Goal: Task Accomplishment & Management: Manage account settings

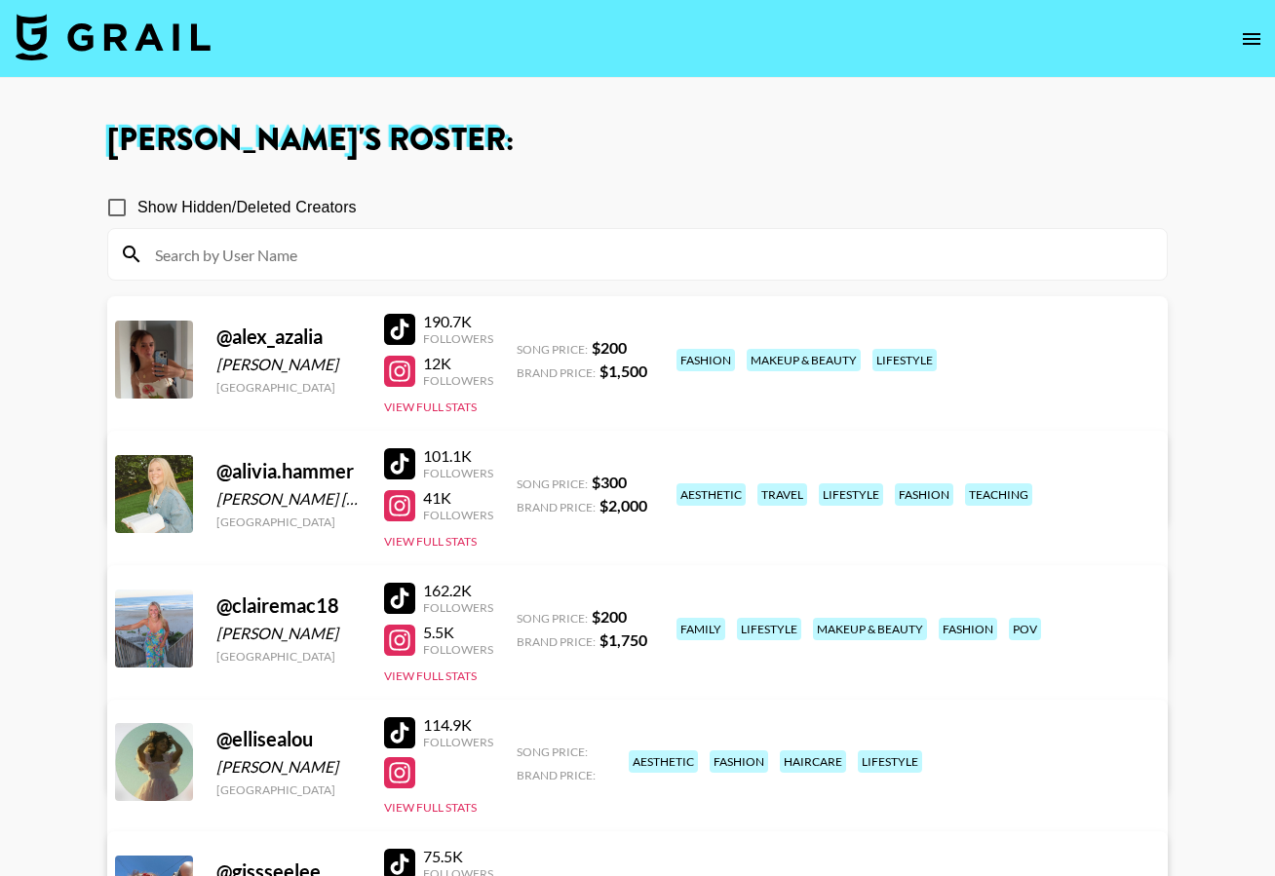
click at [158, 36] on img at bounding box center [113, 37] width 195 height 47
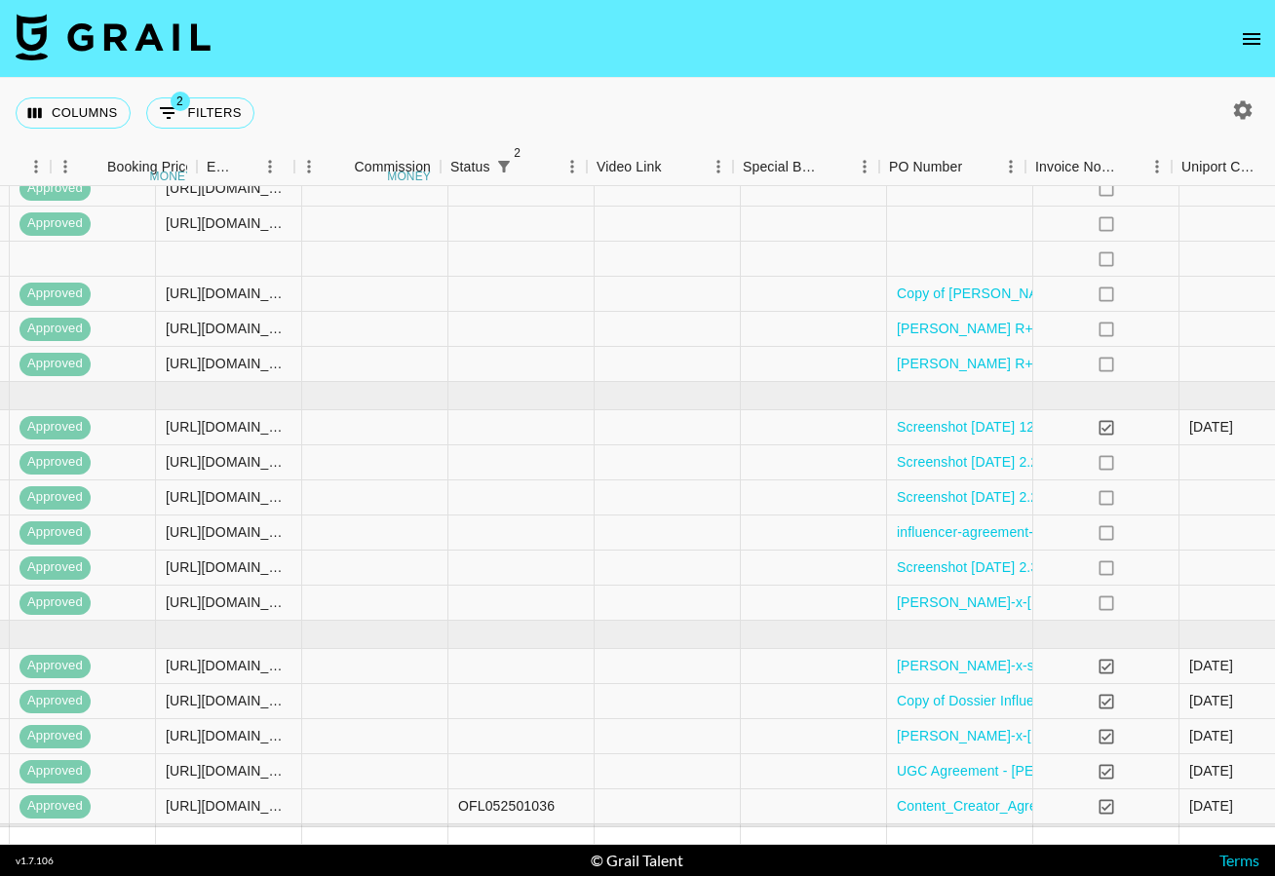
scroll to position [906, 2204]
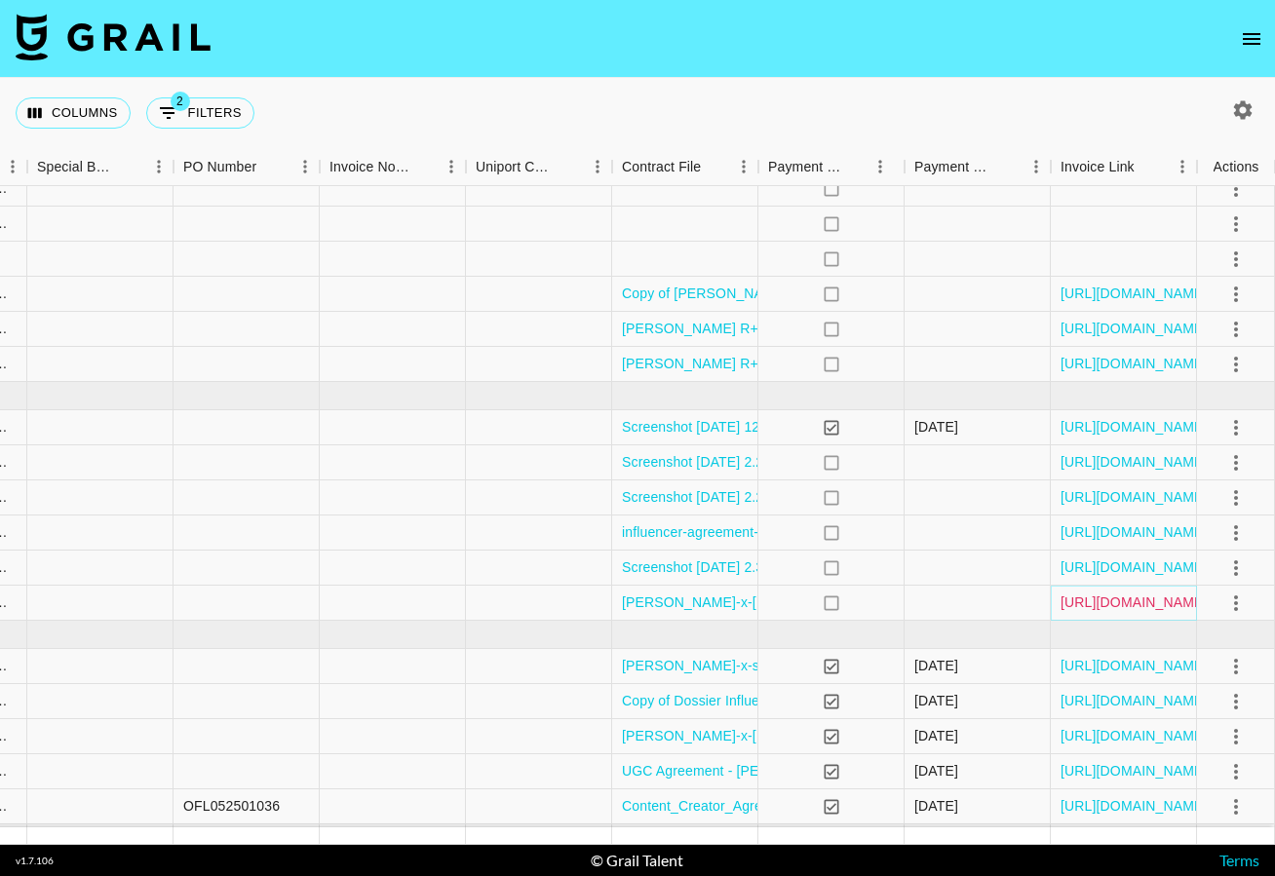
click at [1183, 607] on link "https://in.xero.com/bmrMHJ3NkYMP5hN4eJljlcRUTF1xRbr24UrJ1Iyu" at bounding box center [1133, 602] width 147 height 19
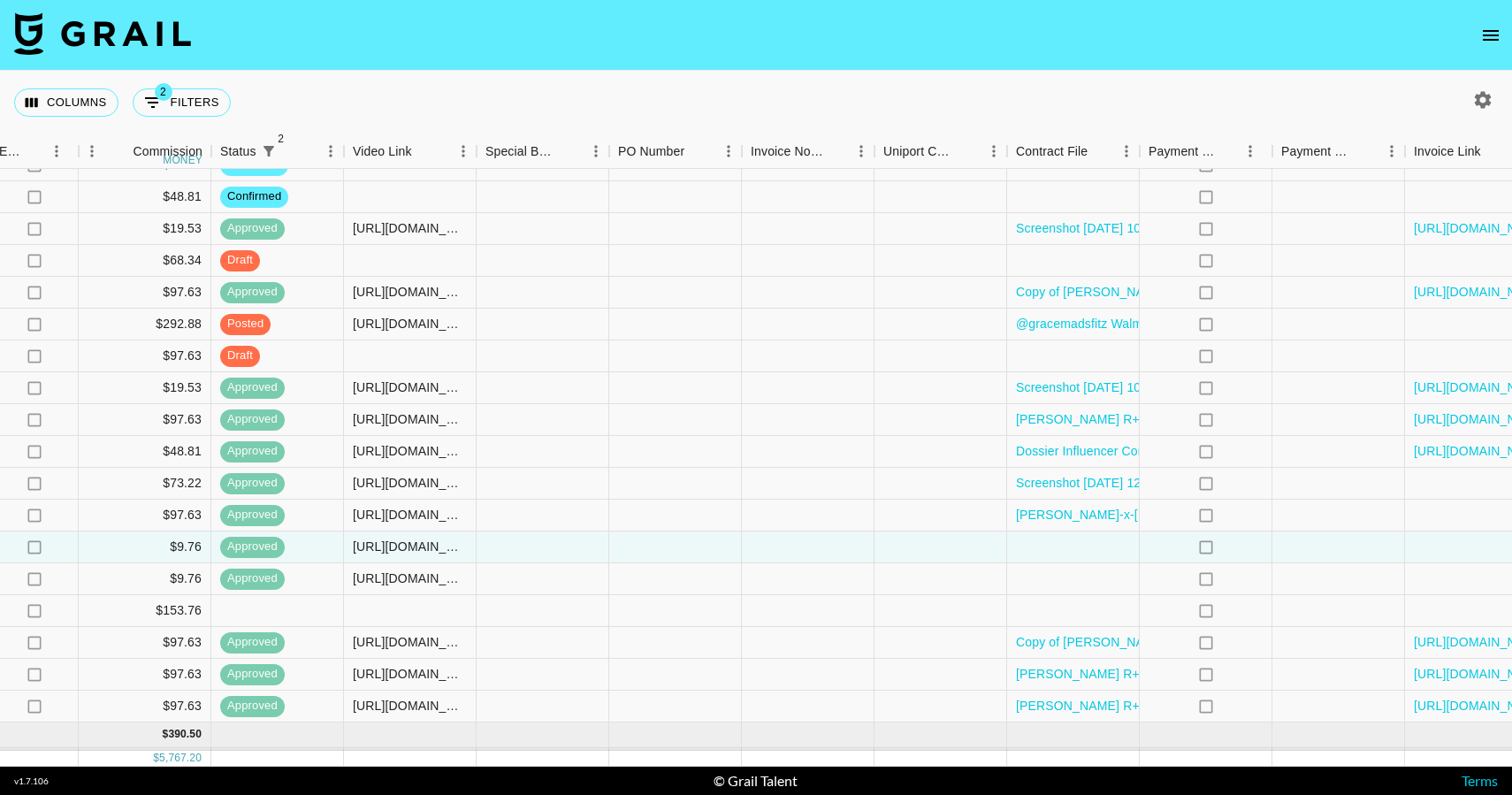
scroll to position [447, 1644]
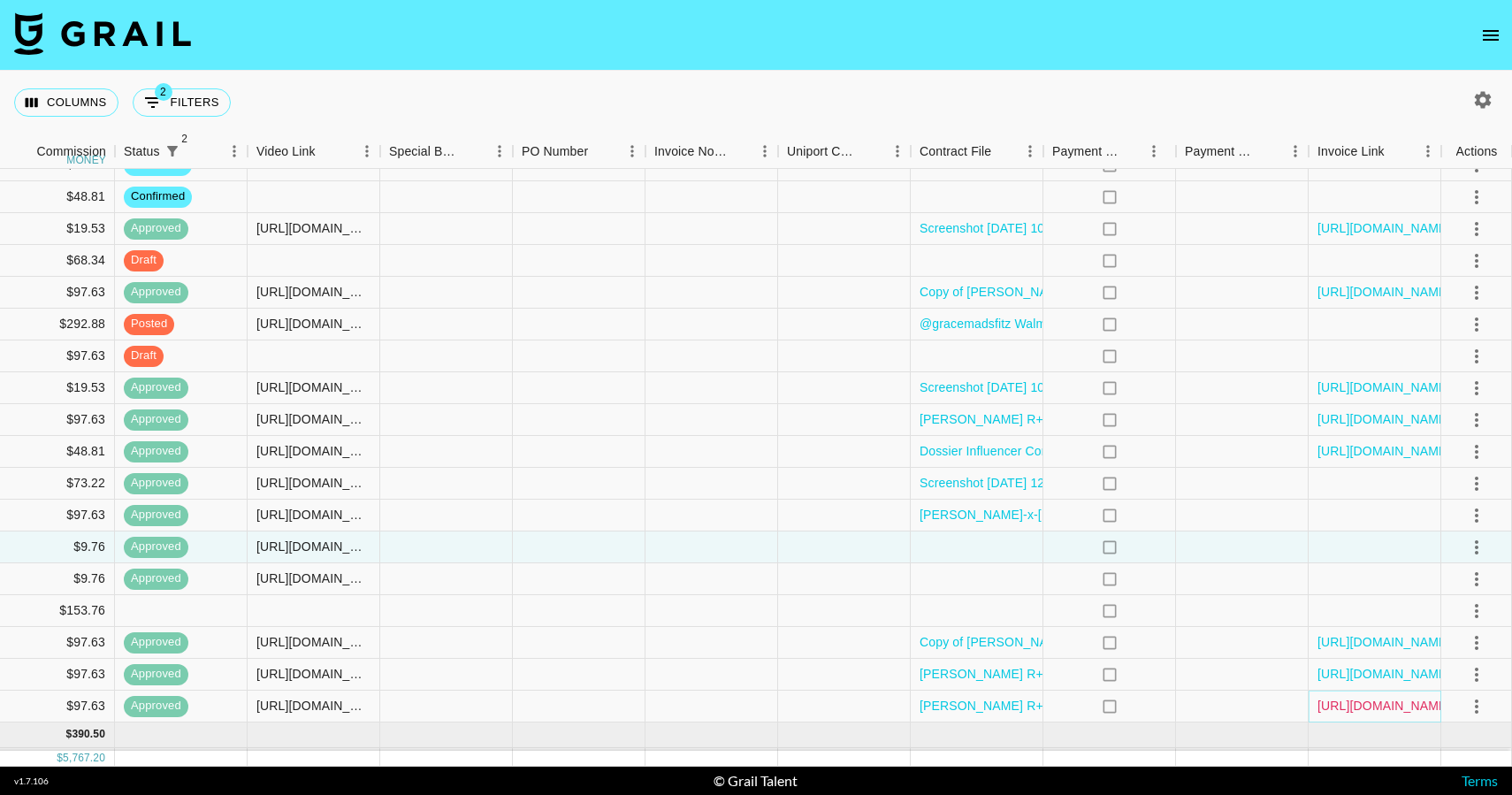
click at [1156, 707] on link "https://in.xero.com/3hLdDo5UNRAFS5Cj5ck0dqeBbgre83N7Rqn6dgR5" at bounding box center [1383, 705] width 133 height 17
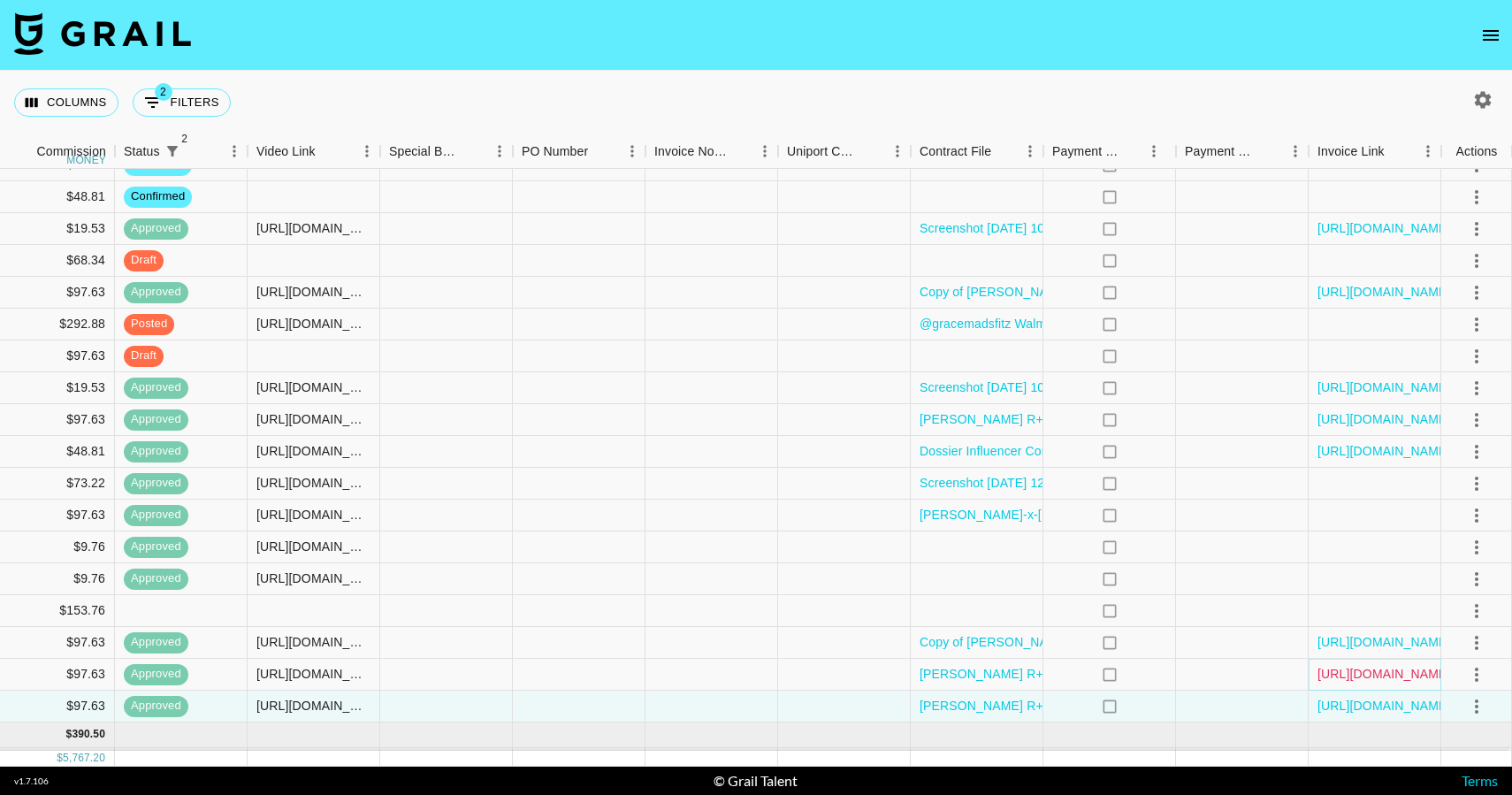
click at [1156, 672] on link "https://in.xero.com/43RwdSeg4UNDumVIGTmvHJaPcua4tPX1GAdBcyVi" at bounding box center [1383, 673] width 133 height 17
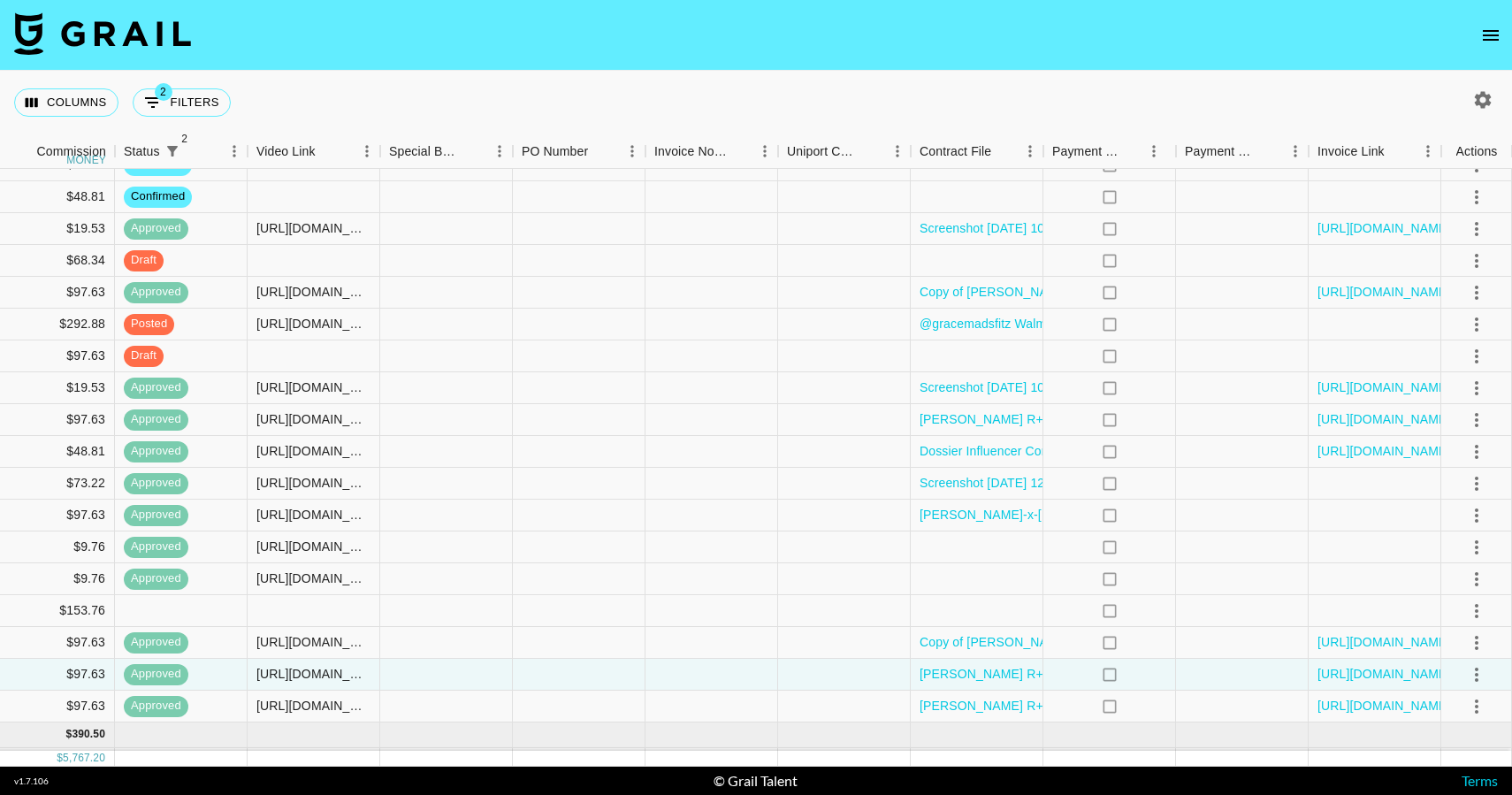
click at [109, 28] on img at bounding box center [102, 34] width 177 height 43
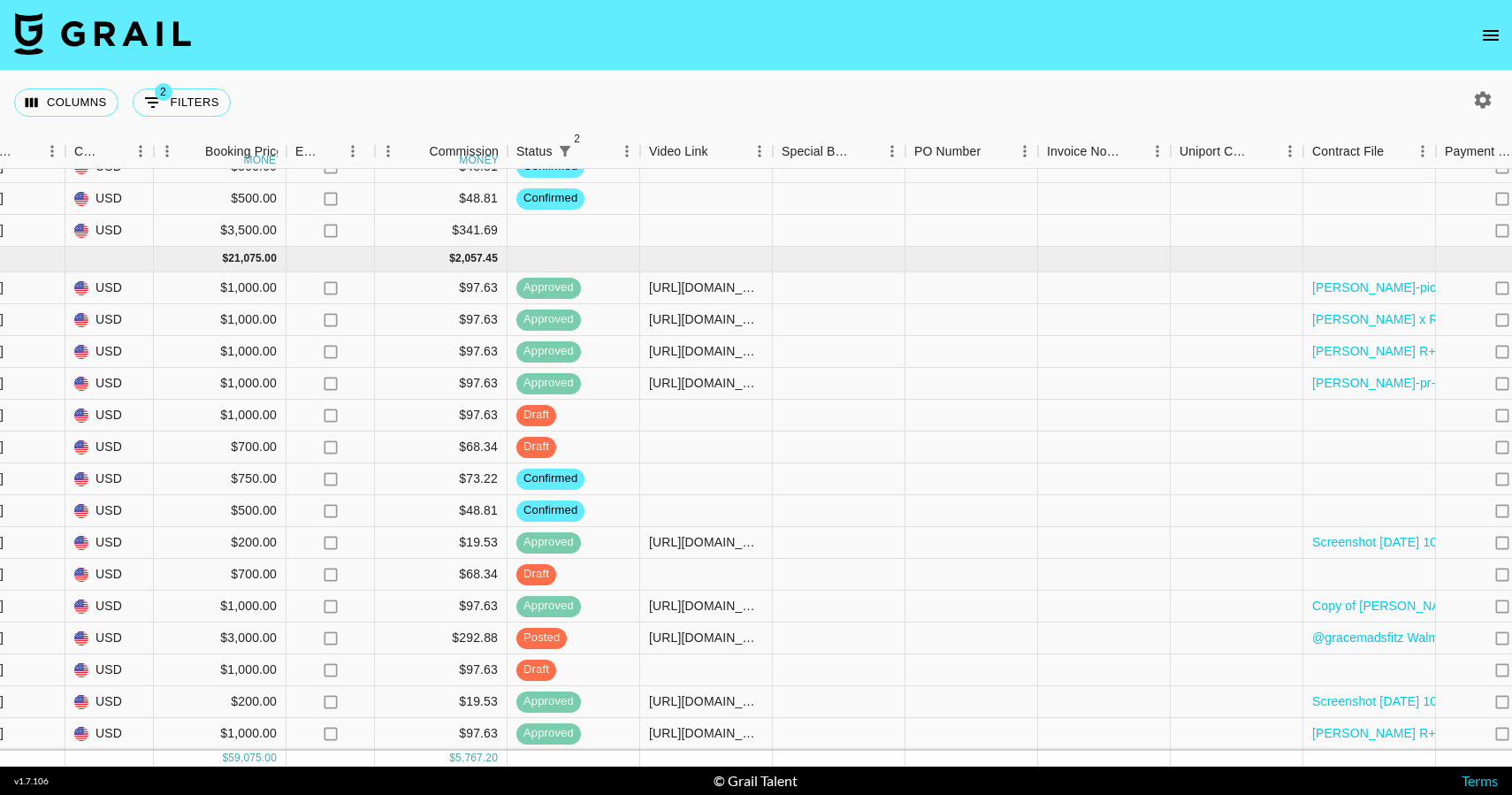
scroll to position [0, 1252]
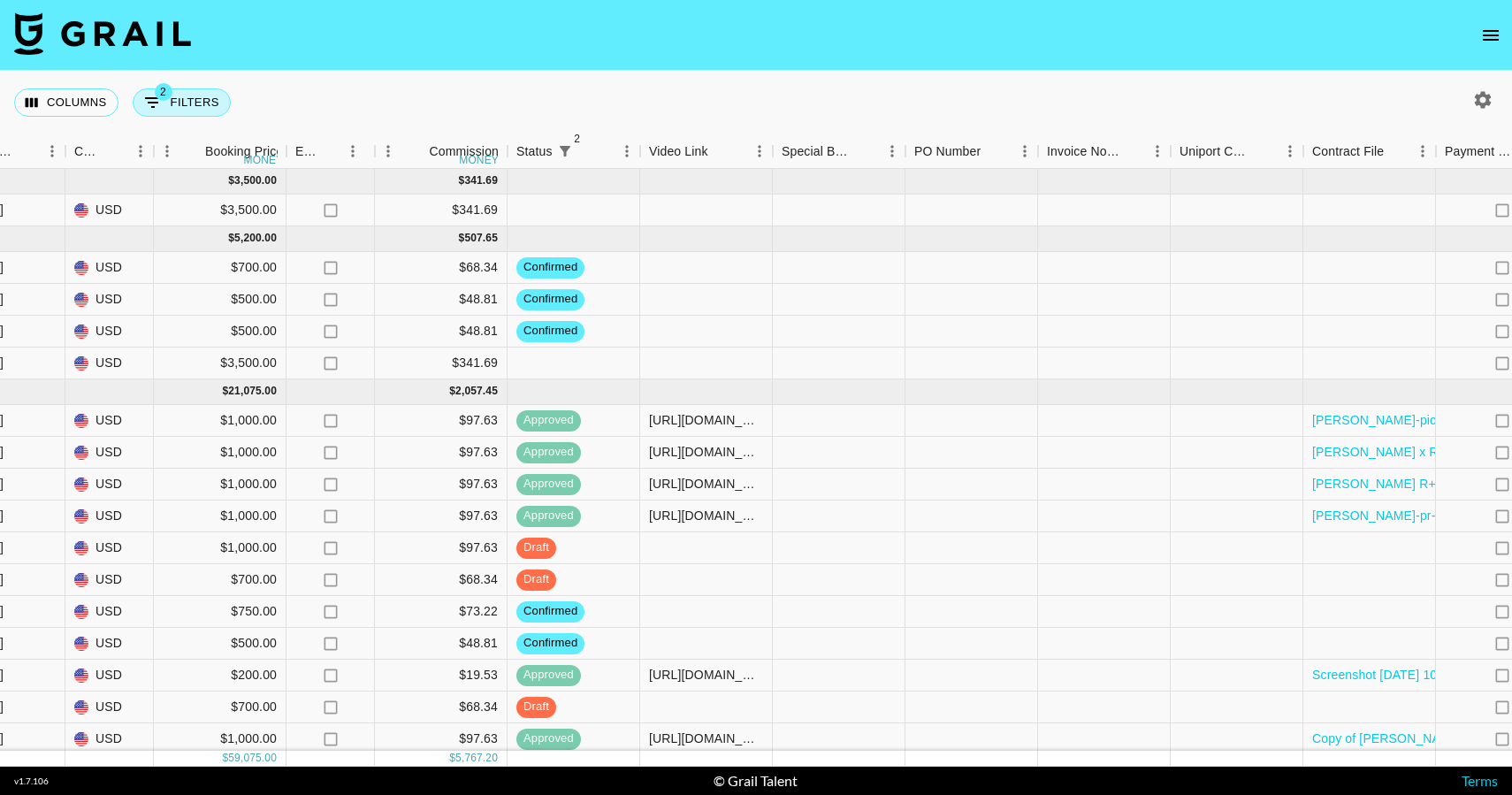
click at [172, 104] on button "2 Filters" at bounding box center [181, 102] width 98 height 28
select select "status"
select select "not"
select select "cancelled"
select select "status"
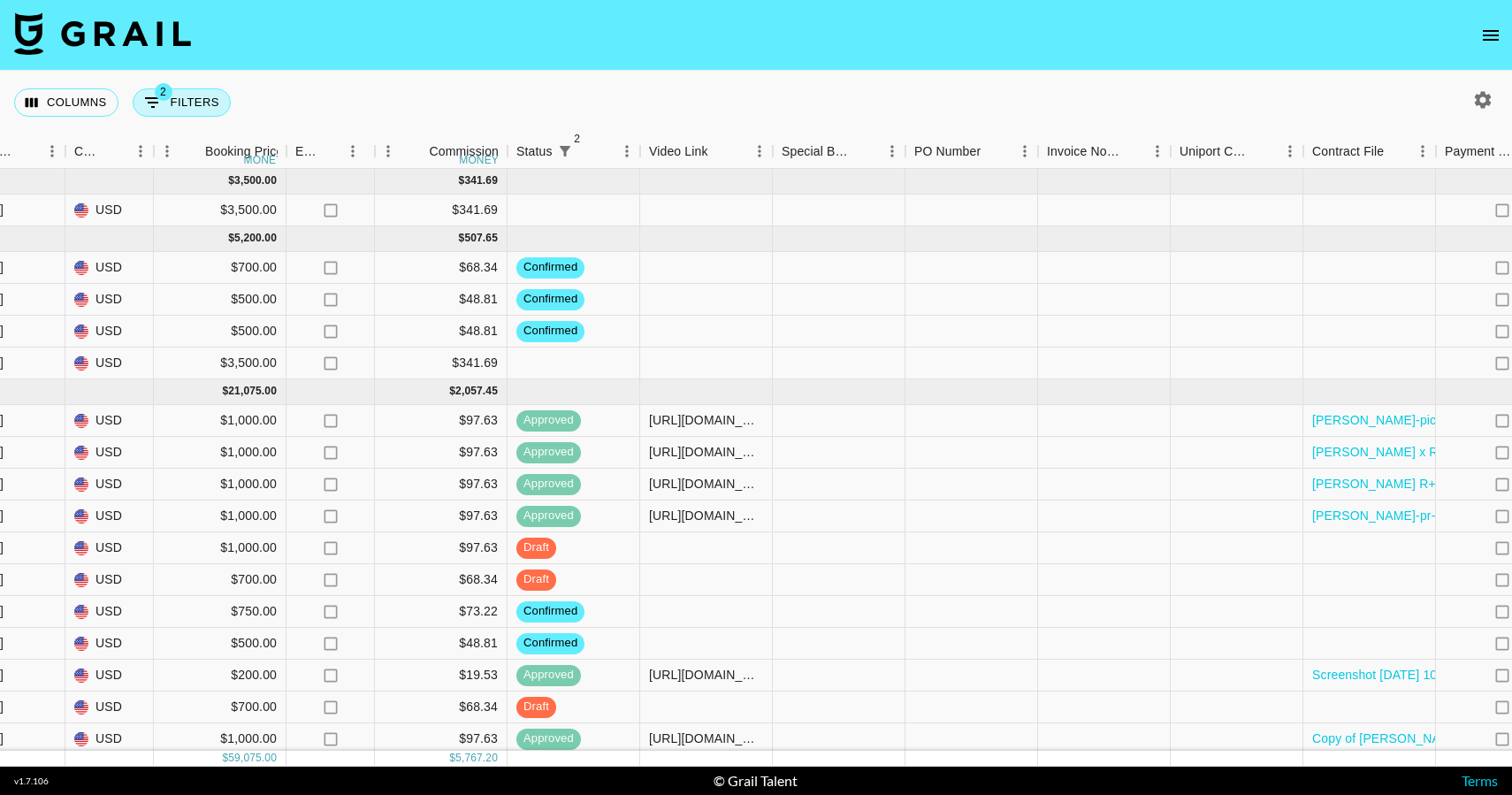
select select "not"
select select "declined"
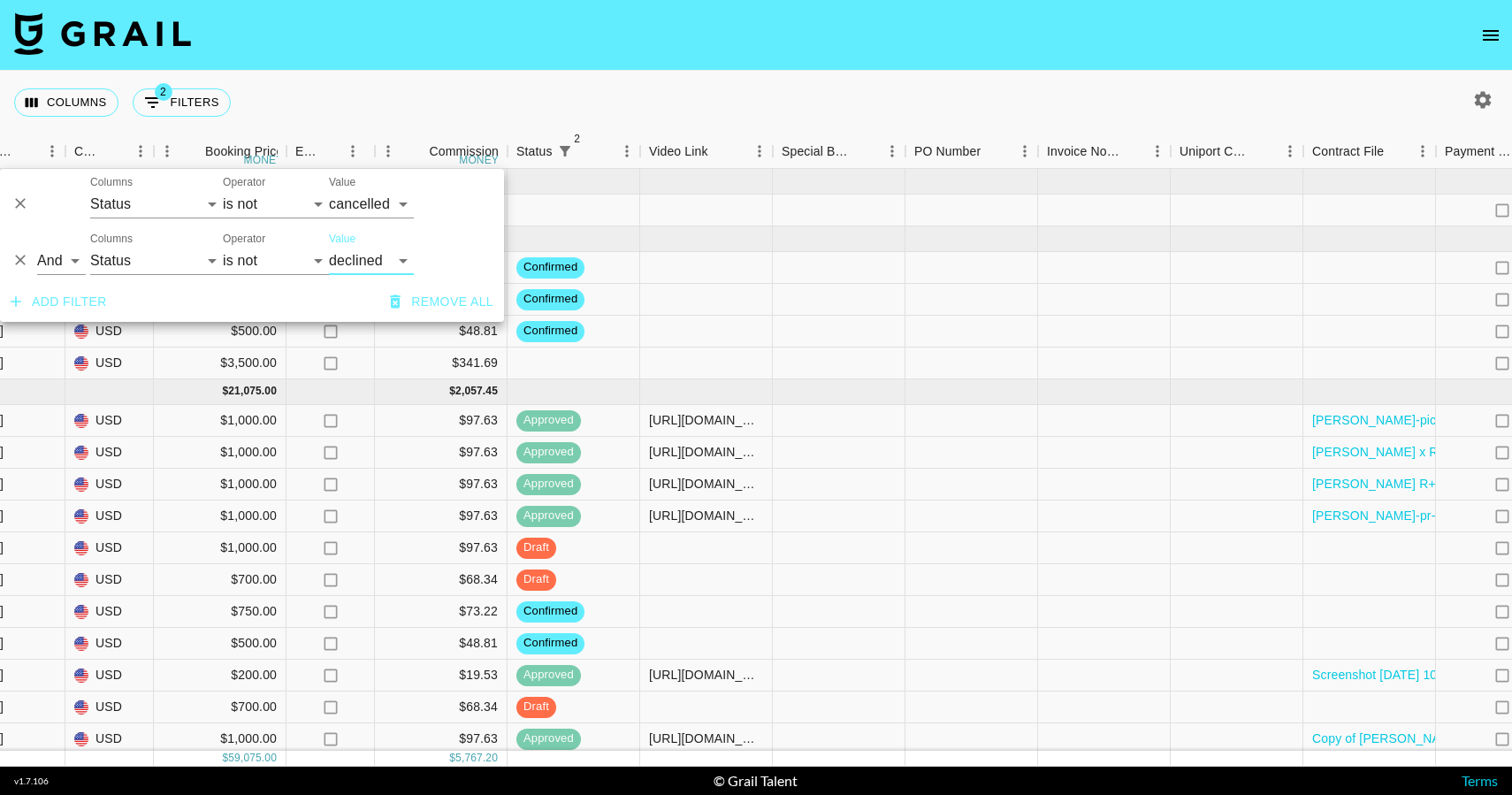
click at [87, 297] on button "Add filter" at bounding box center [59, 302] width 111 height 33
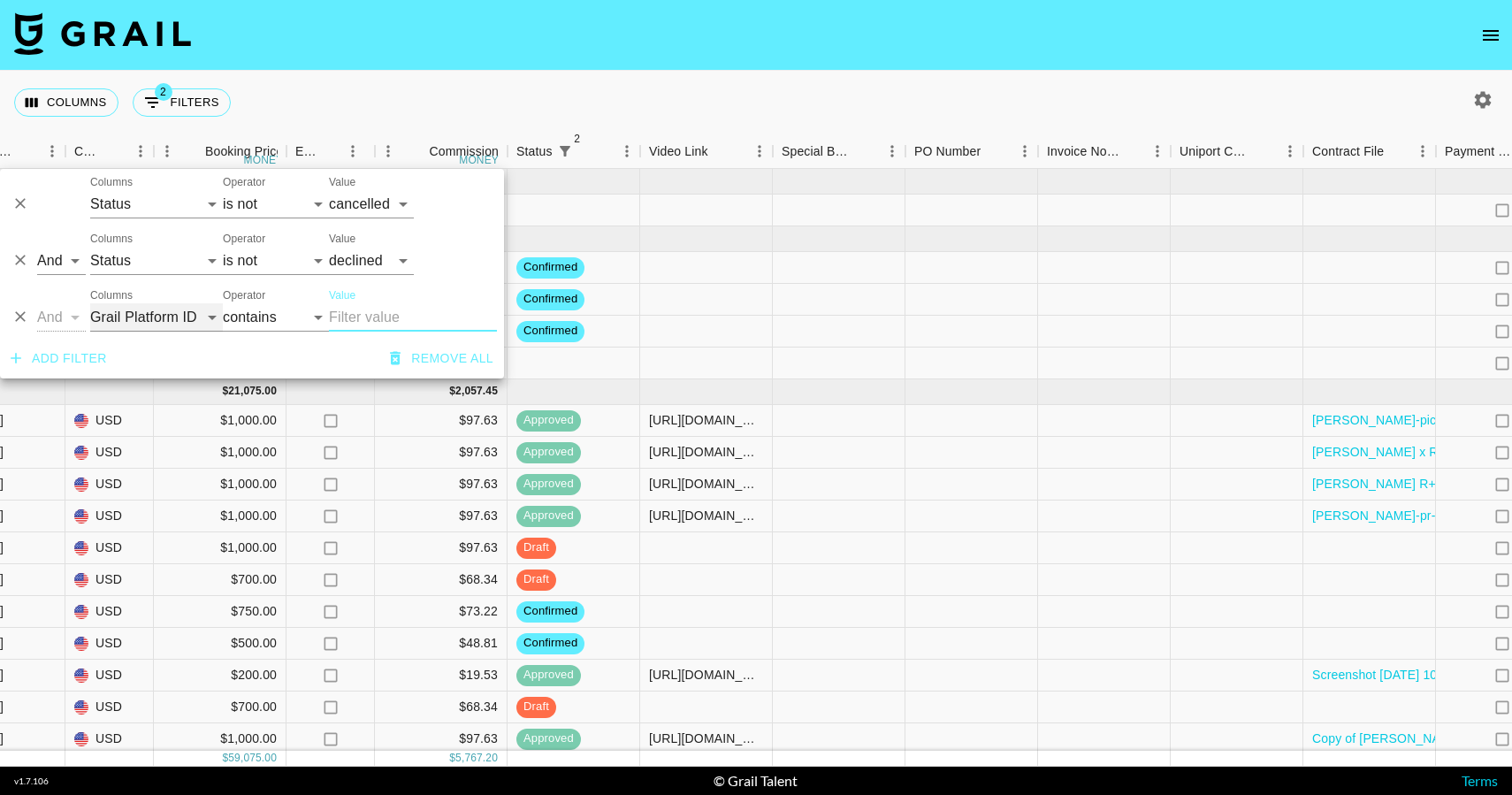
click at [169, 317] on select "Grail Platform ID Airtable ID Talent Manager Client Booker Campaign (Type) Date…" at bounding box center [156, 317] width 132 height 28
select select "talentName"
click at [90, 303] on select "Grail Platform ID Airtable ID Talent Manager Client Booker Campaign (Type) Date…" at bounding box center [156, 317] width 132 height 28
click at [370, 319] on input "Value" at bounding box center [413, 317] width 168 height 28
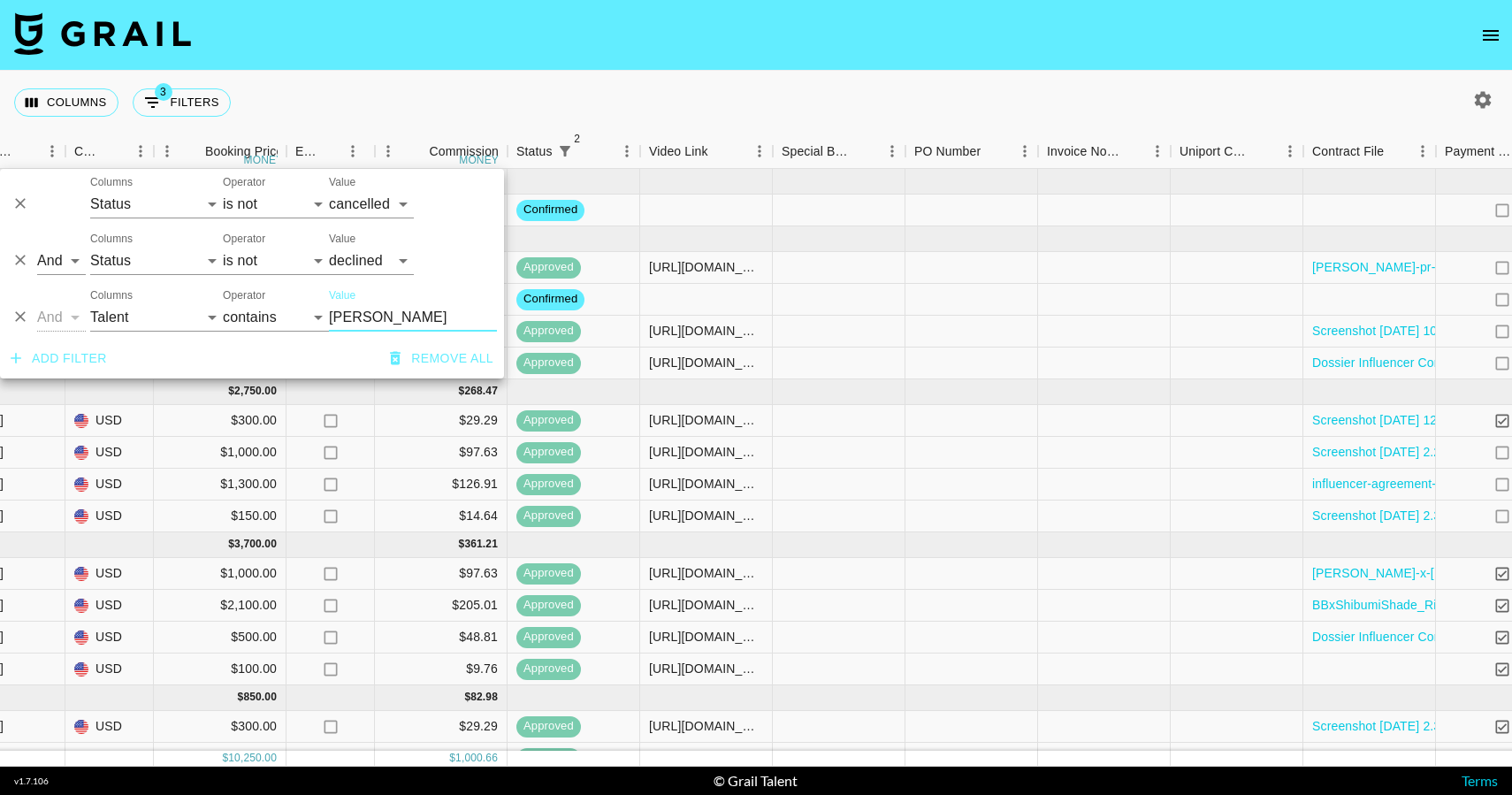
type input "riley"
click at [976, 84] on div "Columns 3 Filters + Booking" at bounding box center [756, 103] width 1512 height 64
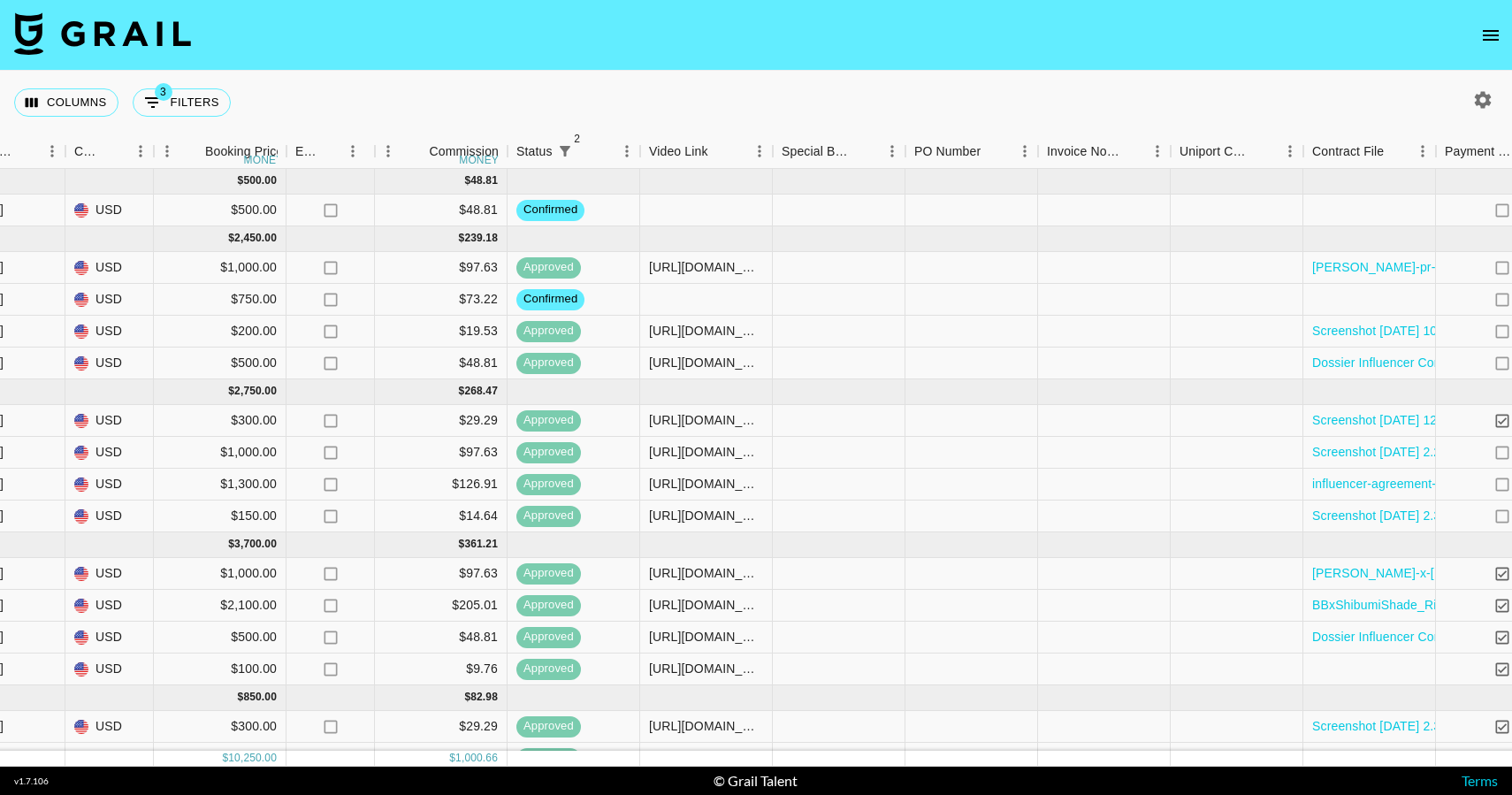
click at [935, 96] on div "Columns 3 Filters + Booking" at bounding box center [756, 103] width 1512 height 64
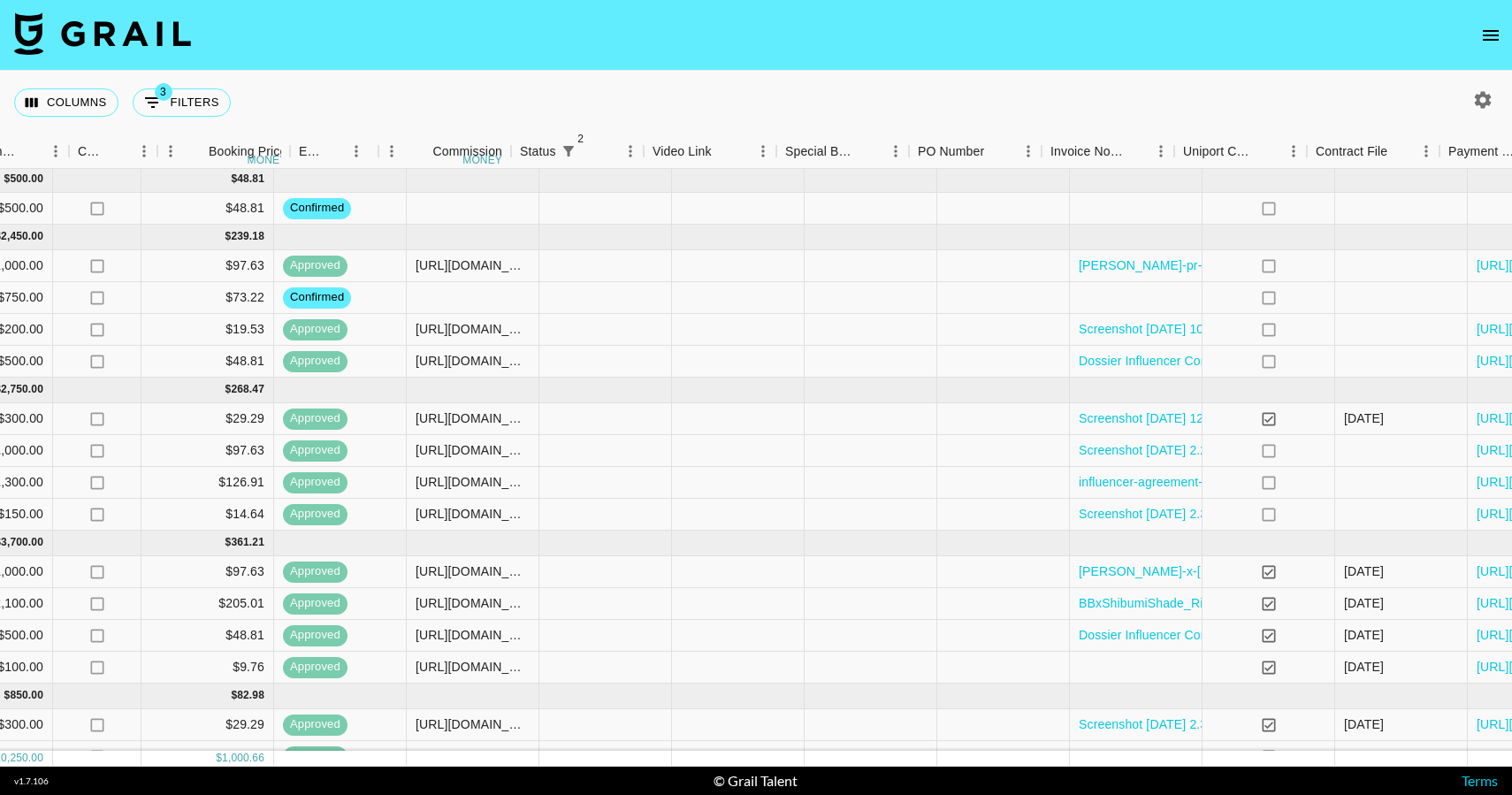
scroll to position [2, 1644]
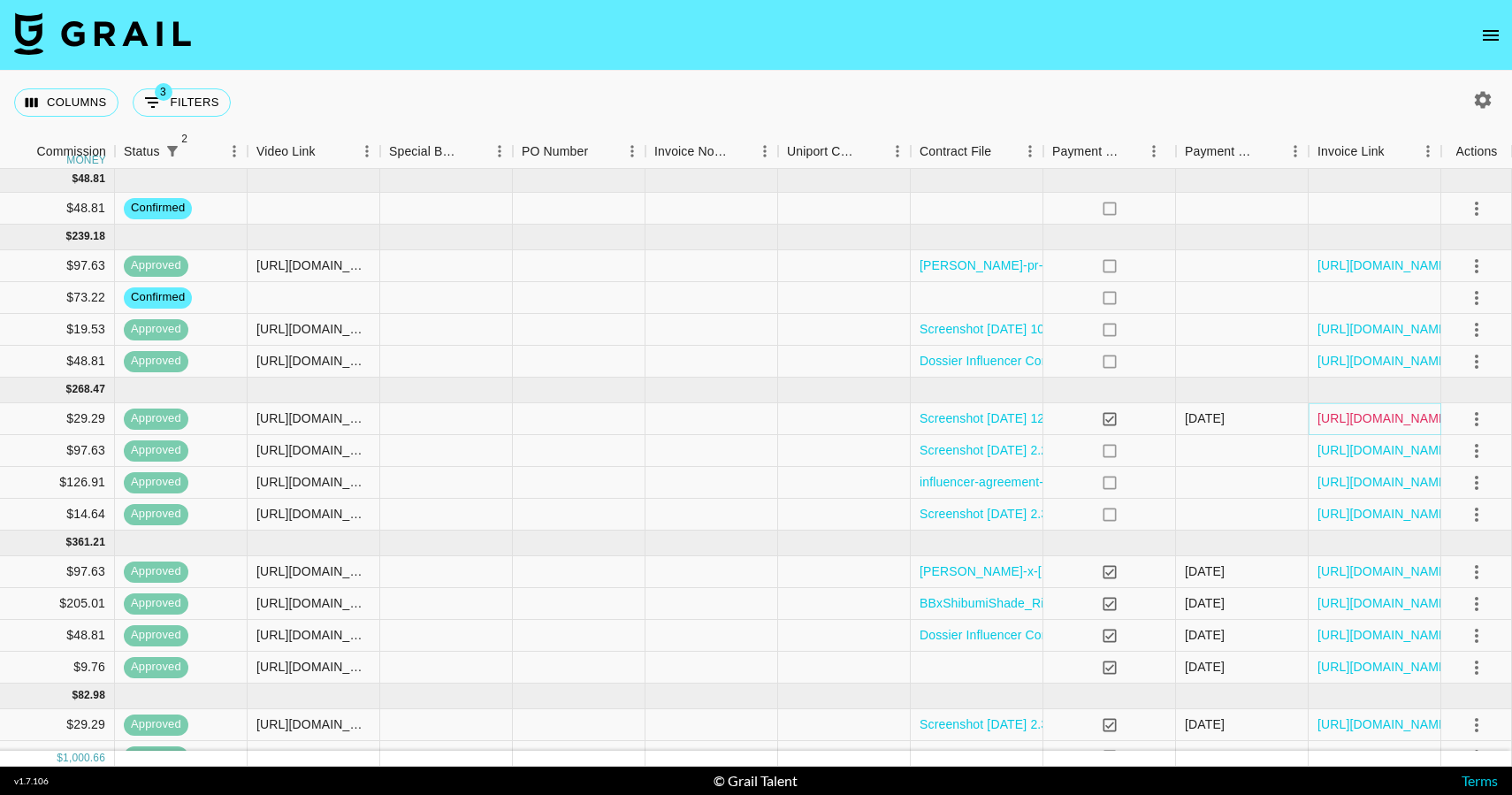
click at [1156, 417] on link "https://in.xero.com/o9wXN3N7eJU5FIeTthdBvsPXmQuRLQLAl9WjZLcA" at bounding box center [1383, 417] width 133 height 17
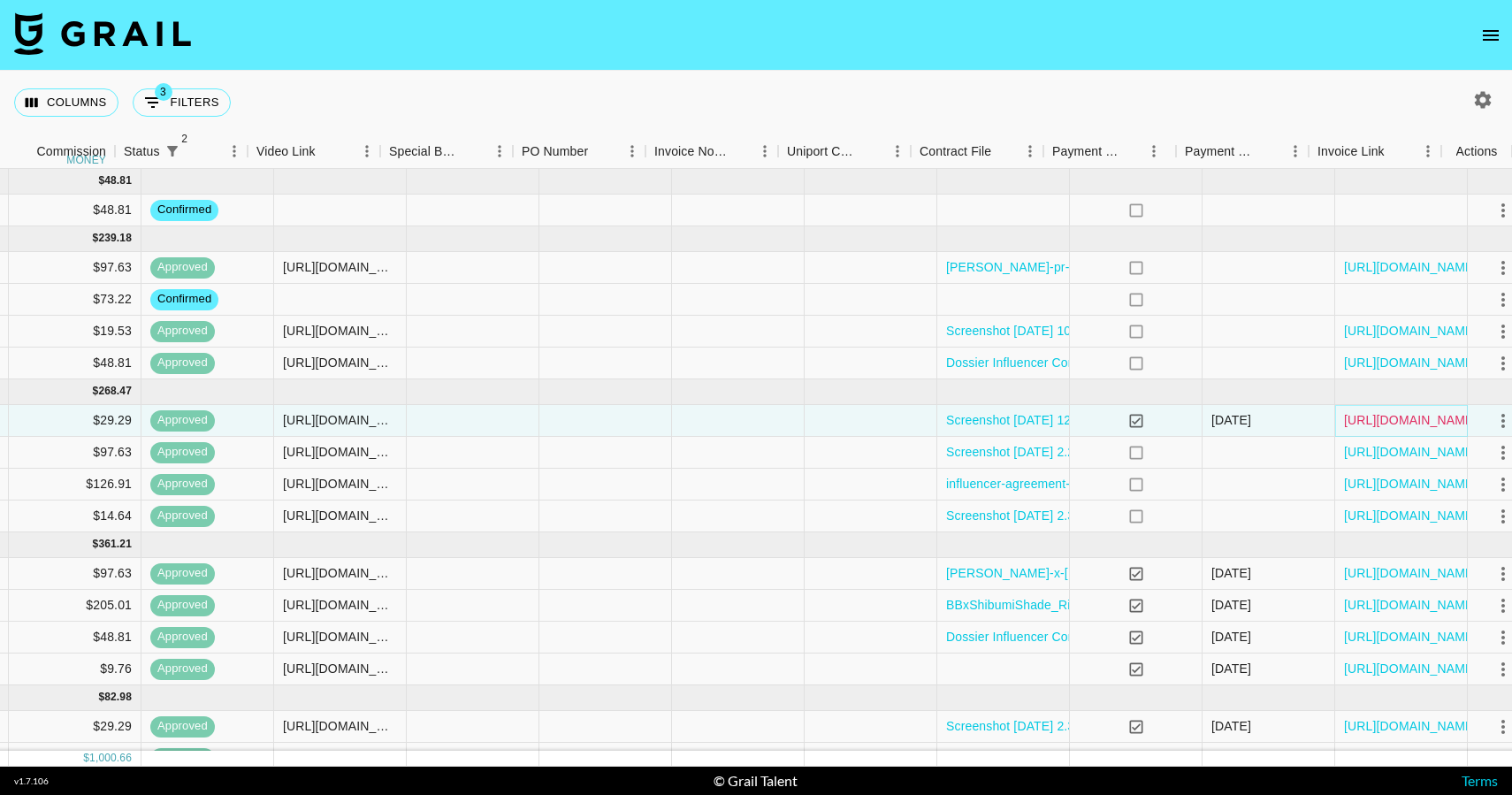
scroll to position [0, 1644]
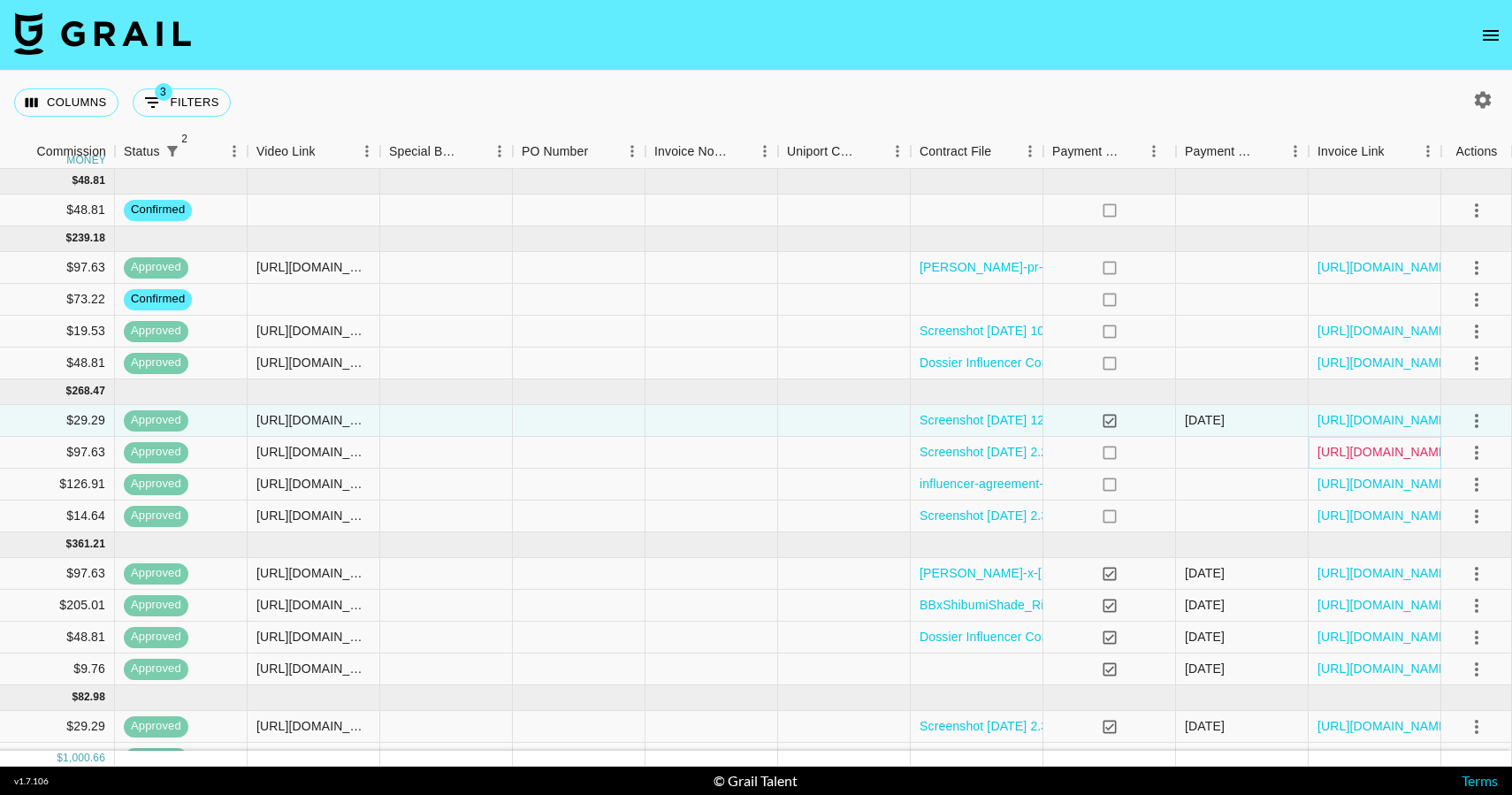
click at [1156, 458] on link "https://in.xero.com/DRhCcUBh3UdcXErukVRKYjBY1lzp3mpS3ggEhZNQ" at bounding box center [1383, 451] width 133 height 17
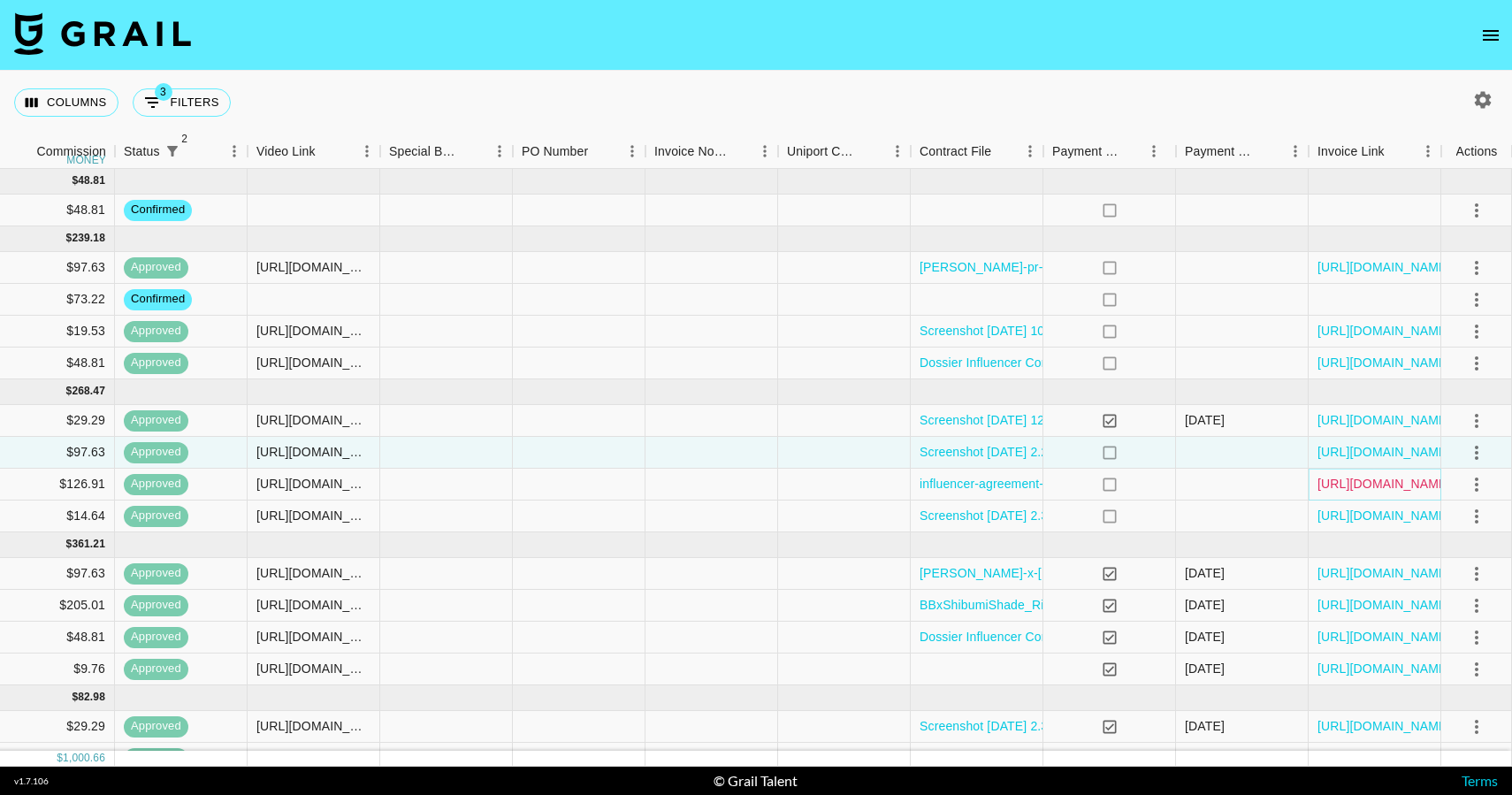
click at [1156, 486] on link "https://in.xero.com/vaU7elpVr6To7lx4h0tcoUoWt62OTGo2bB2Uxb0J" at bounding box center [1383, 483] width 133 height 17
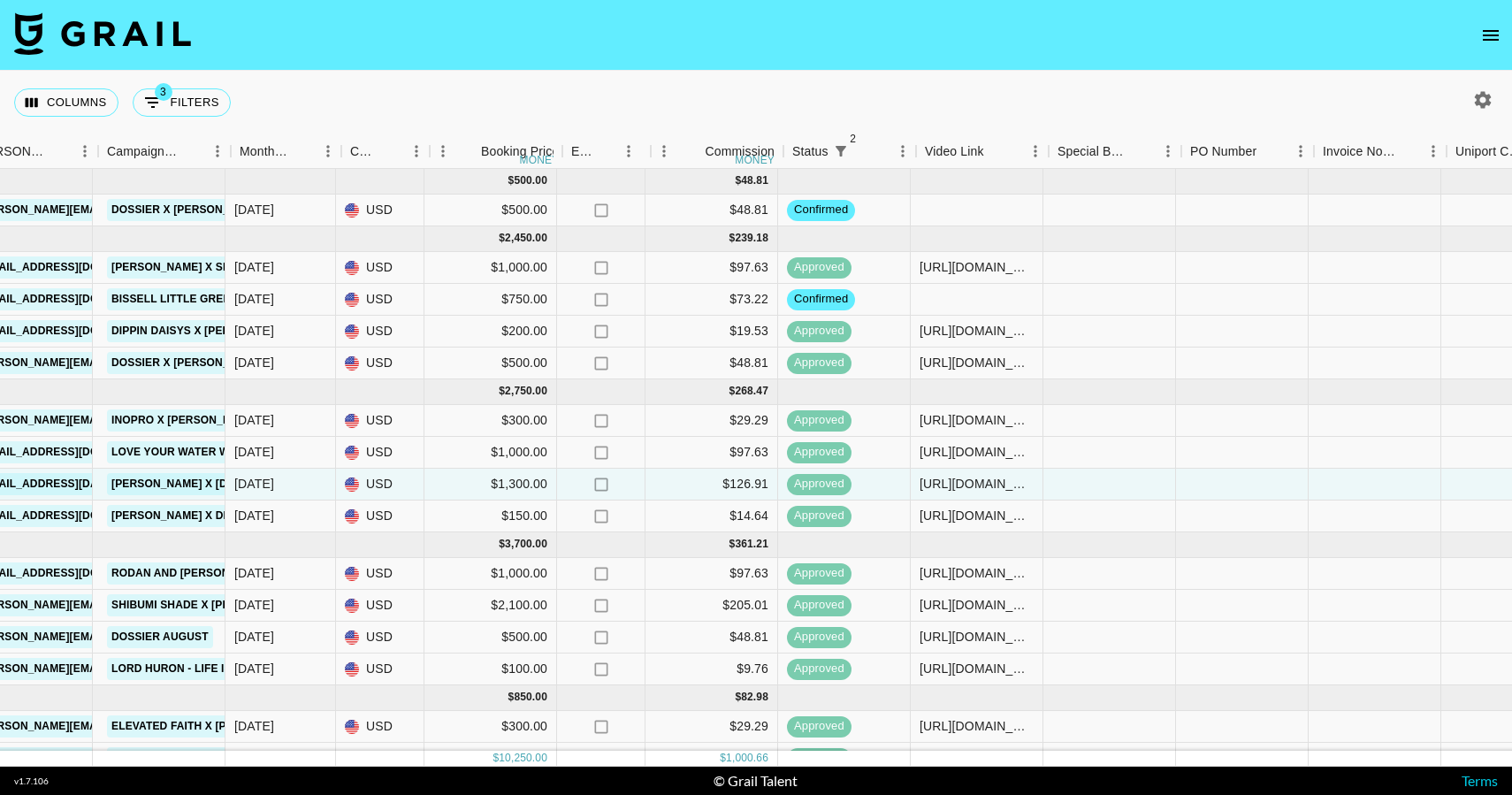
scroll to position [0, 973]
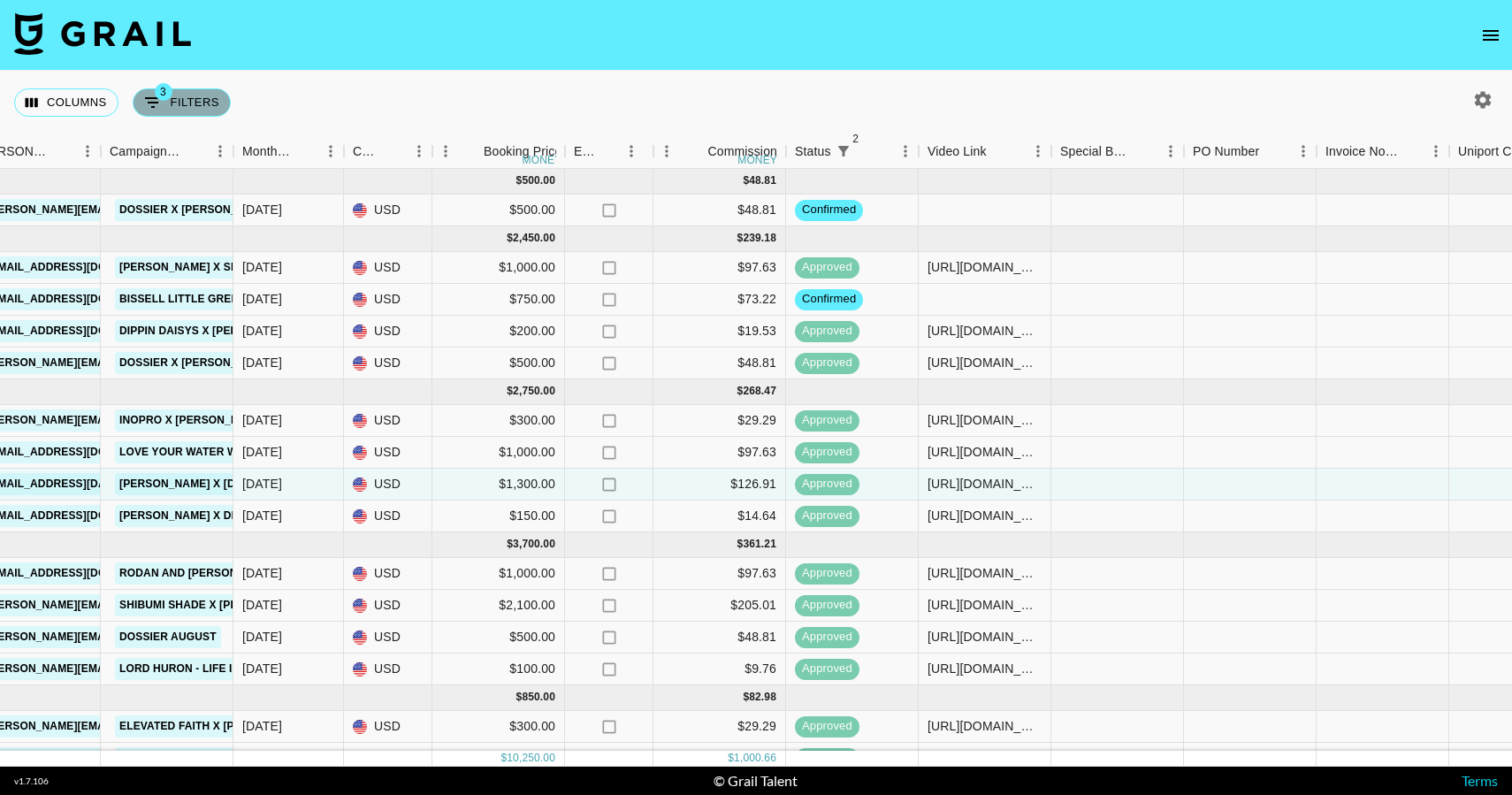
click at [162, 98] on span "3" at bounding box center [163, 92] width 17 height 17
select select "status"
select select "not"
select select "cancelled"
select select "status"
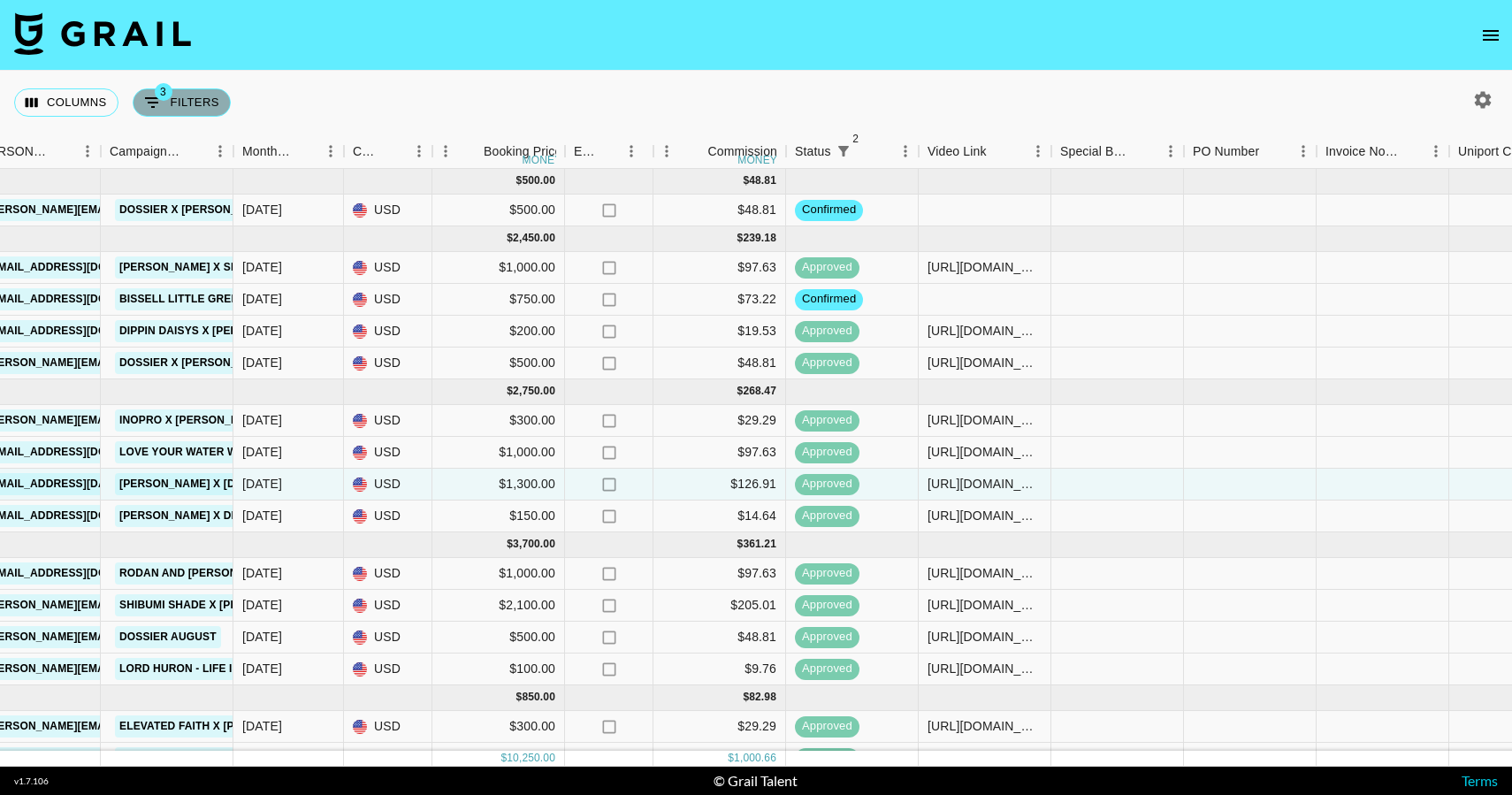
select select "not"
select select "declined"
select select "talentName"
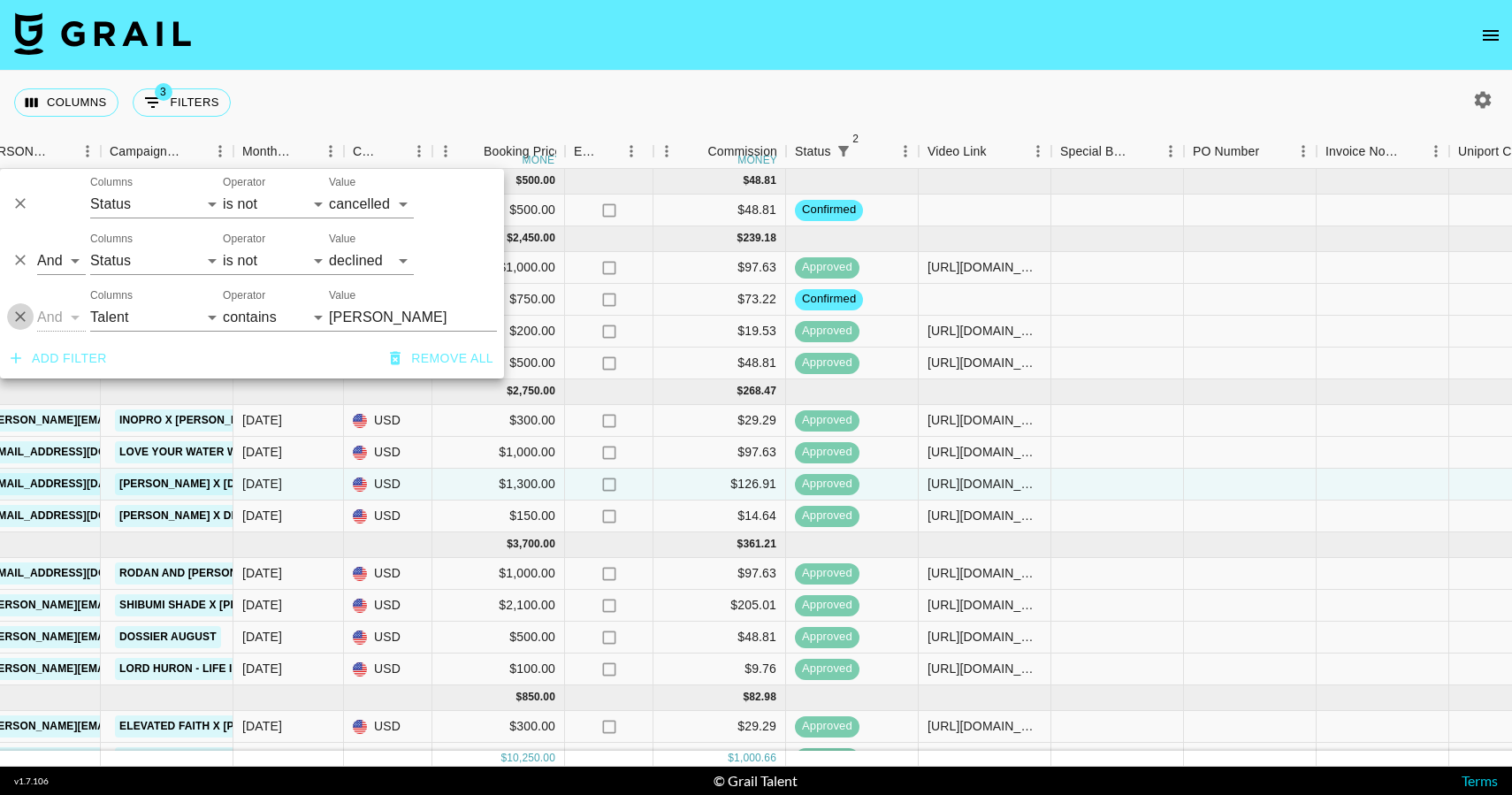
click at [19, 309] on icon "Delete" at bounding box center [20, 316] width 17 height 17
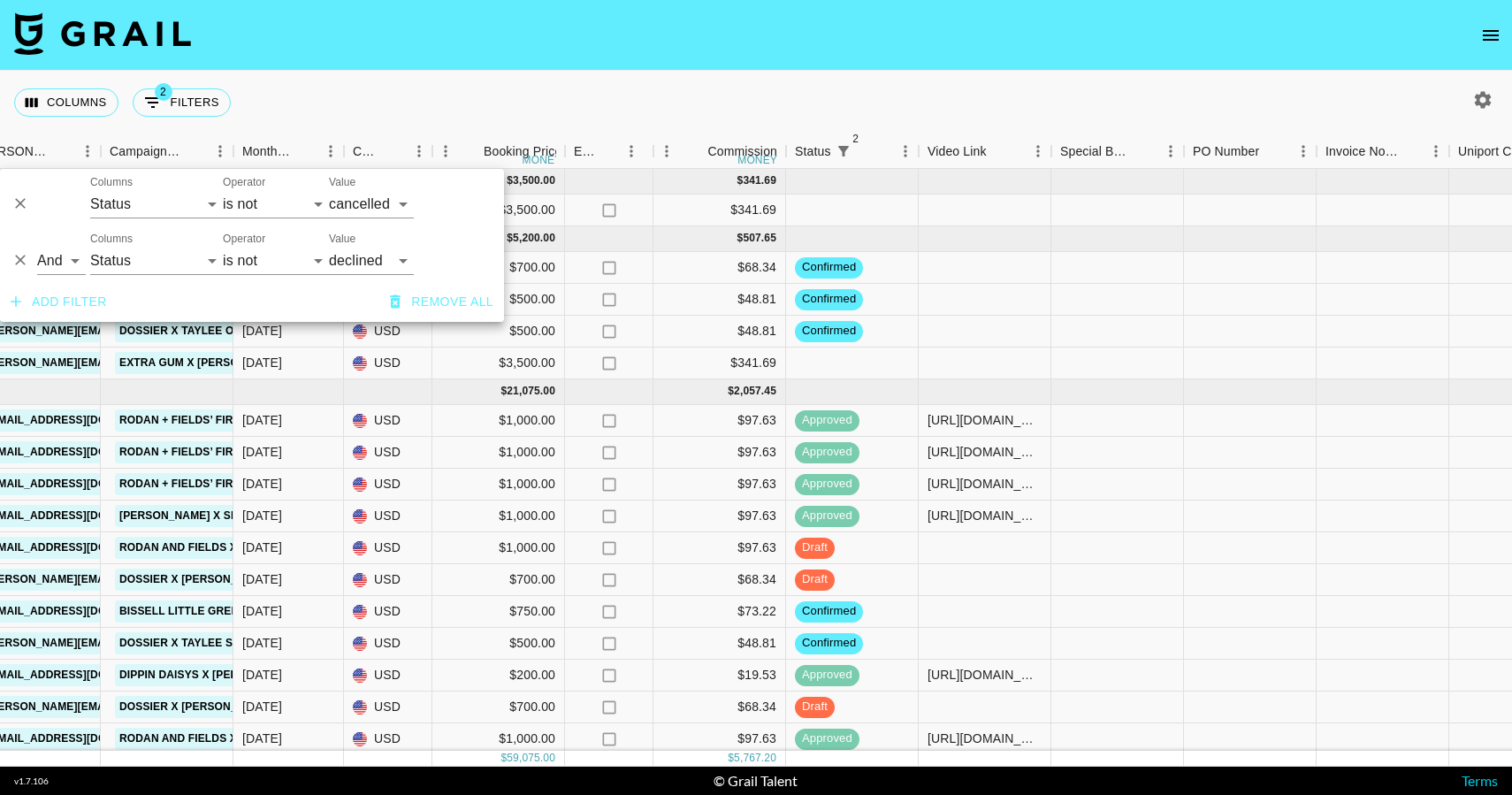
click at [452, 58] on nav at bounding box center [756, 35] width 1512 height 71
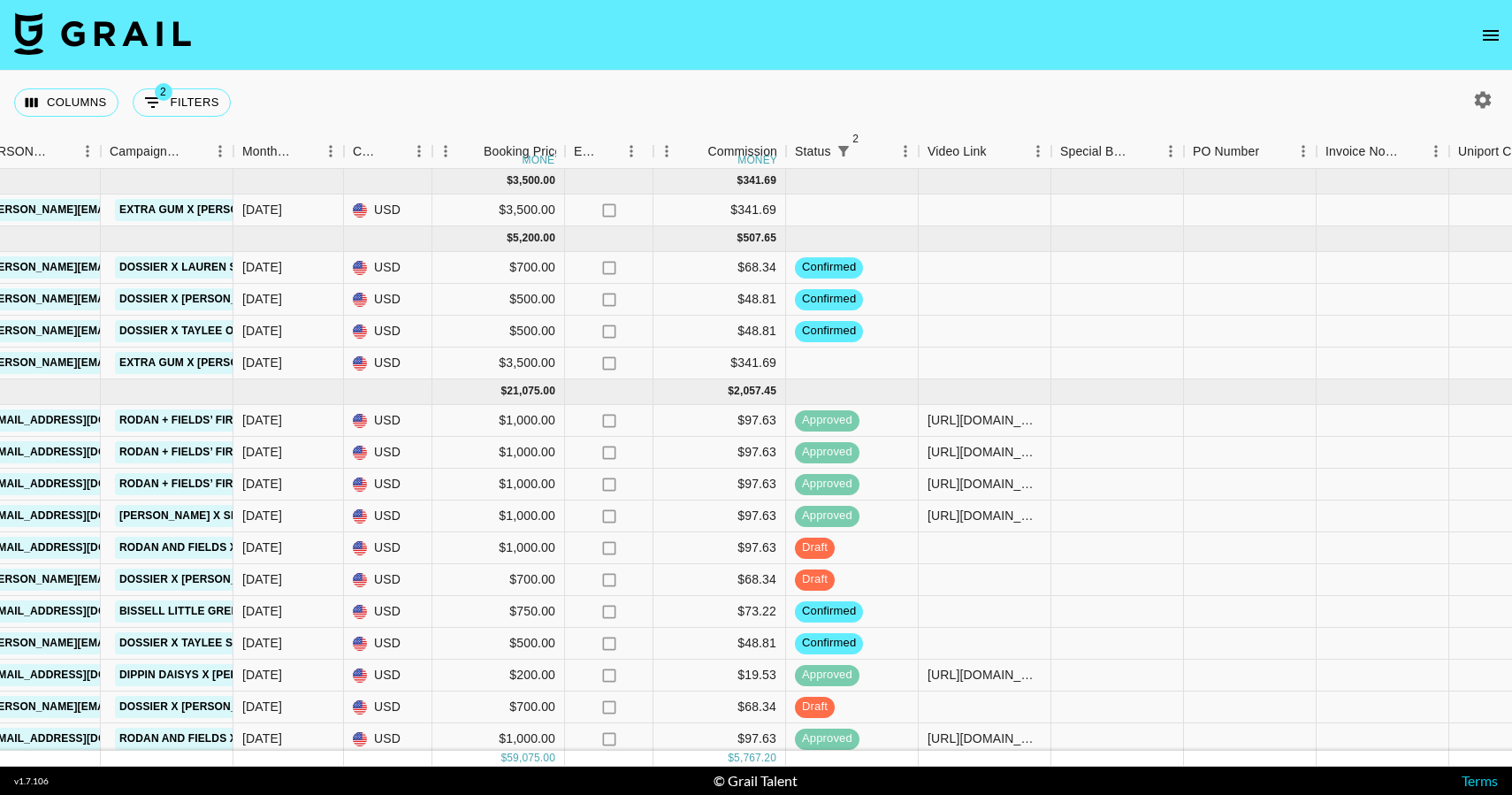
click at [446, 86] on div "Columns 2 Filters + Booking" at bounding box center [756, 103] width 1512 height 64
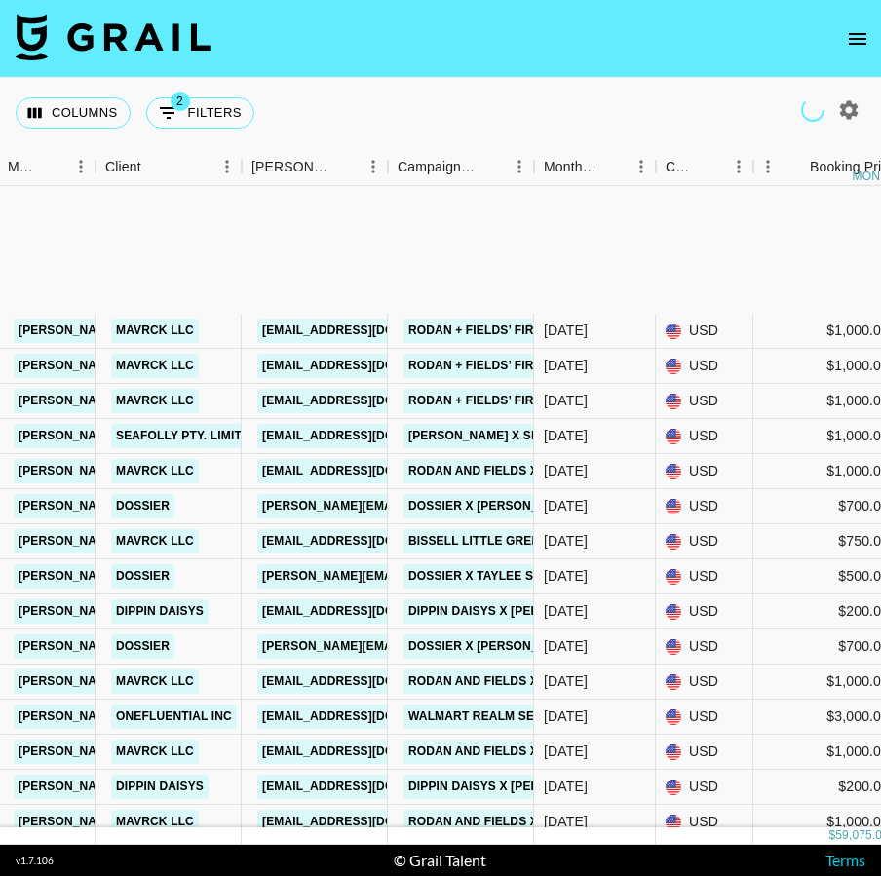
scroll to position [368, 796]
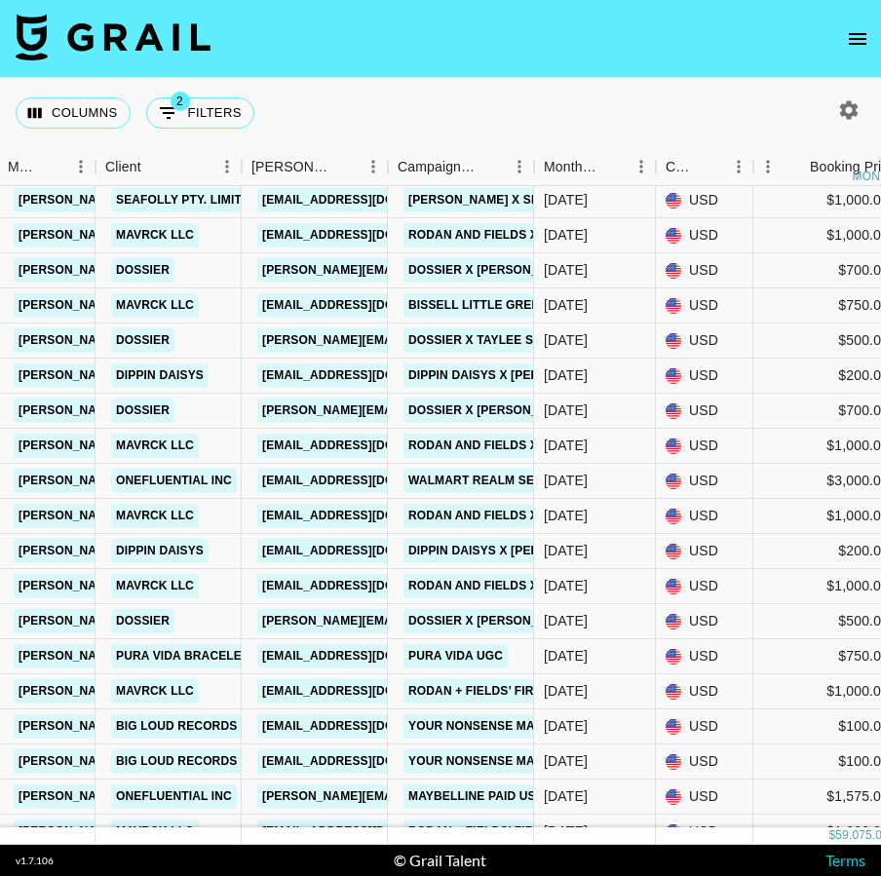
click at [847, 52] on button "open drawer" at bounding box center [857, 38] width 39 height 39
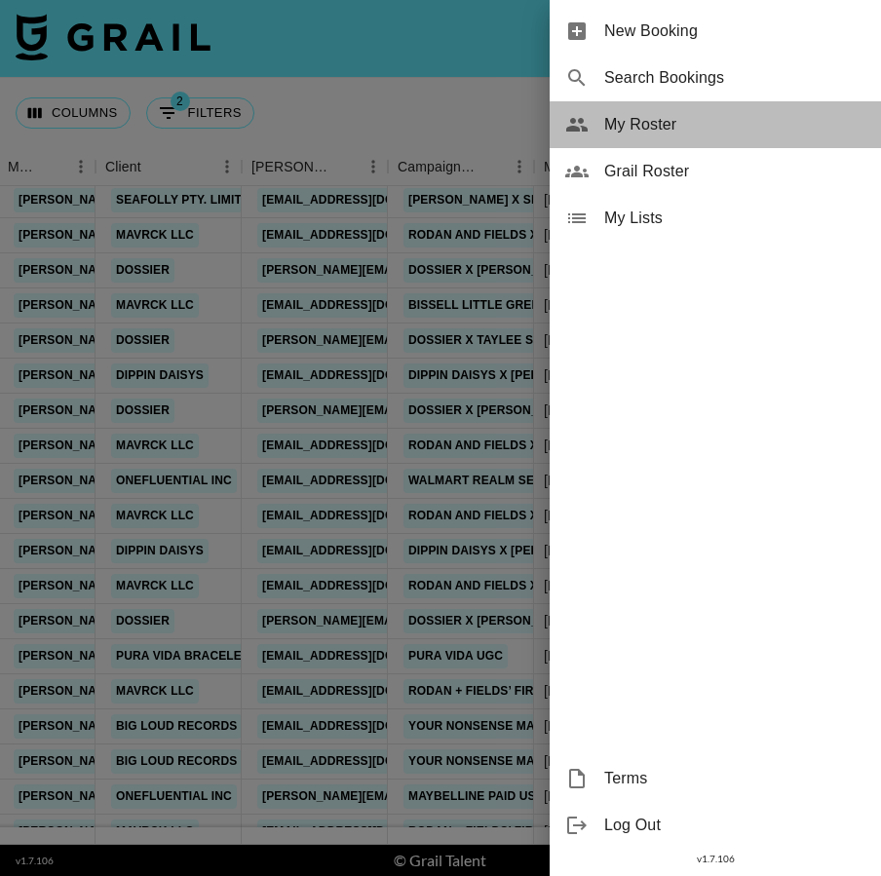
click at [738, 145] on div "My Roster" at bounding box center [715, 124] width 331 height 47
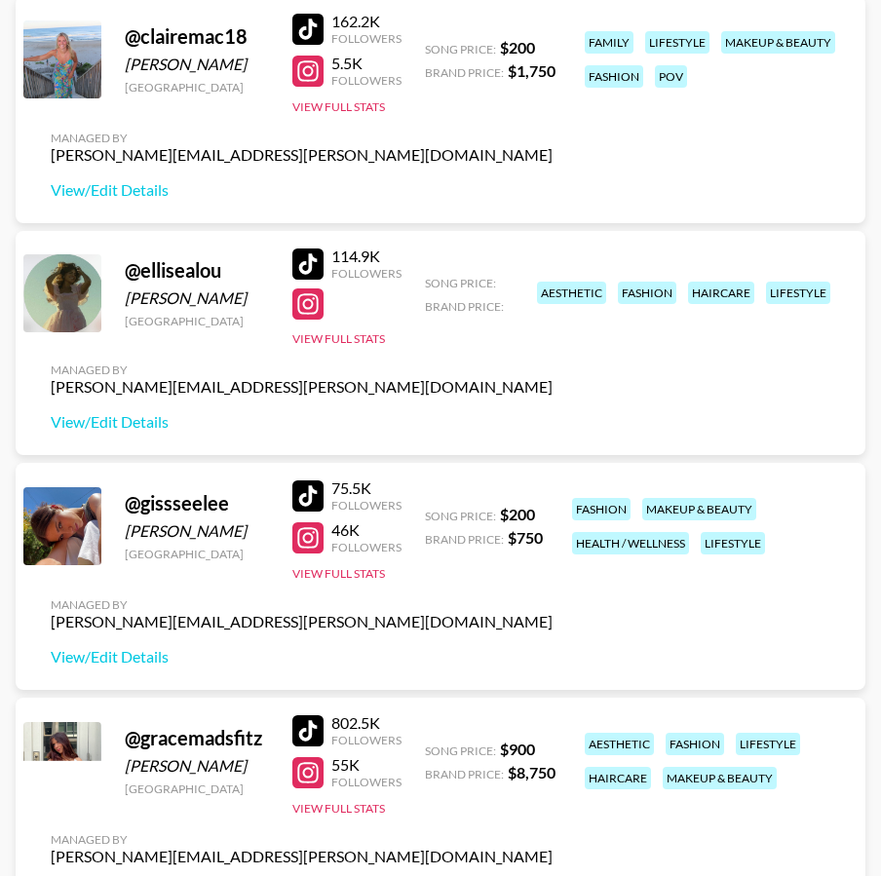
scroll to position [768, 0]
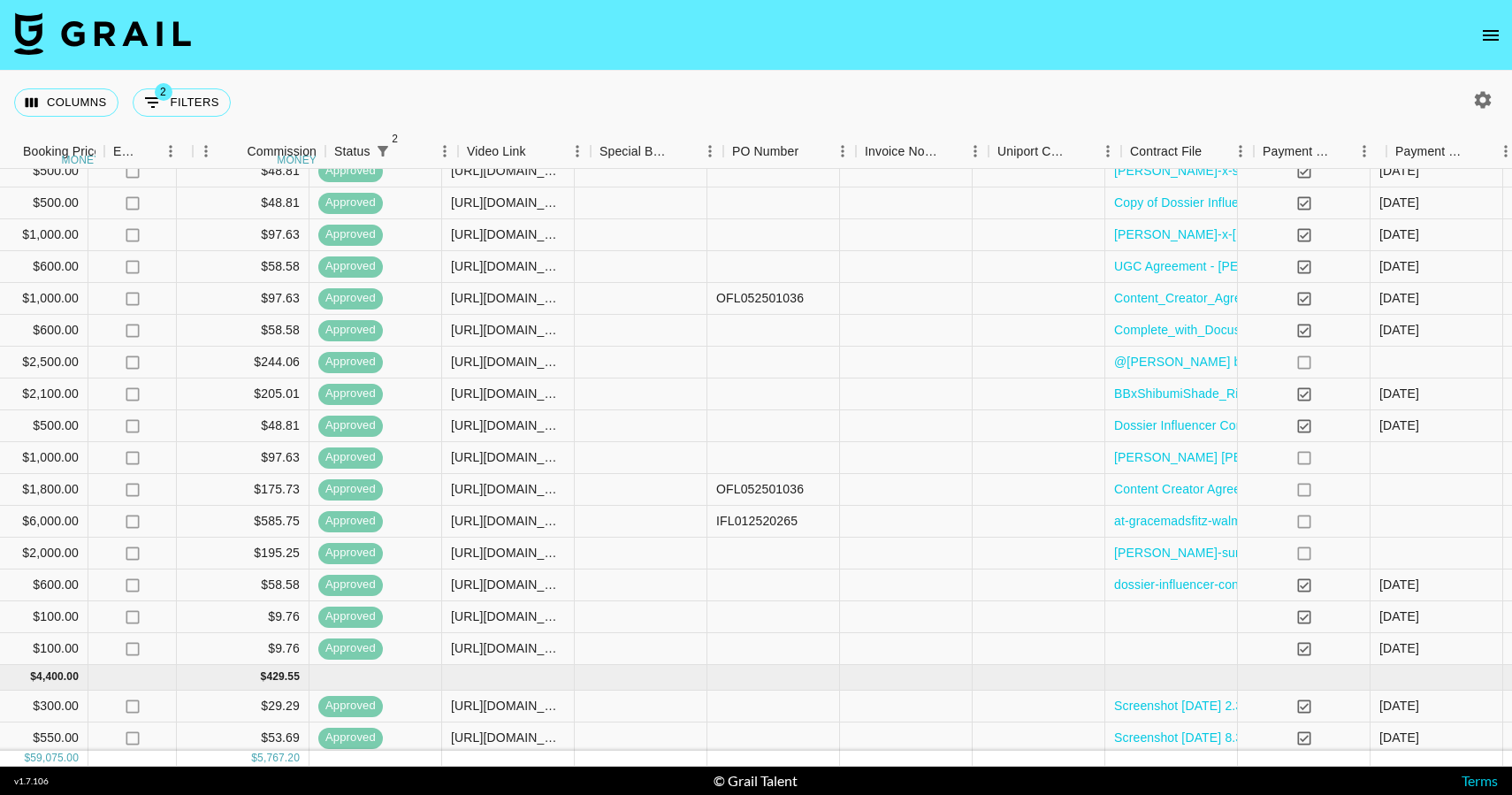
scroll to position [1257, 644]
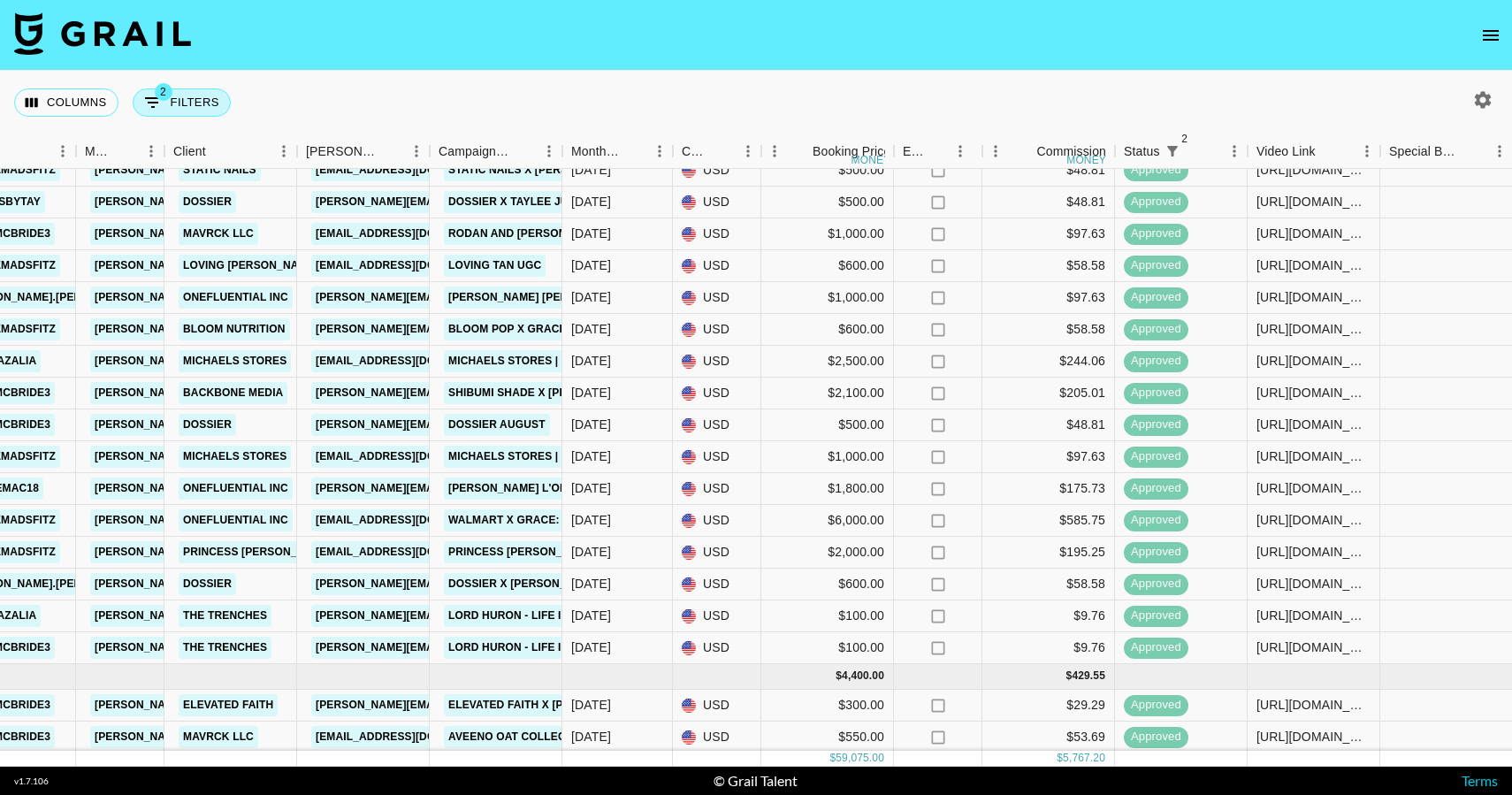
click at [152, 99] on icon "Show filters" at bounding box center [152, 102] width 21 height 21
select select "status"
select select "not"
select select "cancelled"
select select "status"
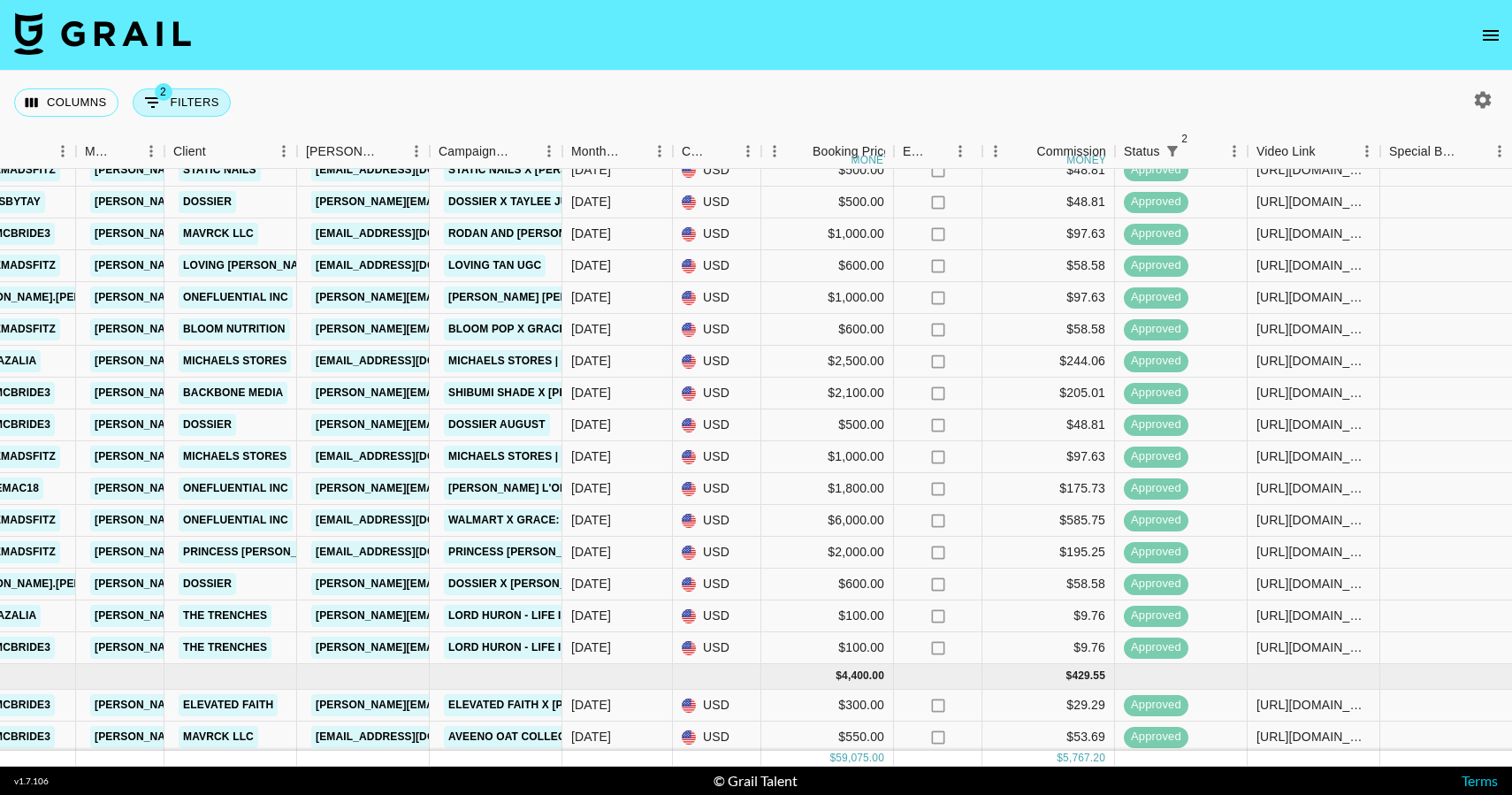
select select "not"
select select "declined"
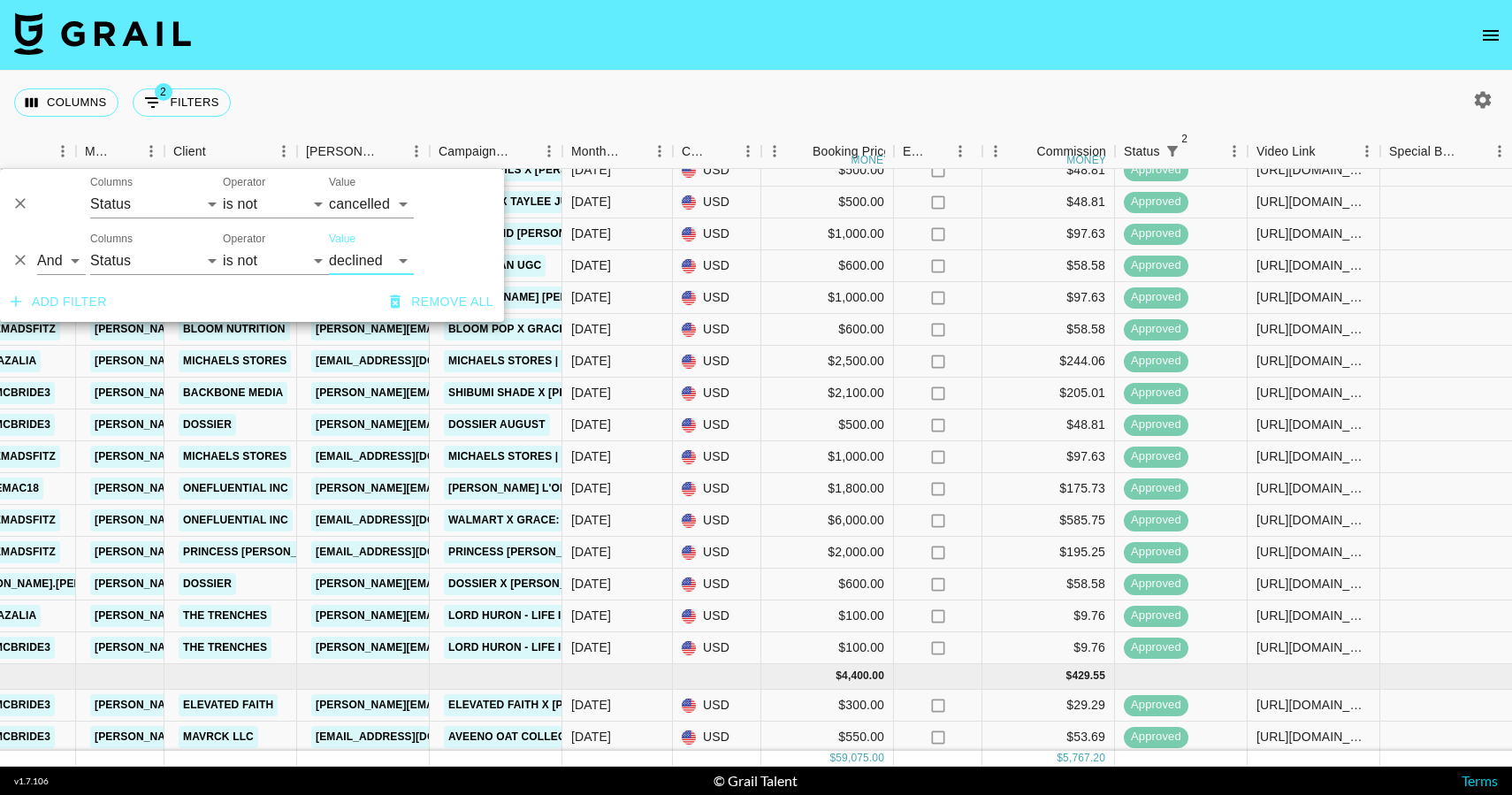
click at [71, 292] on button "Add filter" at bounding box center [59, 302] width 111 height 33
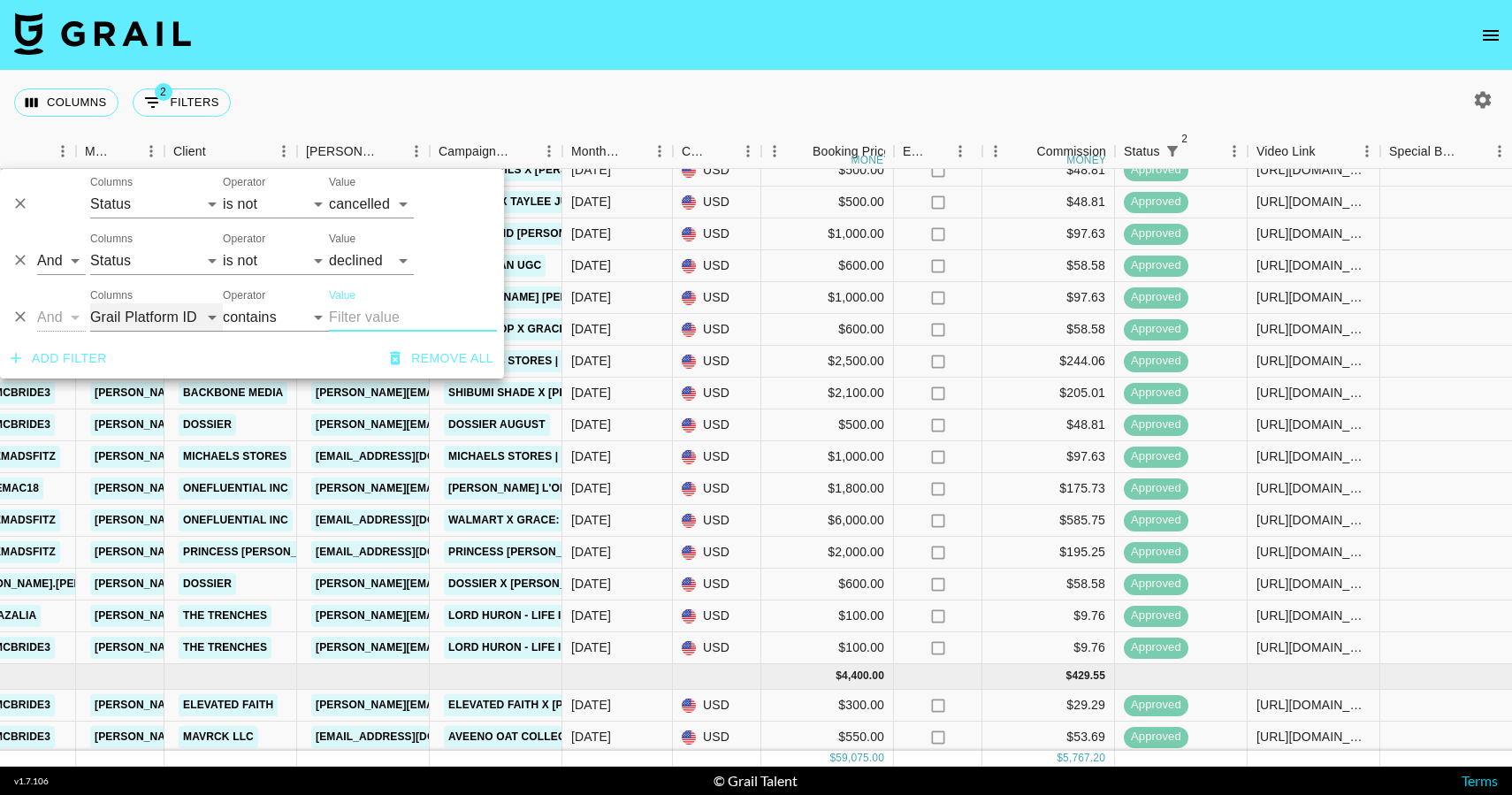
click at [161, 310] on select "Grail Platform ID Airtable ID Talent Manager Client Booker Campaign (Type) Date…" at bounding box center [156, 317] width 132 height 28
select select "talentName"
click at [90, 303] on select "Grail Platform ID Airtable ID Talent Manager Client Booker Campaign (Type) Date…" at bounding box center [156, 317] width 132 height 28
click at [377, 314] on input "Value" at bounding box center [413, 317] width 168 height 28
type input "e"
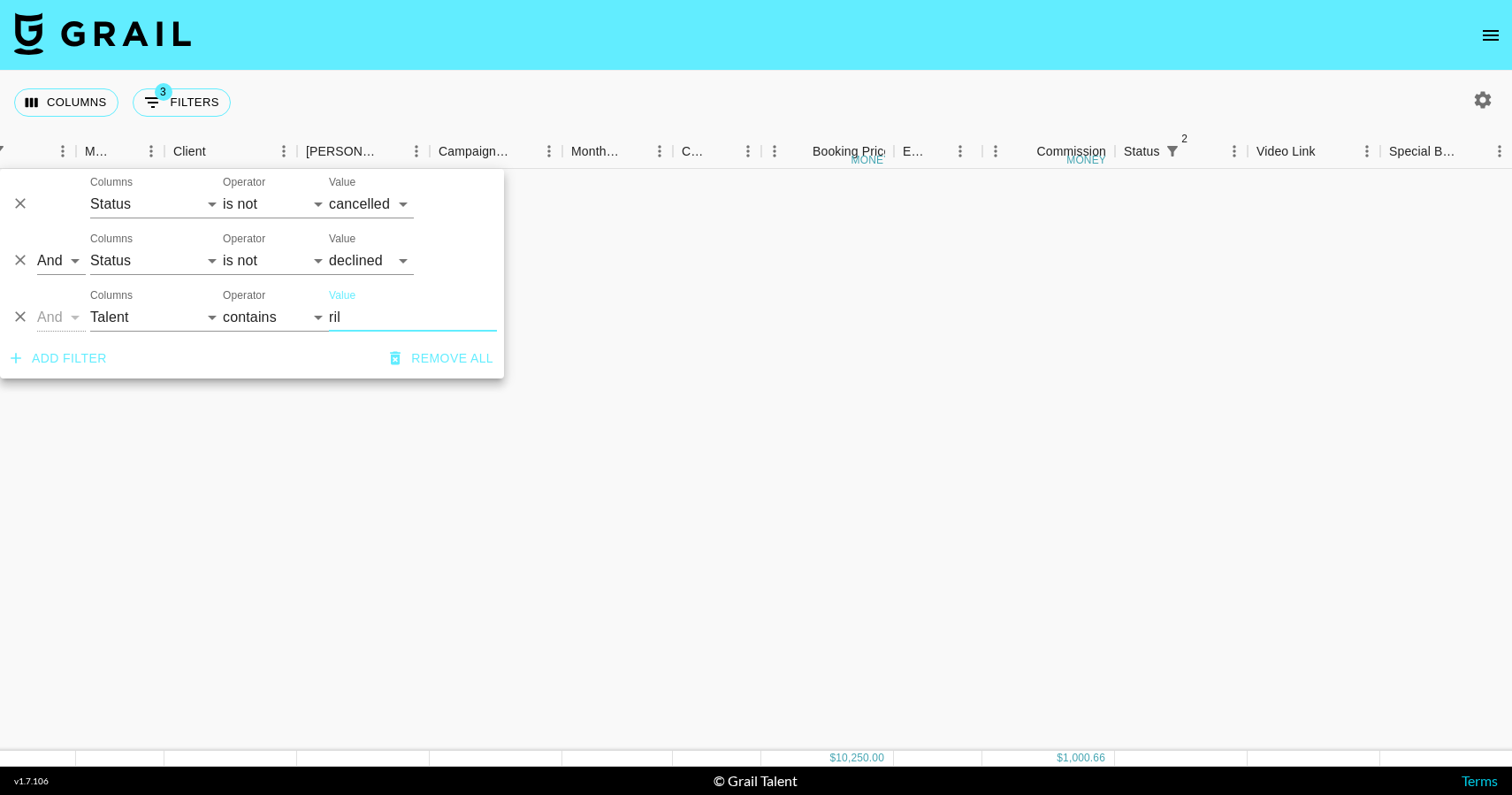
scroll to position [24, 644]
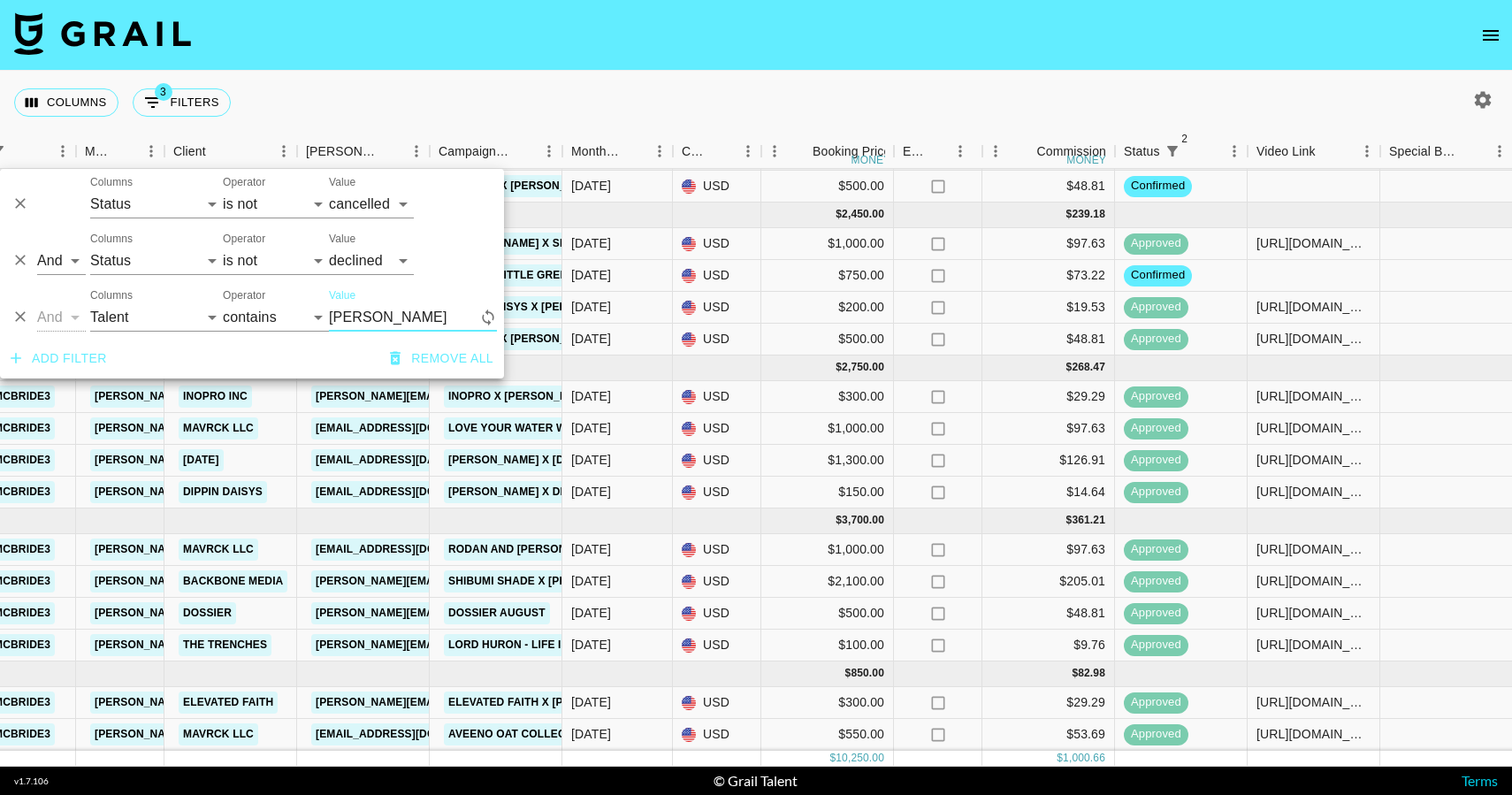
type input "riley"
click at [572, 293] on div "Oct '25" at bounding box center [618, 308] width 111 height 32
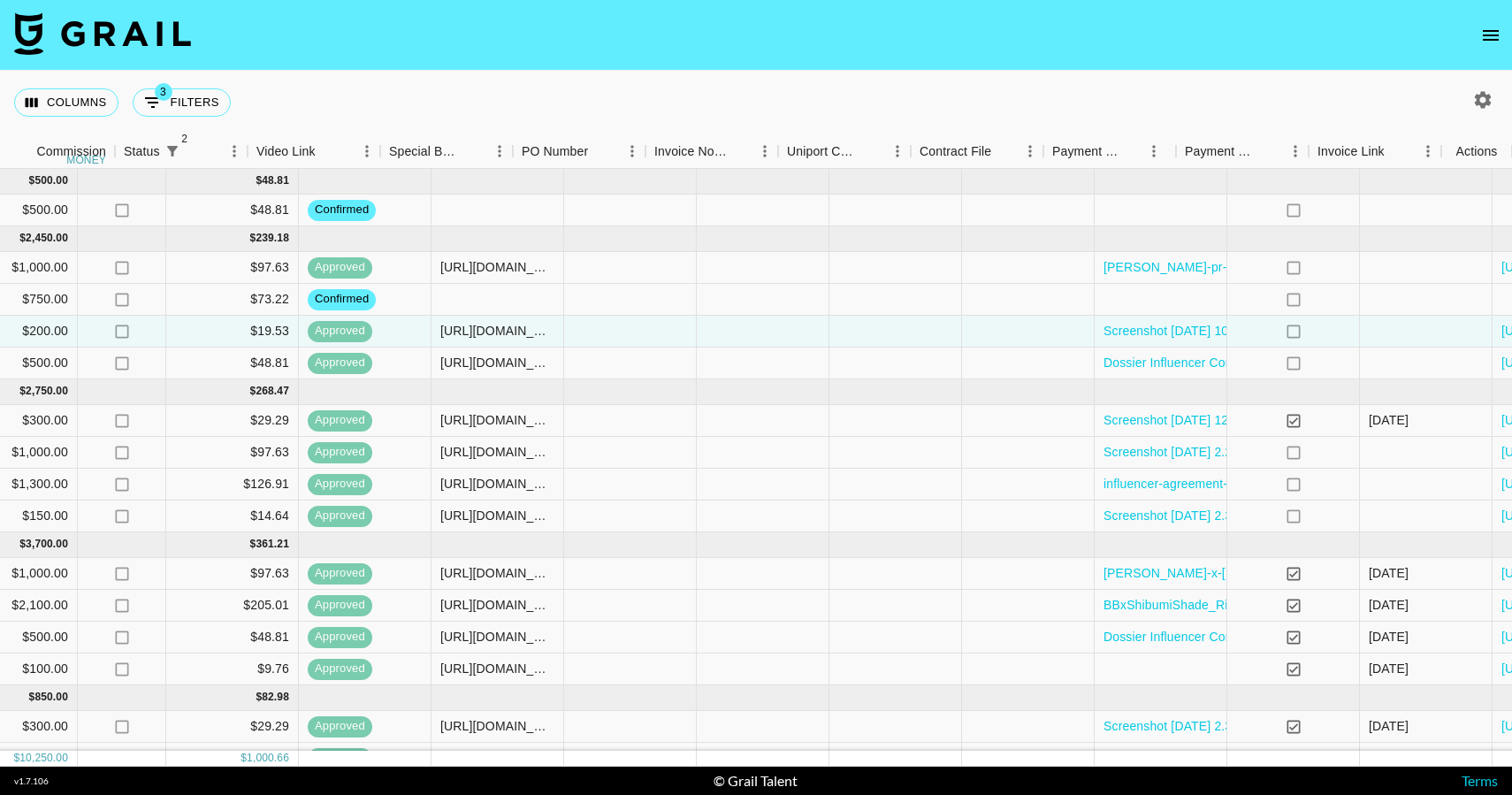
scroll to position [0, 1644]
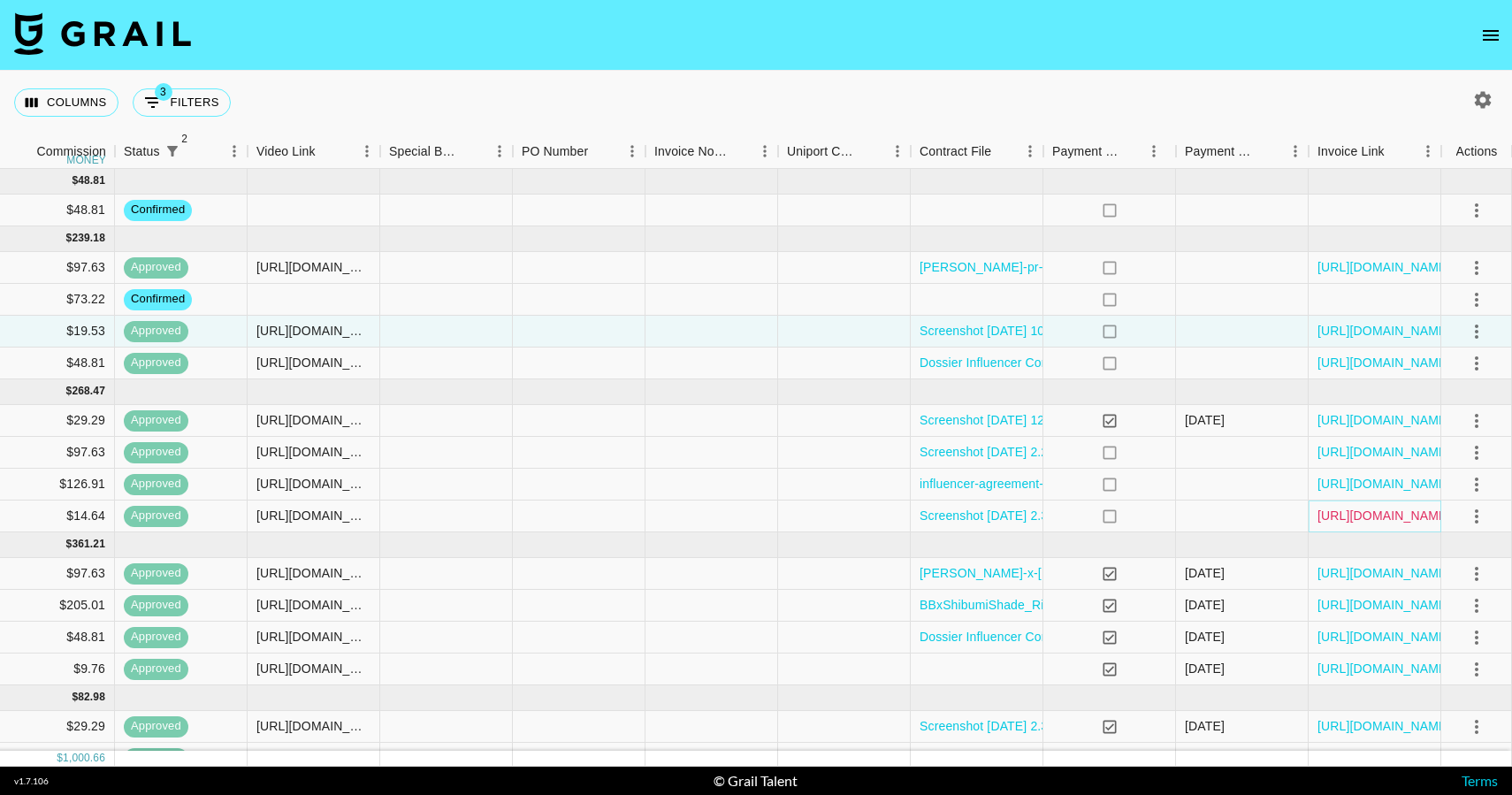
click at [1401, 521] on link "https://in.xero.com/l2OVQsqLfJK6u6P0h5iy8l8FAb0FwG3NfI9nOaK5" at bounding box center [1383, 515] width 133 height 17
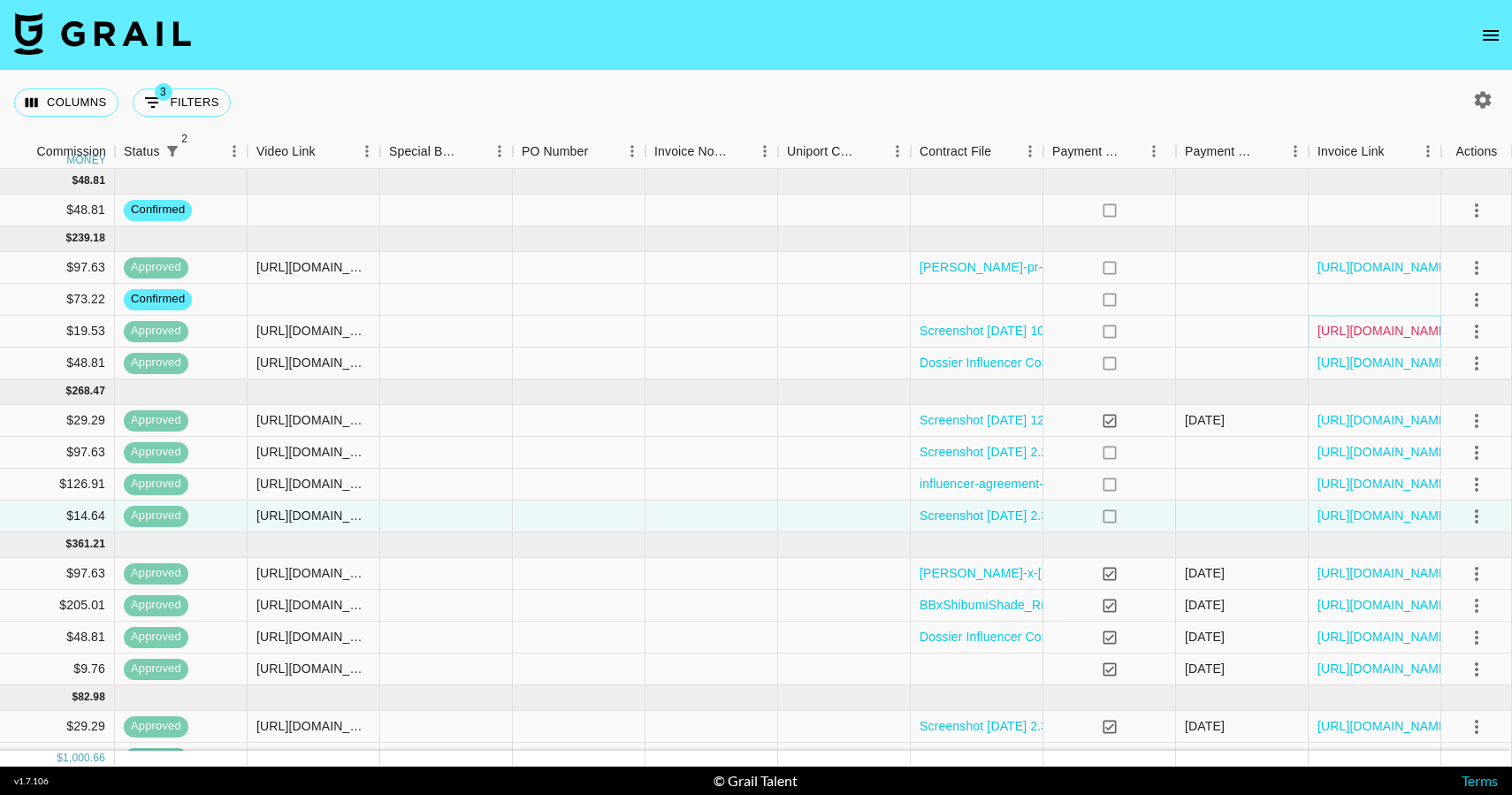
click at [1349, 329] on link "https://in.xero.com/XvLnQcMTdfpW66QzgUDEwOQoI3OFLeMte9JrIrPj" at bounding box center [1383, 330] width 133 height 17
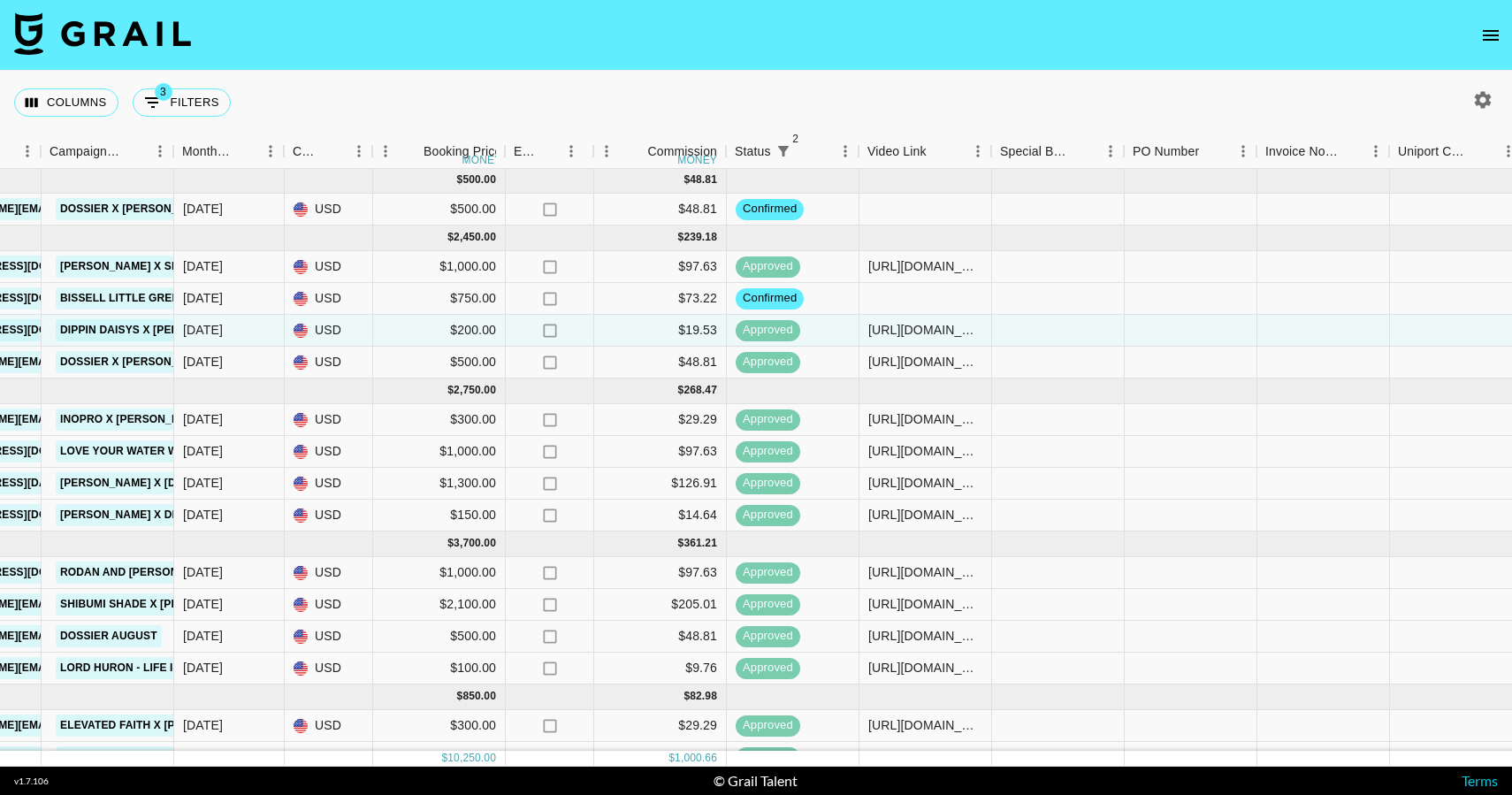
scroll to position [1, 1644]
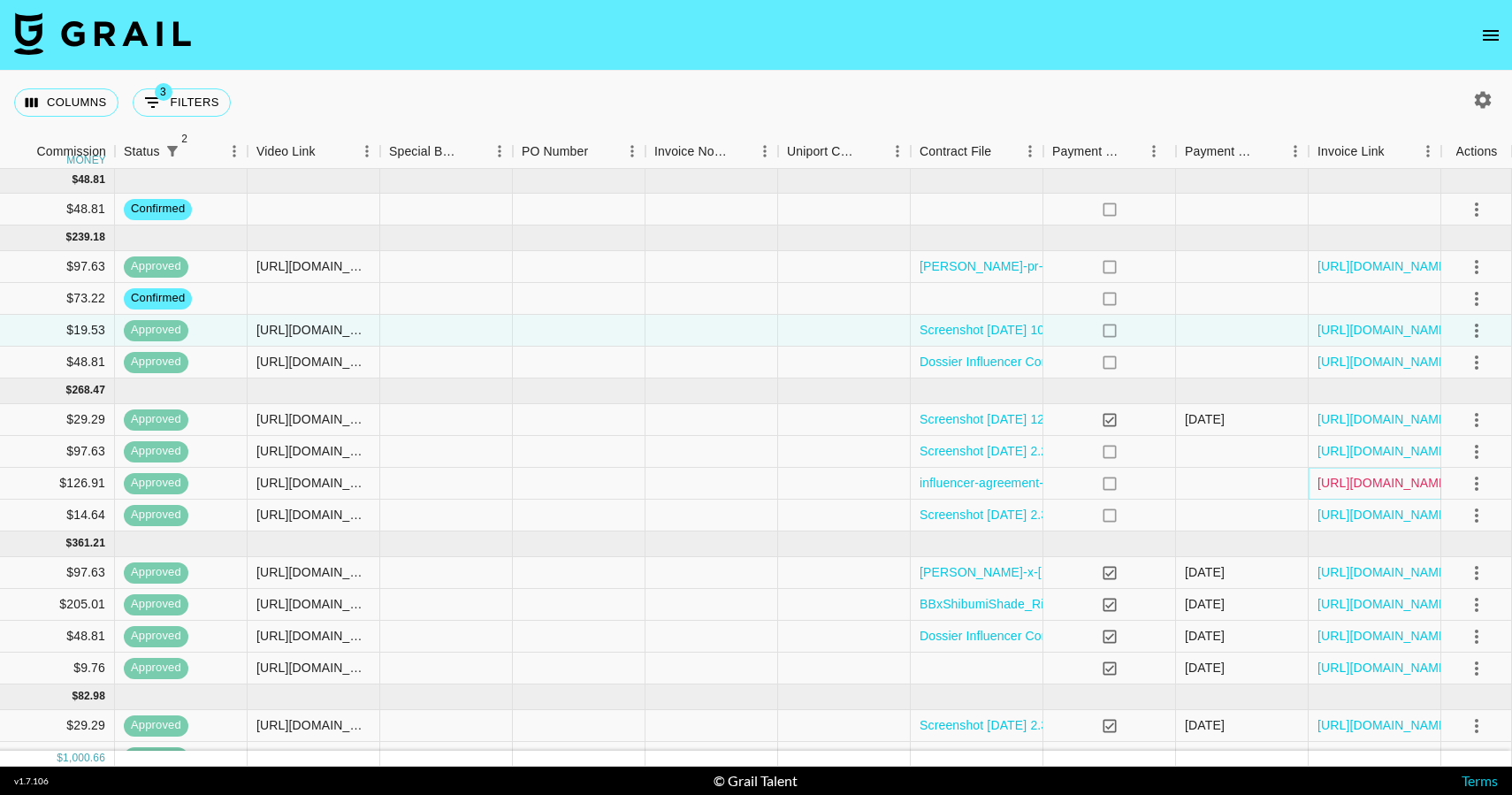
click at [1377, 486] on link "https://in.xero.com/vaU7elpVr6To7lx4h0tcoUoWt62OTGo2bB2Uxb0J" at bounding box center [1383, 482] width 133 height 17
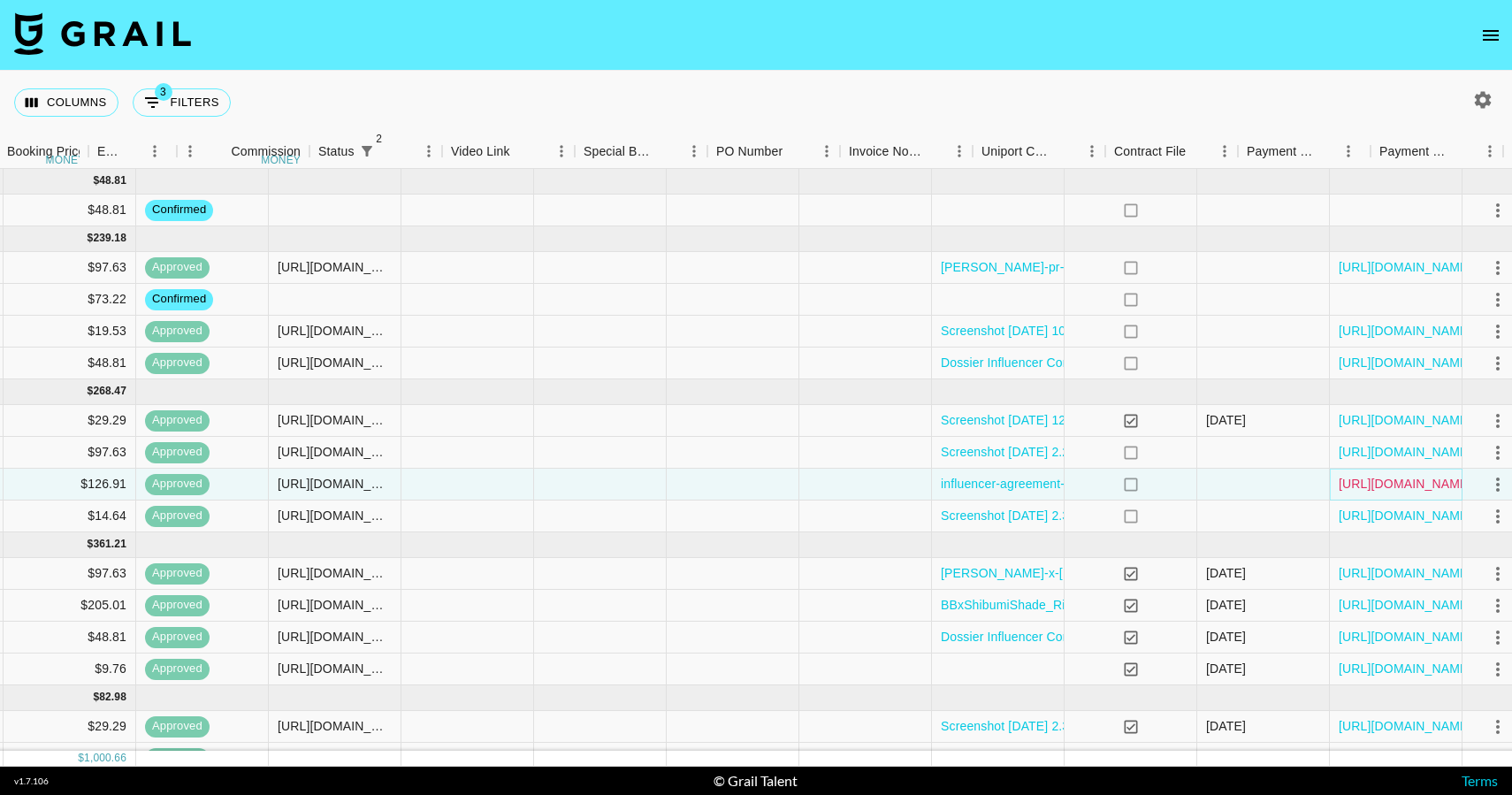
scroll to position [0, 1644]
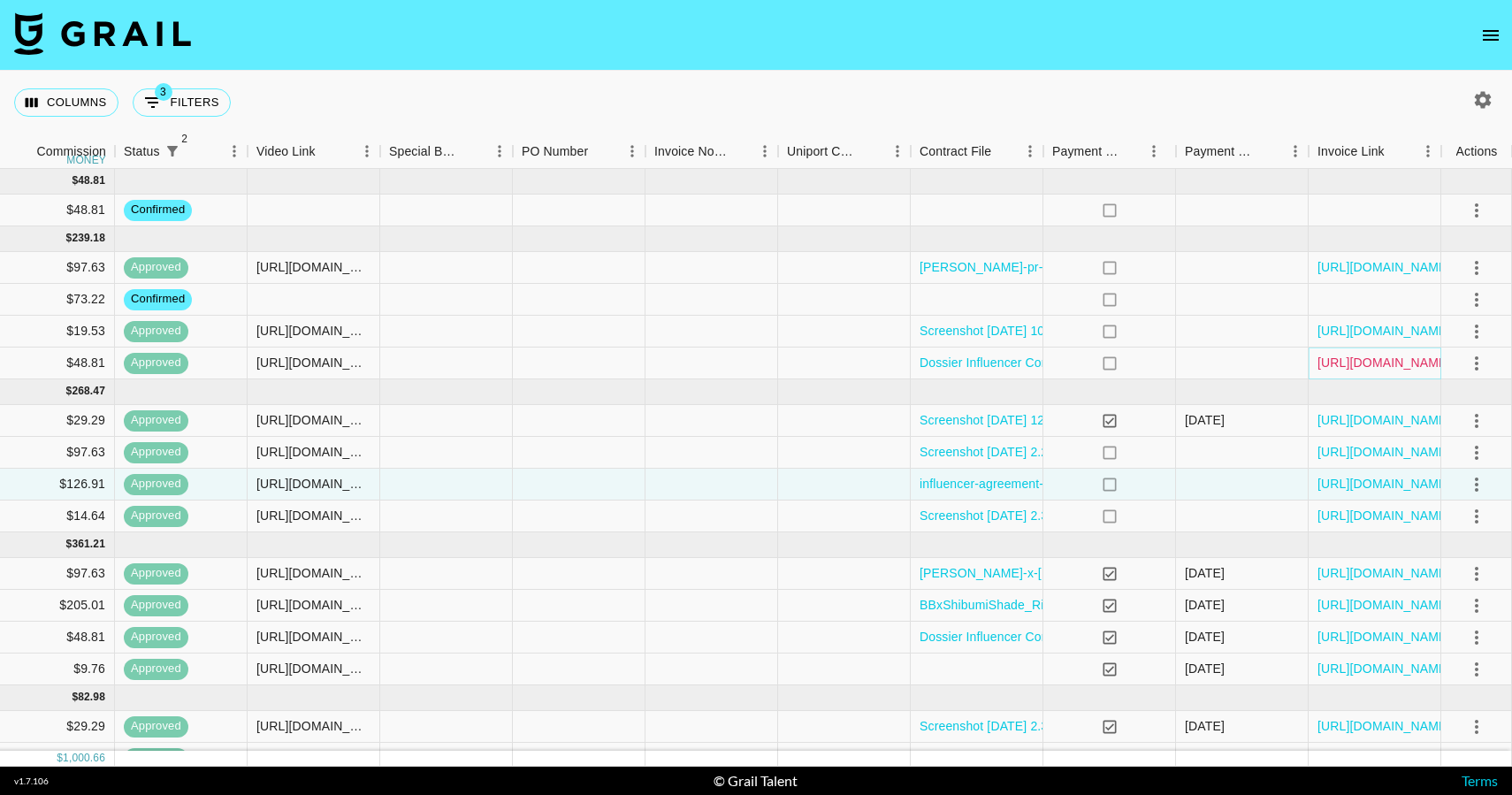
click at [1389, 368] on link "https://in.xero.com/NBpwKTOlTMoLo5TRWyZS8MjnhjBpvtkxcvNZ2Gb8" at bounding box center [1383, 362] width 133 height 17
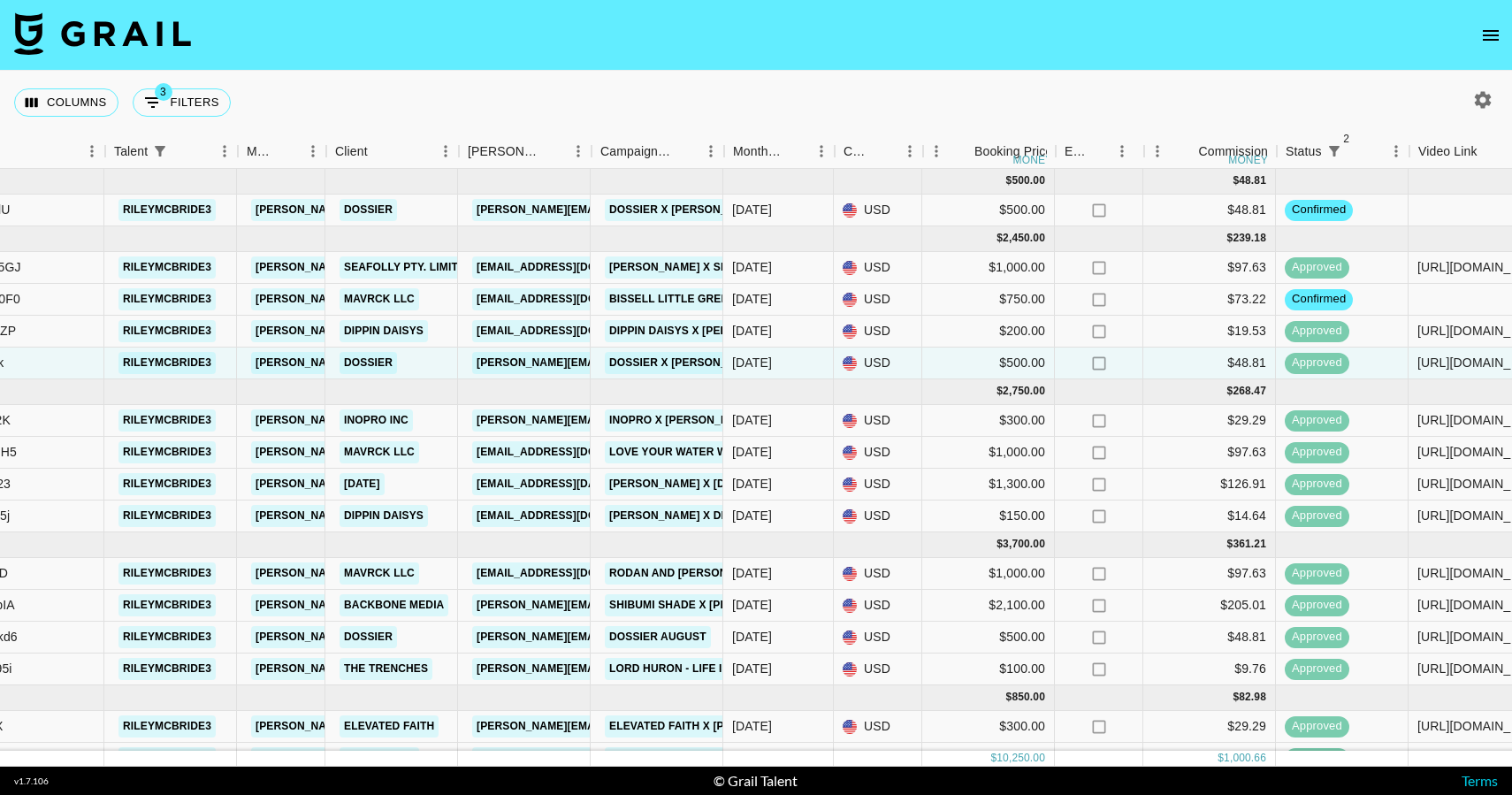
scroll to position [0, 483]
click at [1488, 32] on icon "open drawer" at bounding box center [1489, 34] width 21 height 21
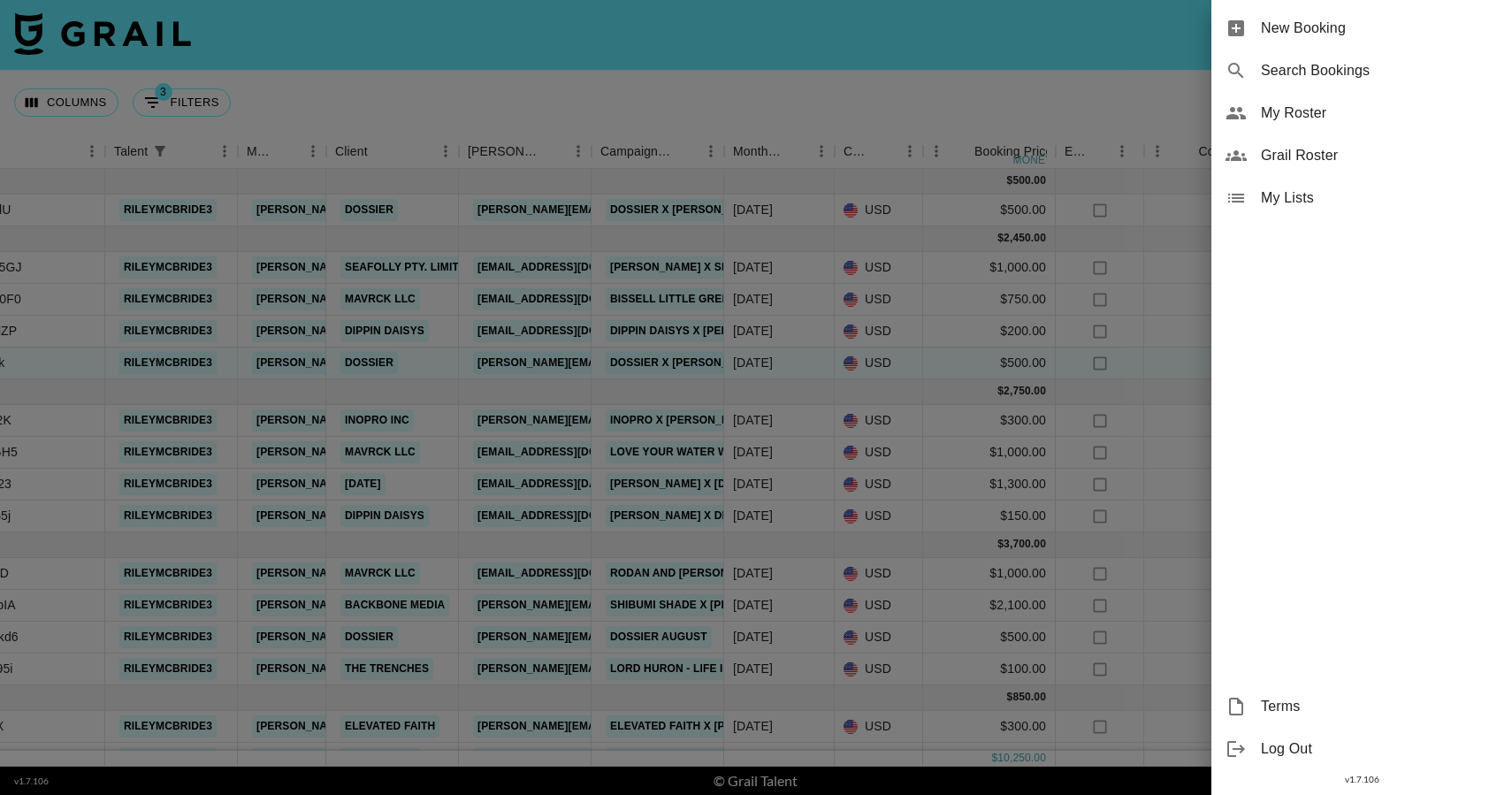
click at [922, 98] on div at bounding box center [756, 398] width 1512 height 795
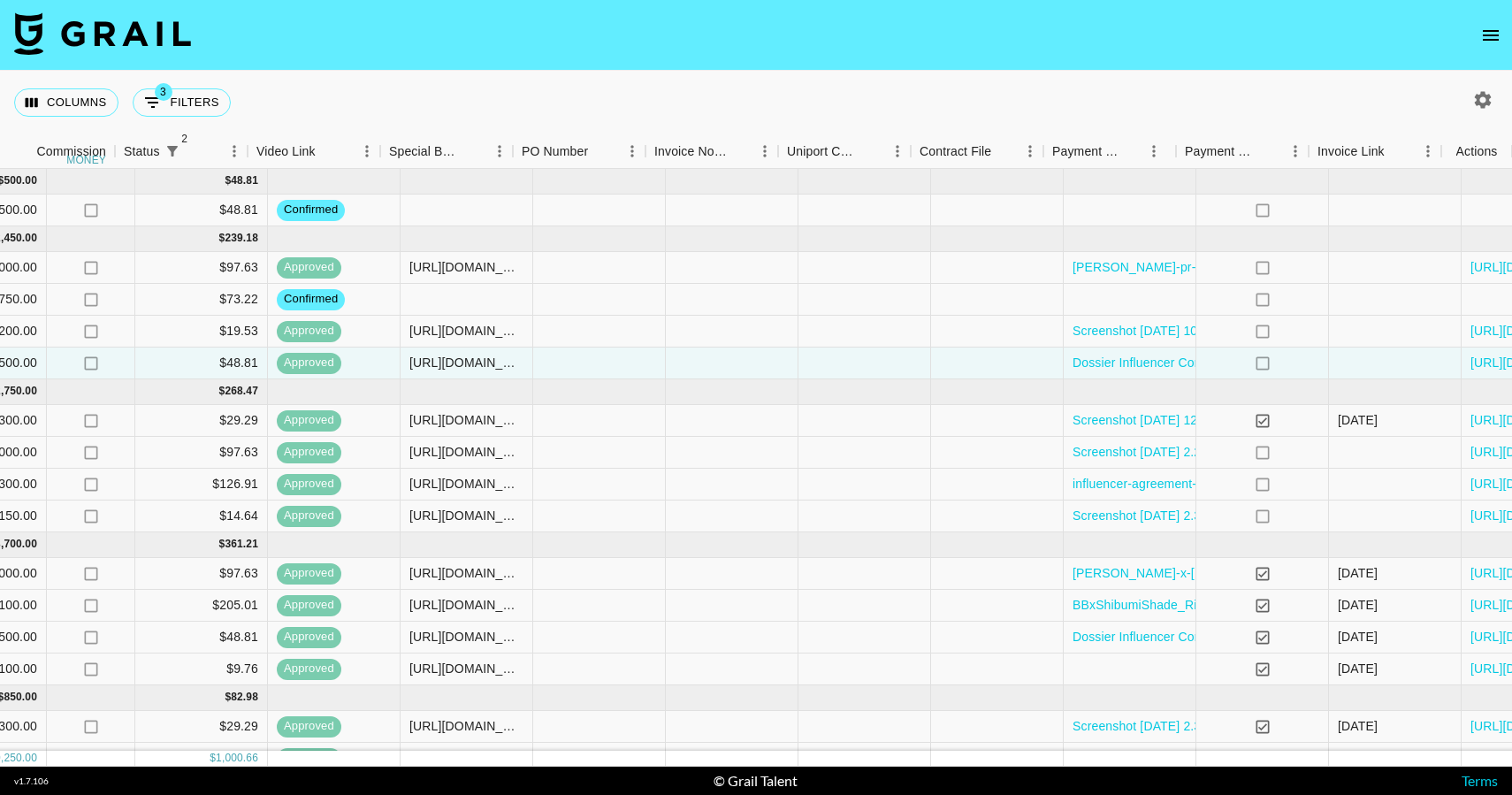
scroll to position [0, 1644]
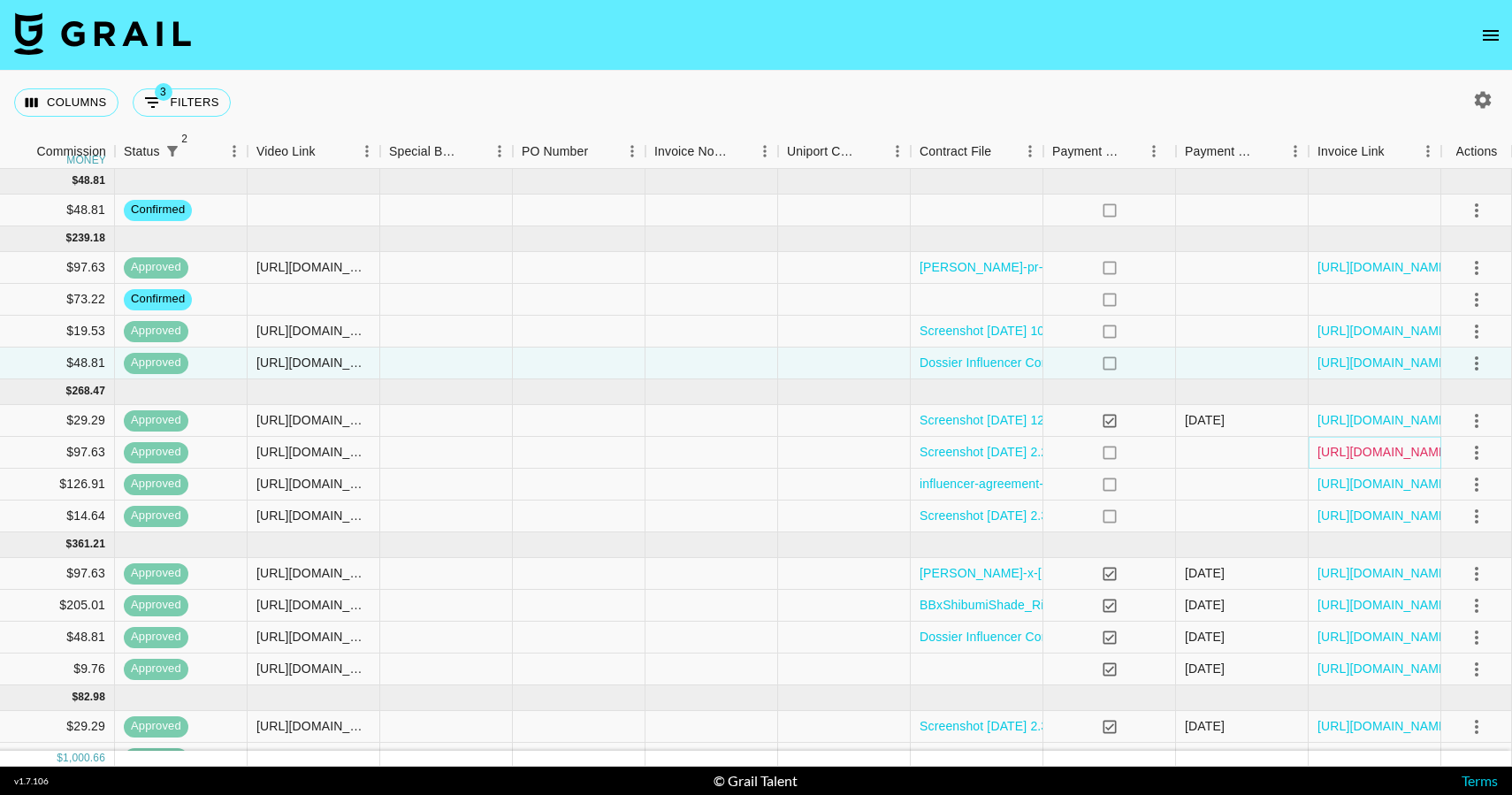
click at [1384, 458] on link "https://in.xero.com/DRhCcUBh3UdcXErukVRKYjBY1lzp3mpS3ggEhZNQ" at bounding box center [1383, 451] width 133 height 17
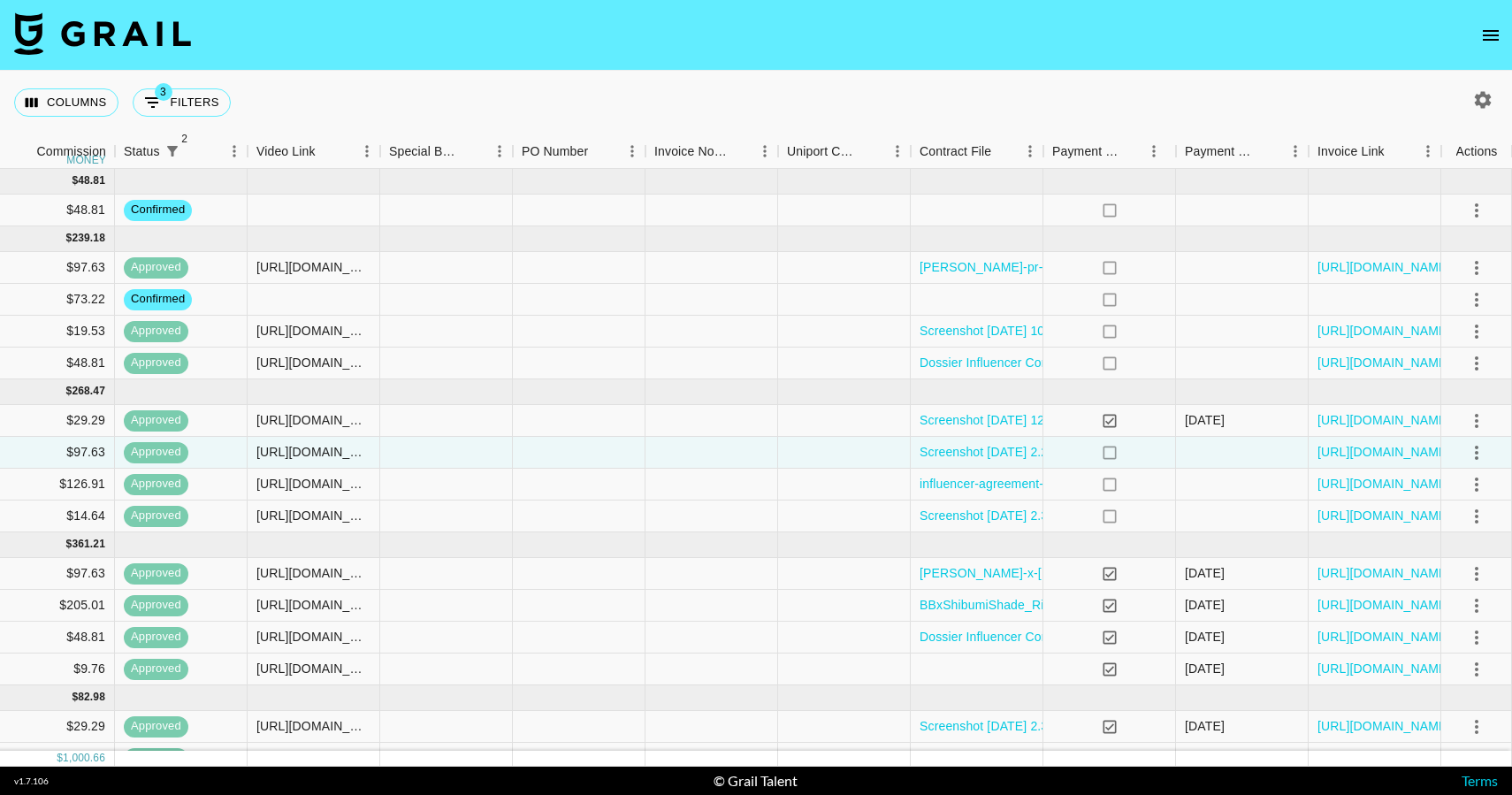
click at [1480, 10] on nav at bounding box center [756, 35] width 1512 height 71
click at [1485, 25] on icon "open drawer" at bounding box center [1489, 34] width 21 height 21
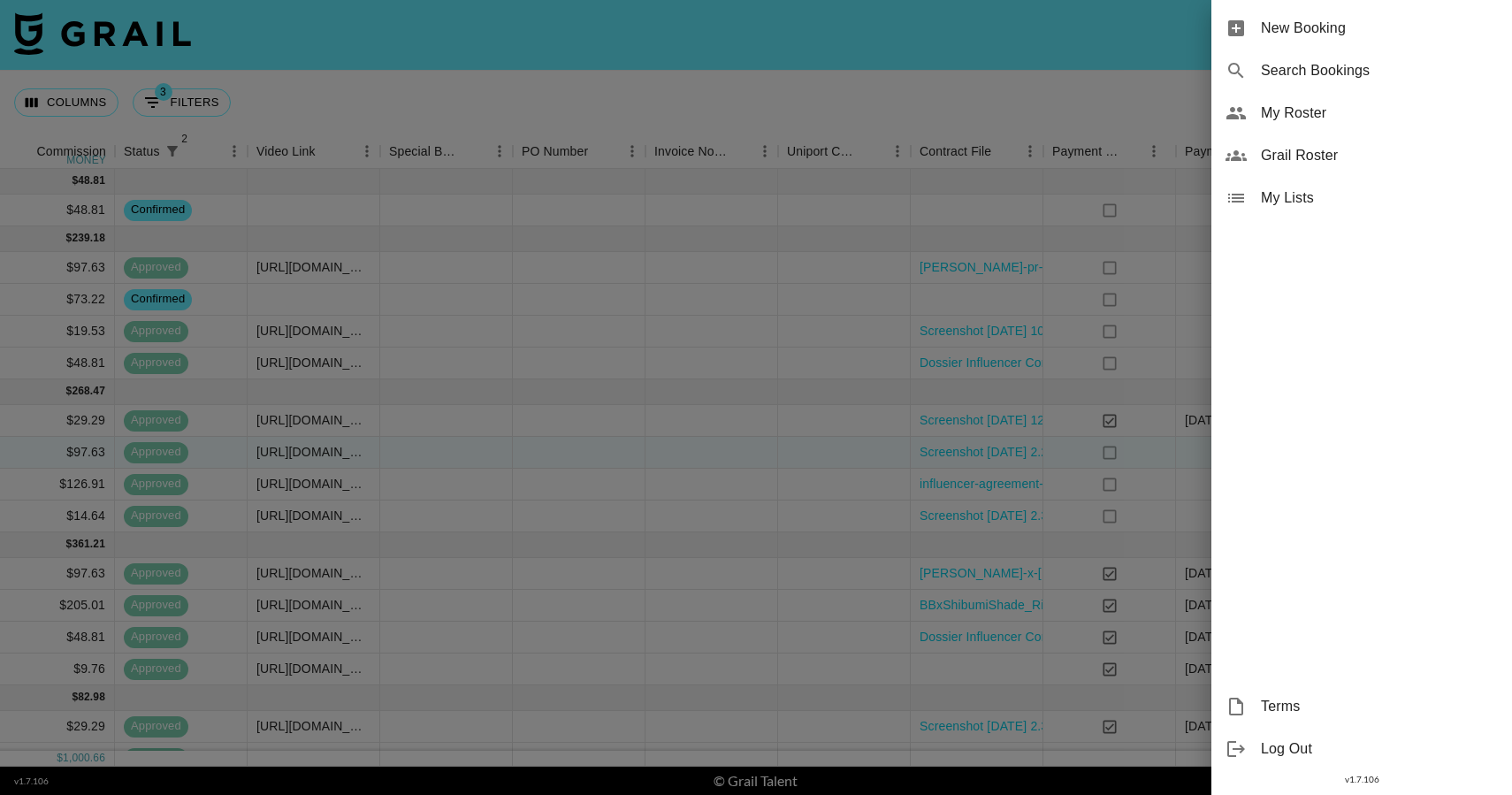
click at [1485, 25] on span "New Booking" at bounding box center [1379, 27] width 237 height 21
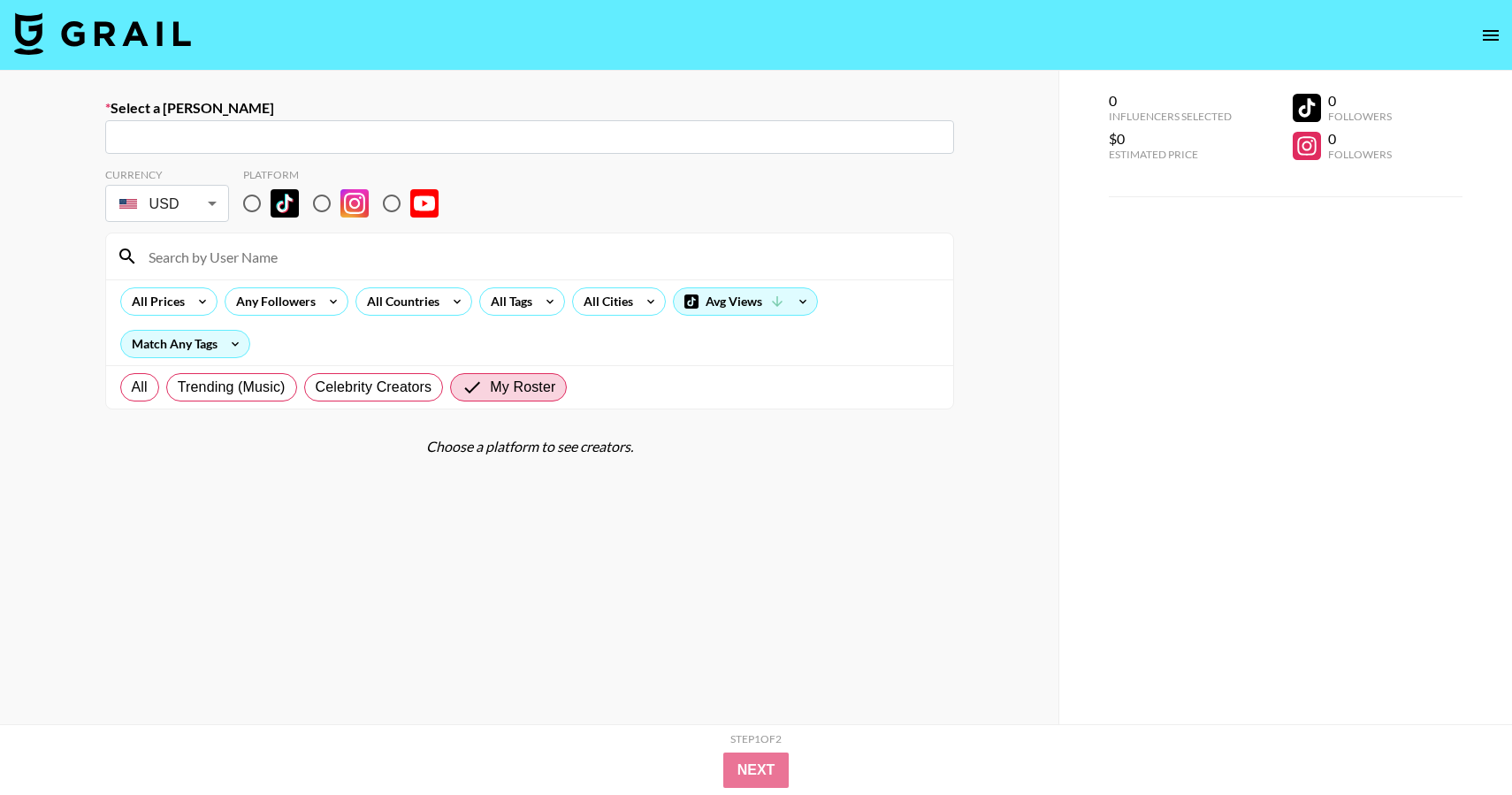
click at [1483, 47] on button "open drawer" at bounding box center [1490, 34] width 35 height 35
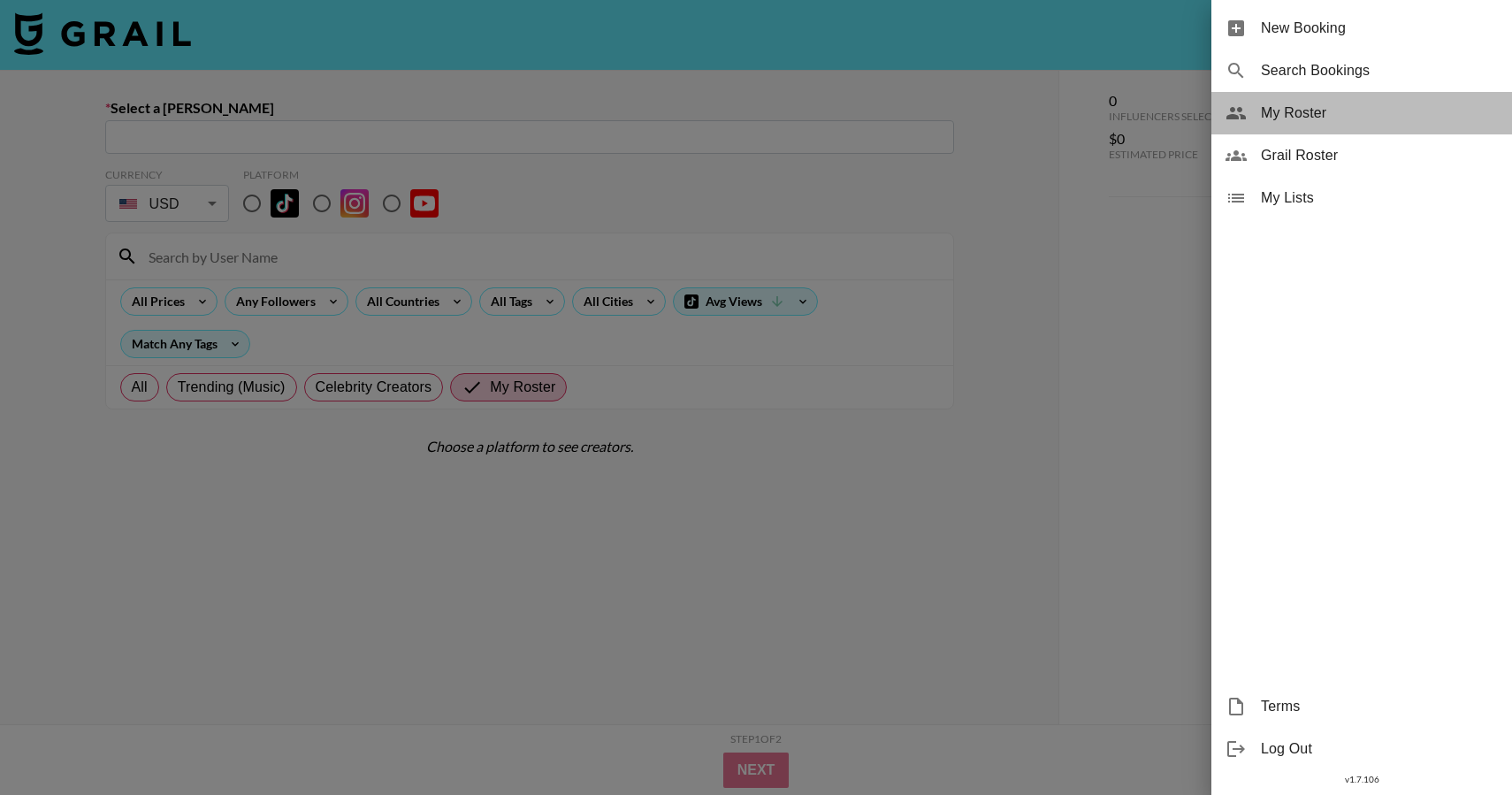
click at [1295, 116] on span "My Roster" at bounding box center [1379, 113] width 237 height 21
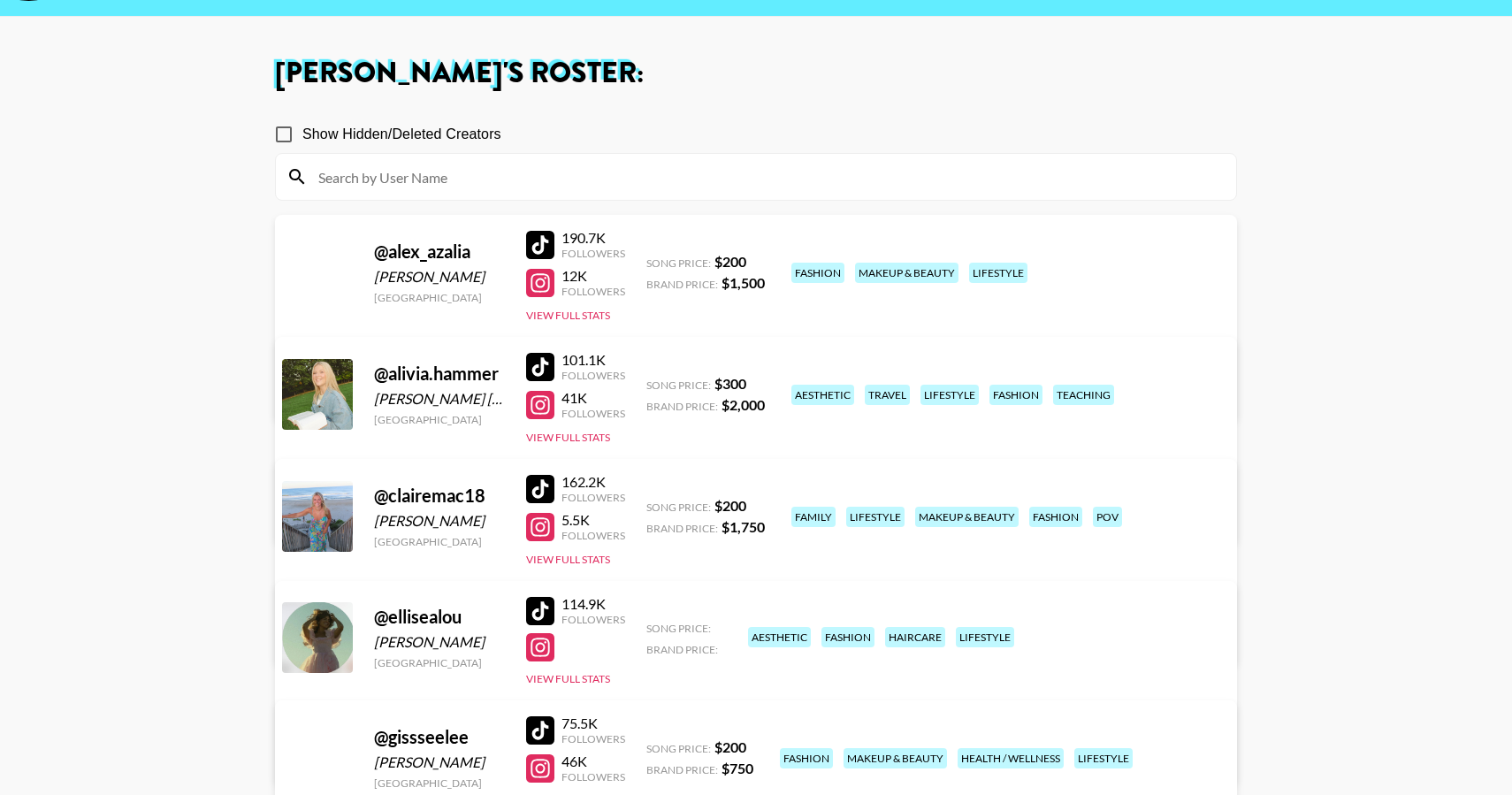
scroll to position [55, 0]
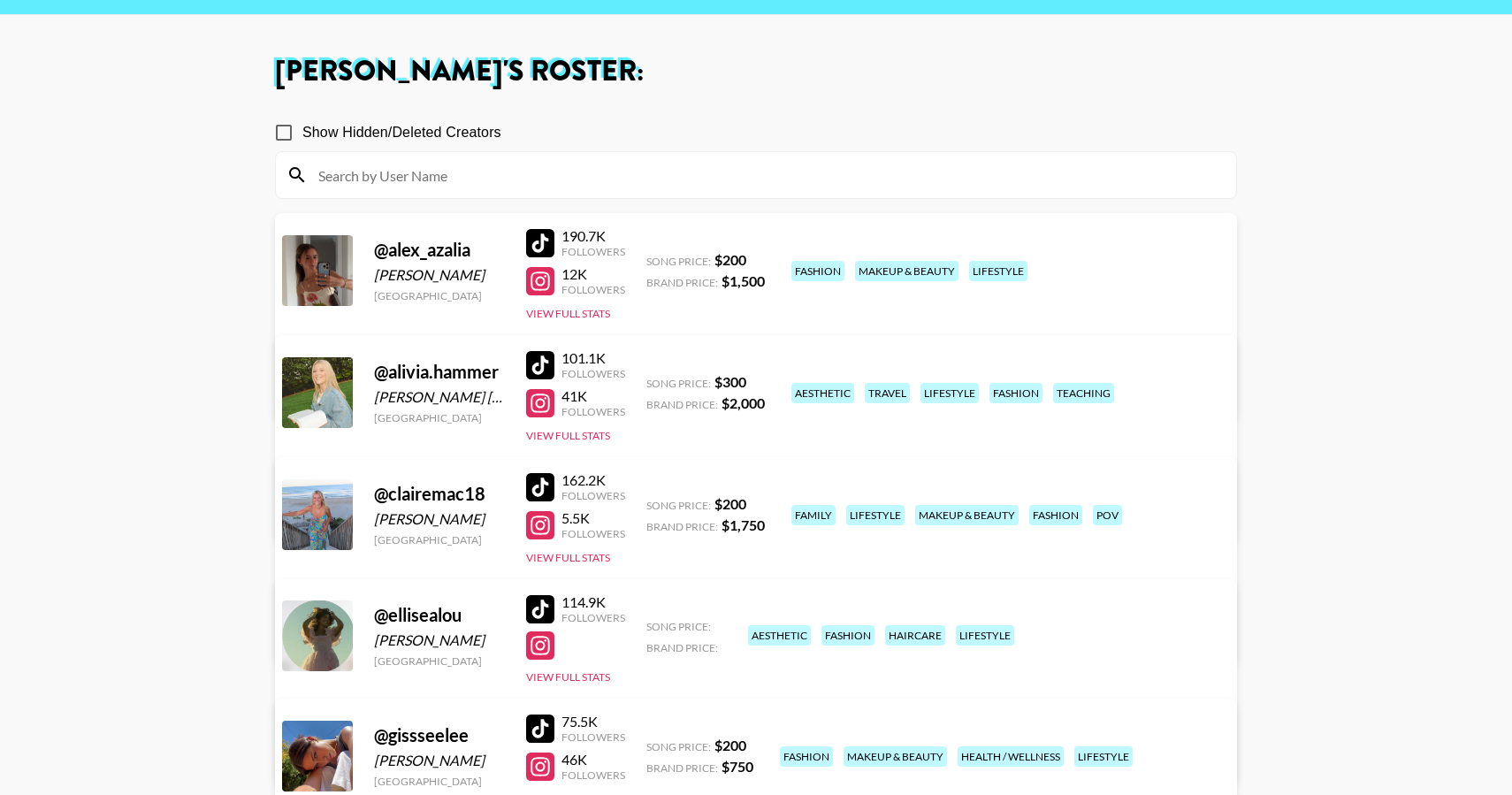
click at [762, 380] on link "View/Edit Details" at bounding box center [534, 388] width 455 height 17
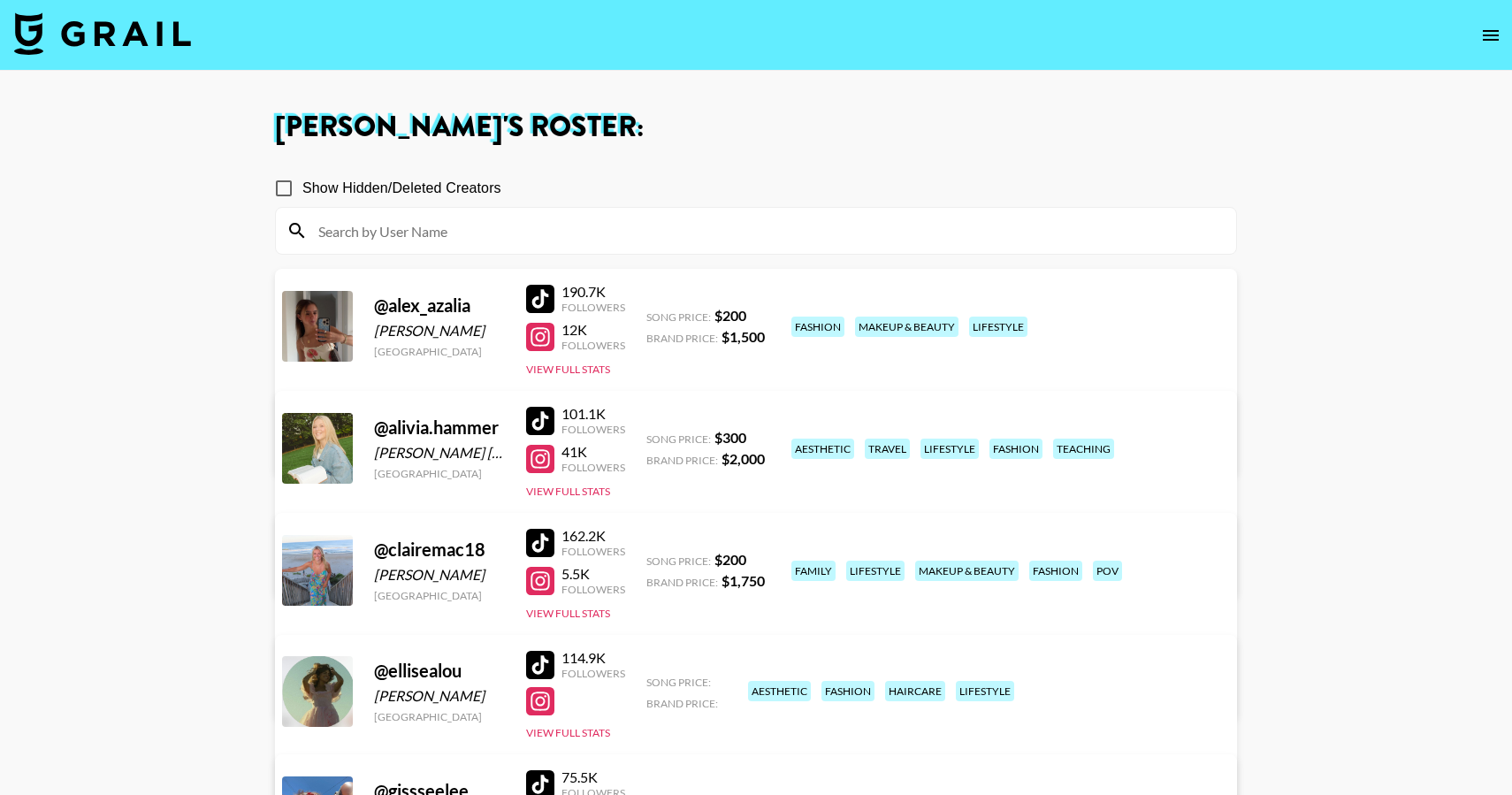
scroll to position [670, 0]
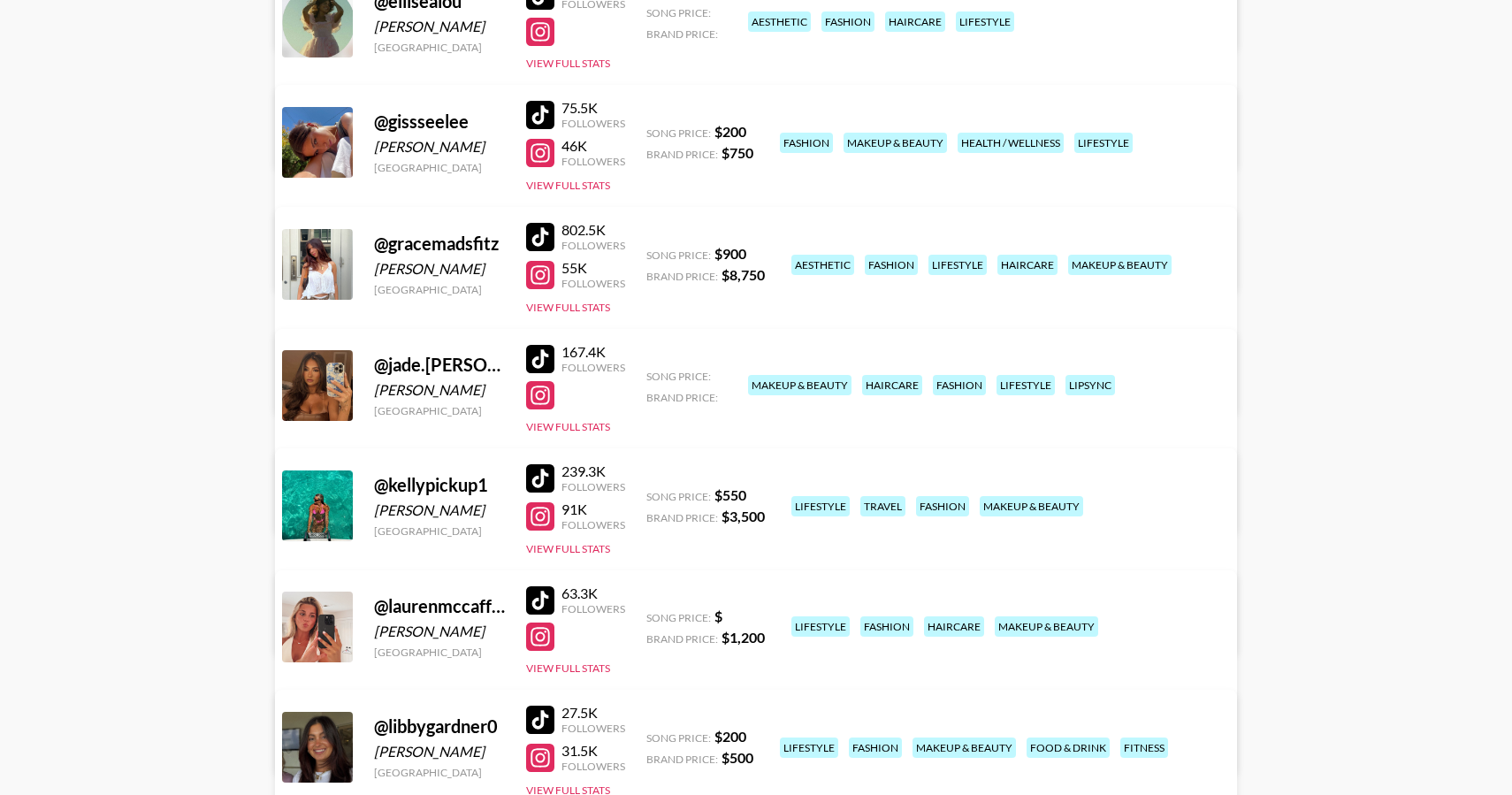
click at [762, 494] on link "View/Edit Details" at bounding box center [534, 502] width 455 height 17
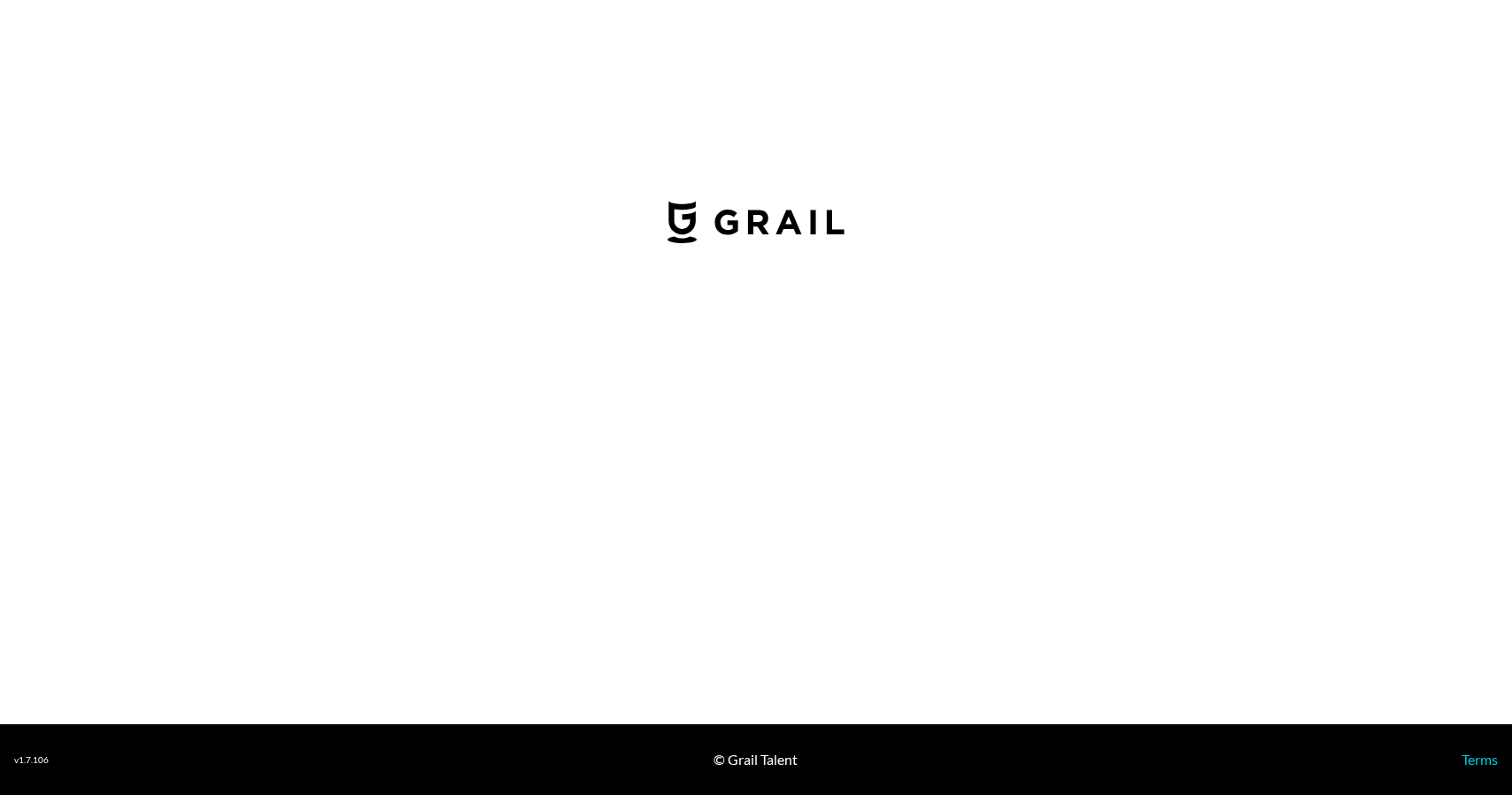
select select "USD"
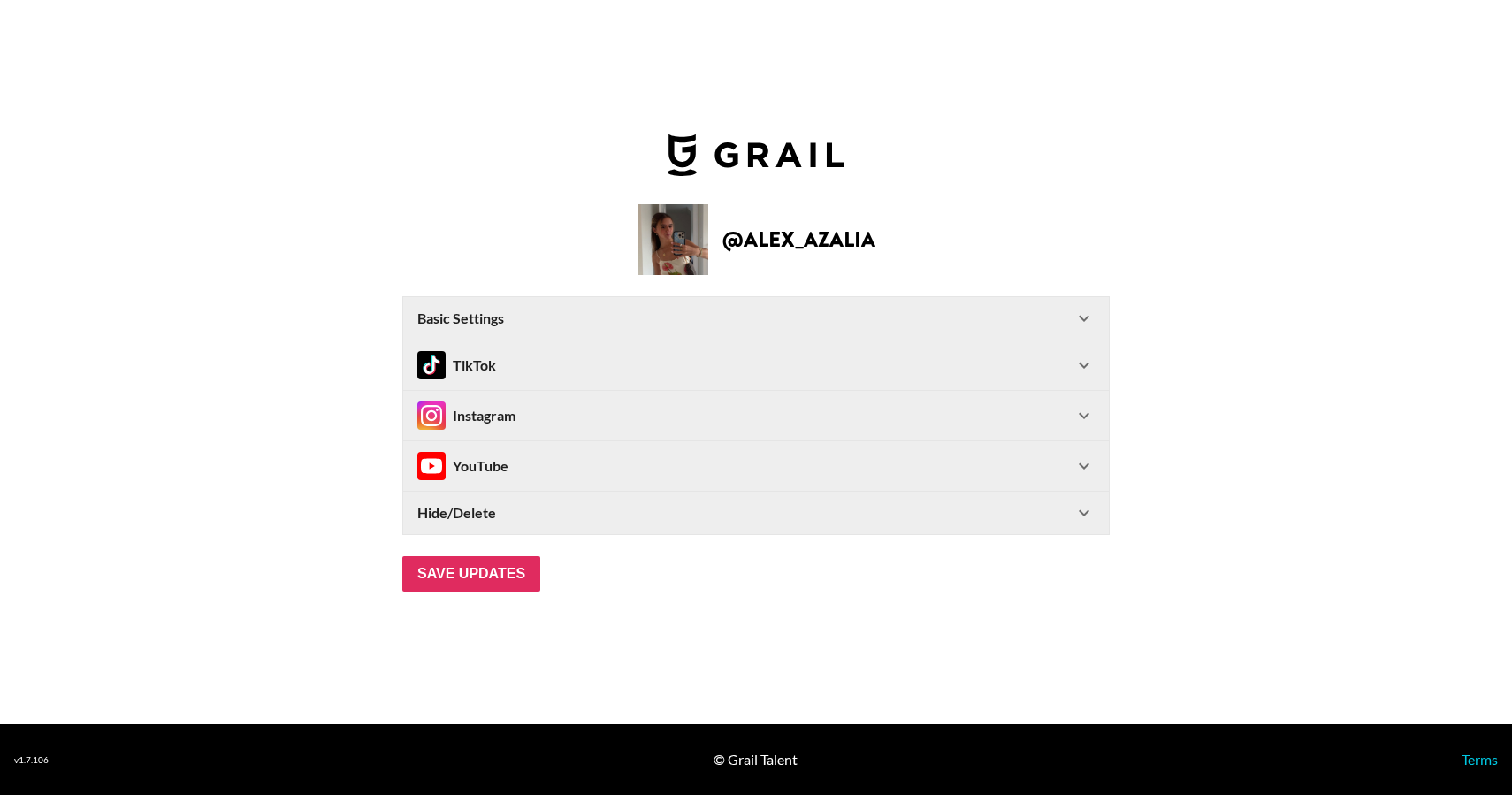
click at [1085, 360] on icon at bounding box center [1083, 365] width 21 height 21
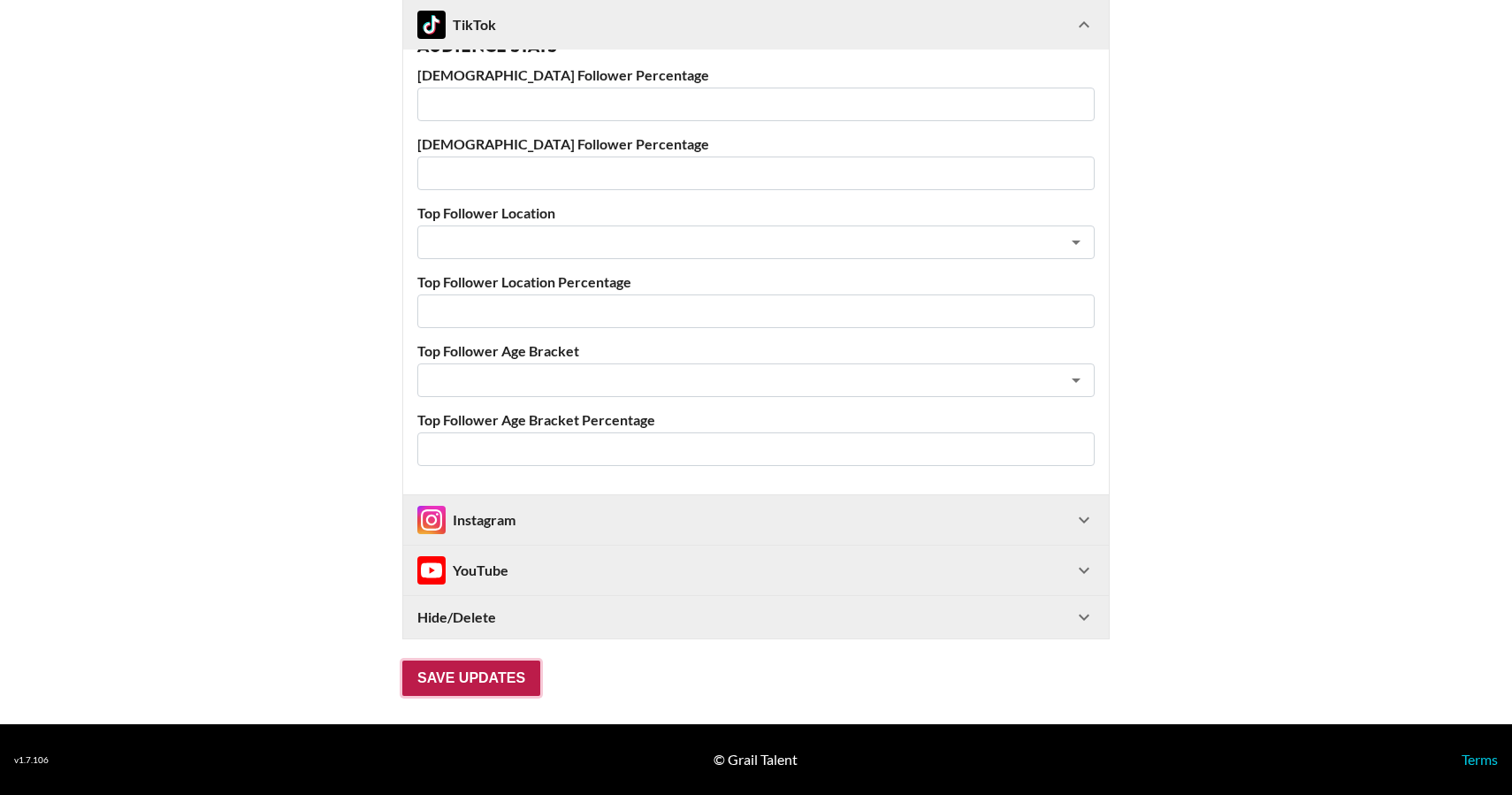
click at [495, 664] on input "Save Updates" at bounding box center [471, 678] width 138 height 35
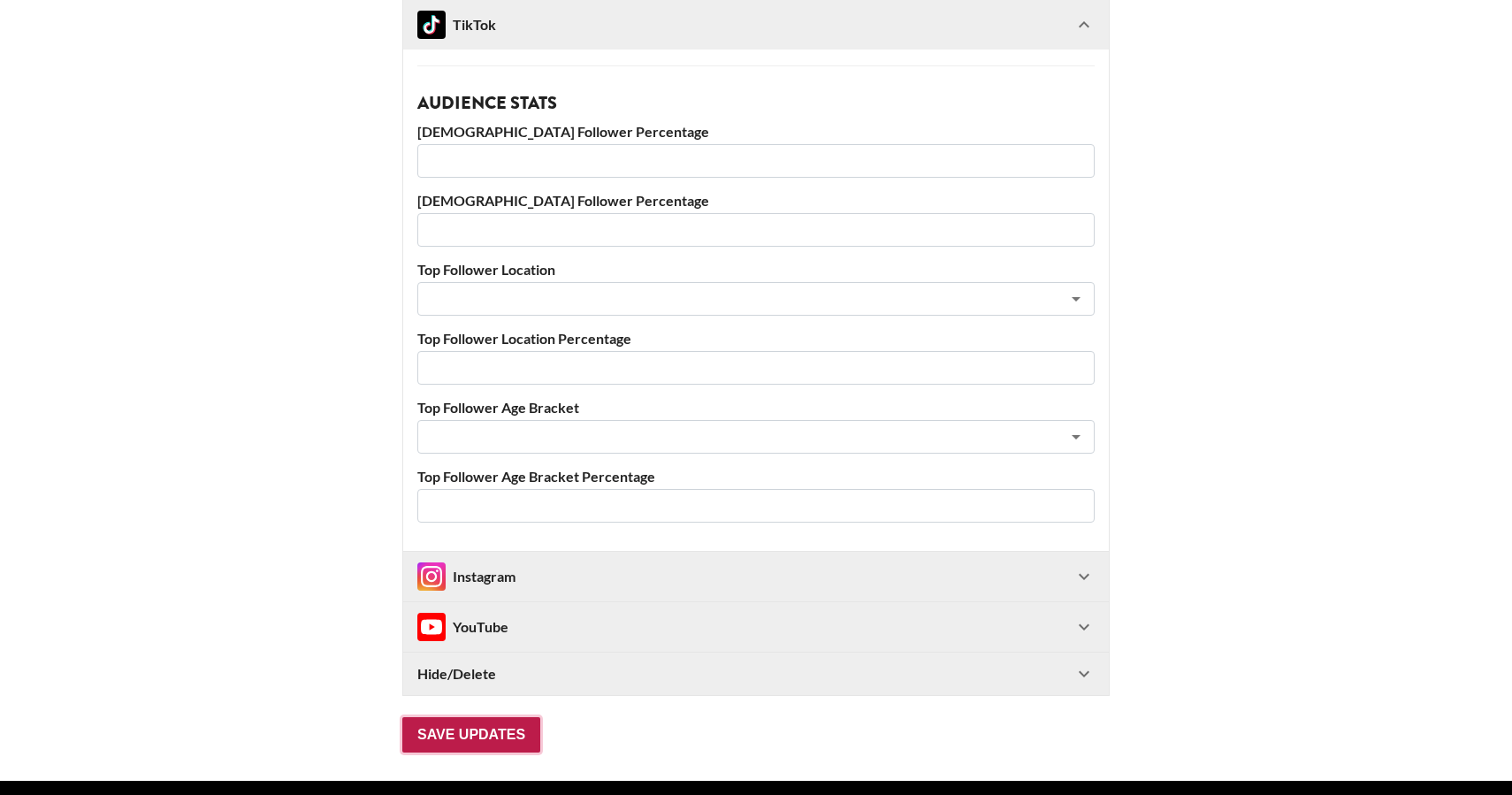
scroll to position [99, 0]
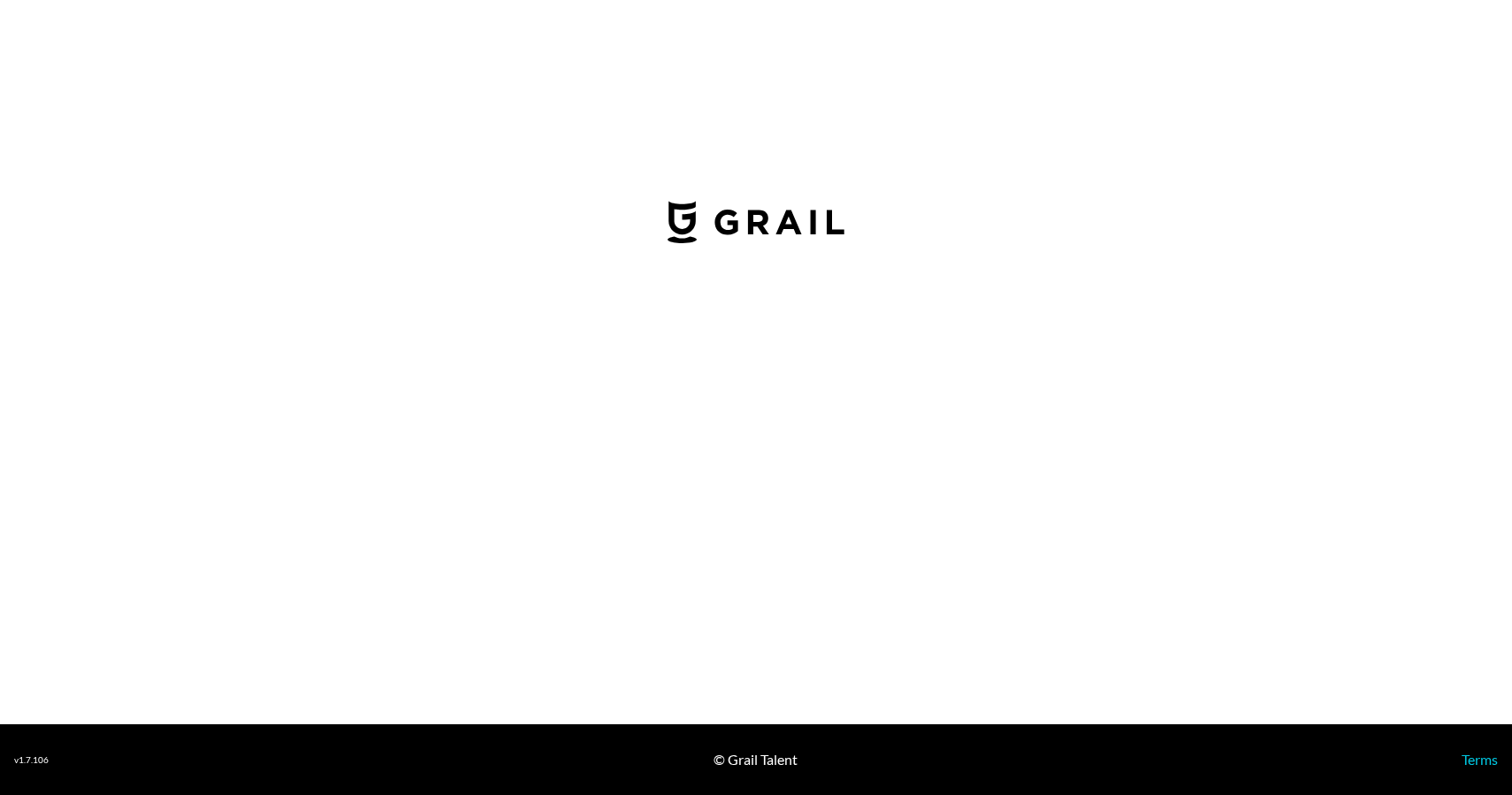
select select "USD"
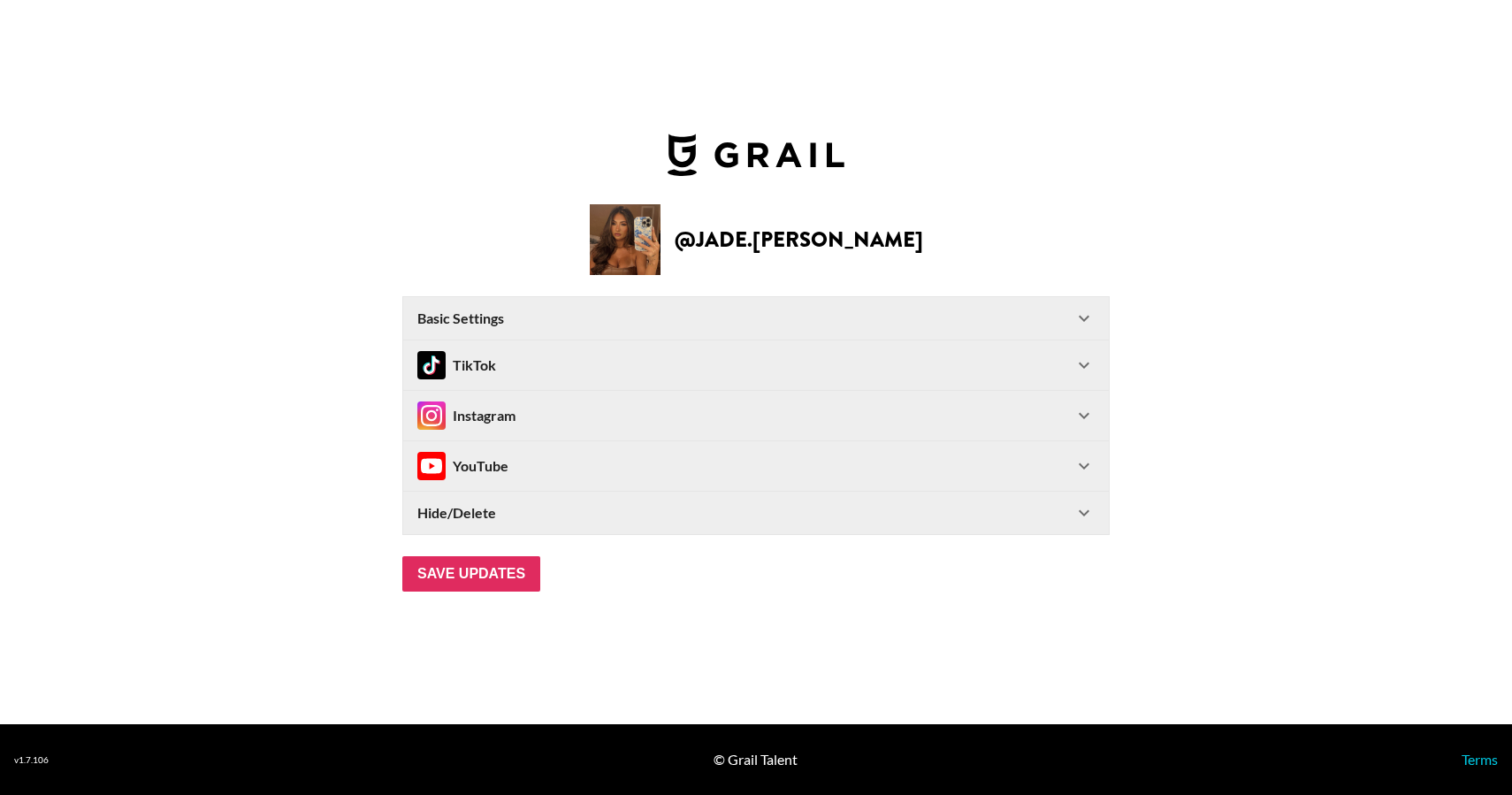
click at [1078, 352] on div "TikTok" at bounding box center [756, 365] width 706 height 50
